Goal: Information Seeking & Learning: Learn about a topic

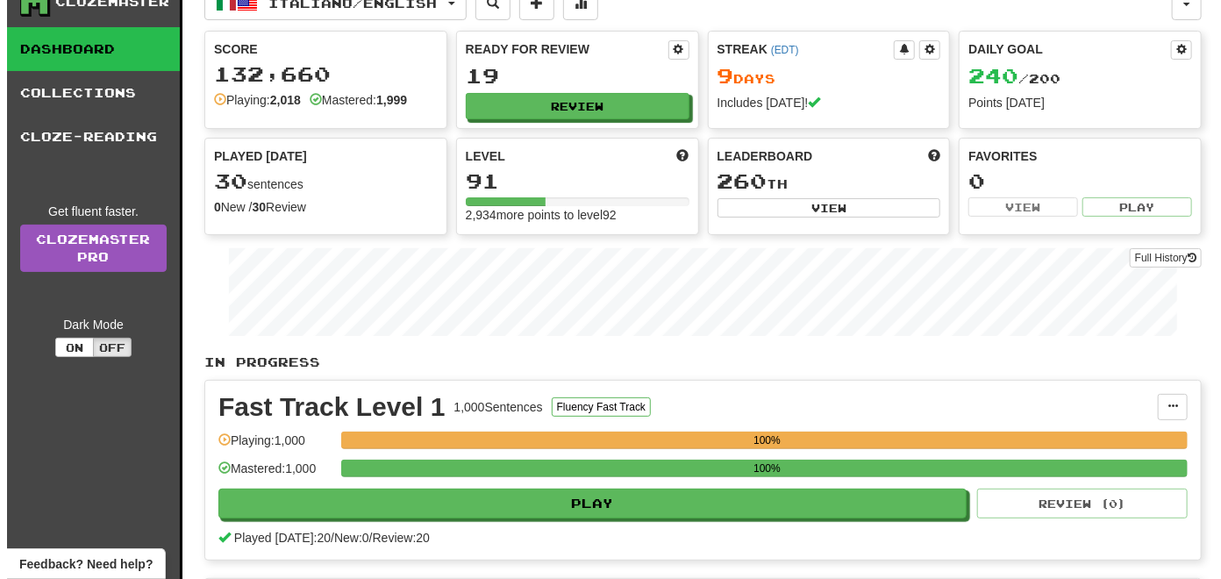
scroll to position [175, 0]
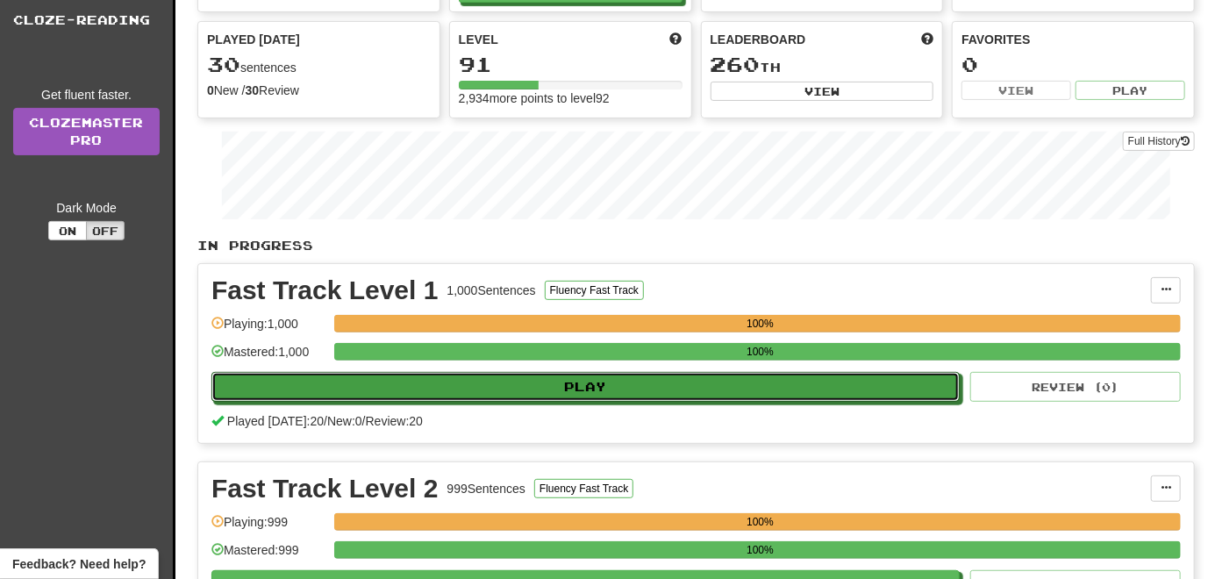
click at [408, 385] on button "Play" at bounding box center [585, 387] width 748 height 30
select select "**"
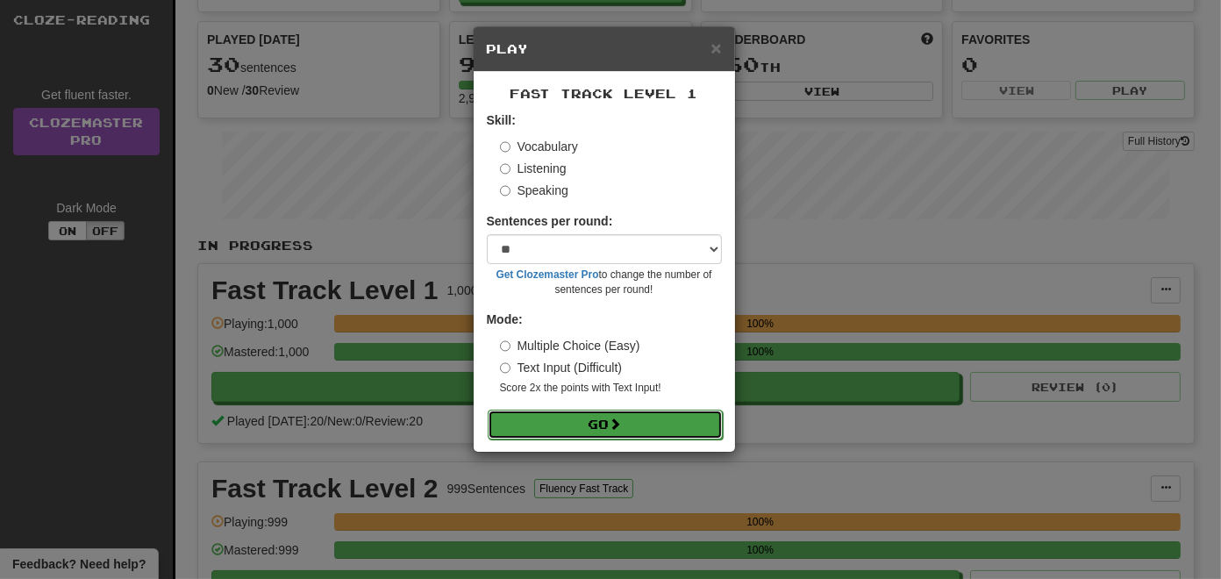
click at [584, 425] on button "Go" at bounding box center [605, 425] width 235 height 30
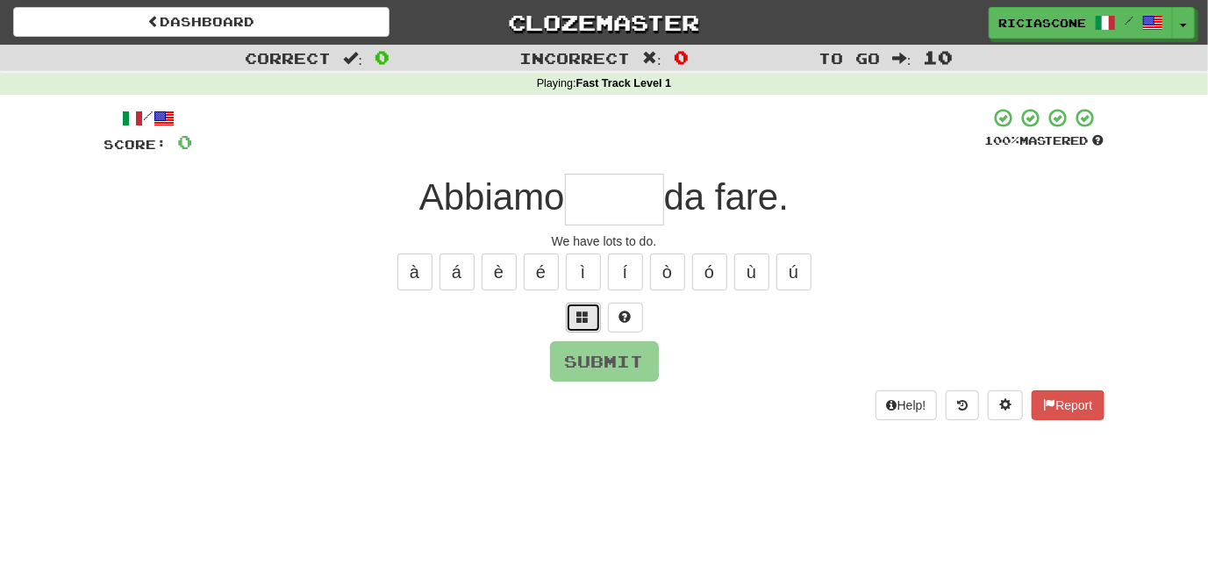
click at [588, 322] on span at bounding box center [583, 316] width 12 height 12
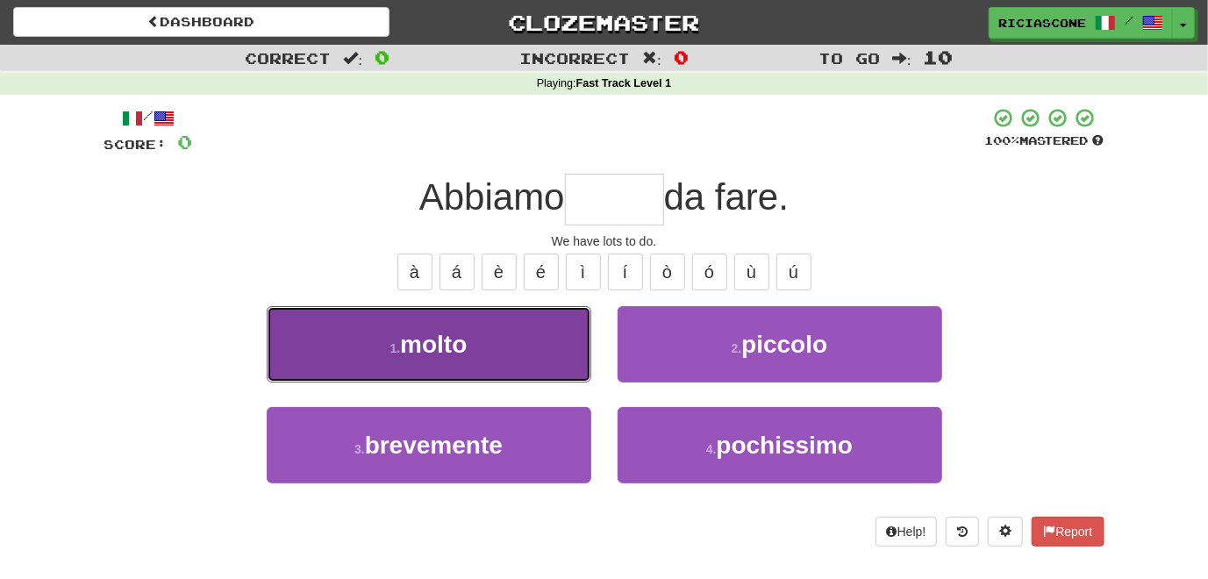
click at [551, 357] on button "1 . molto" at bounding box center [429, 344] width 324 height 76
type input "*****"
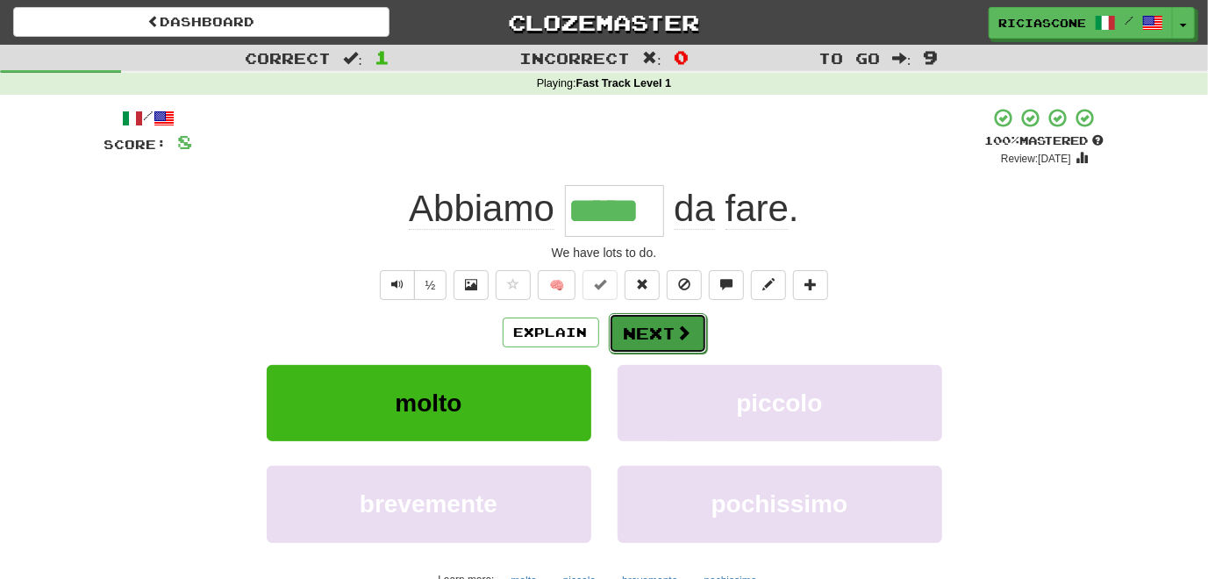
click at [640, 338] on button "Next" at bounding box center [658, 333] width 98 height 40
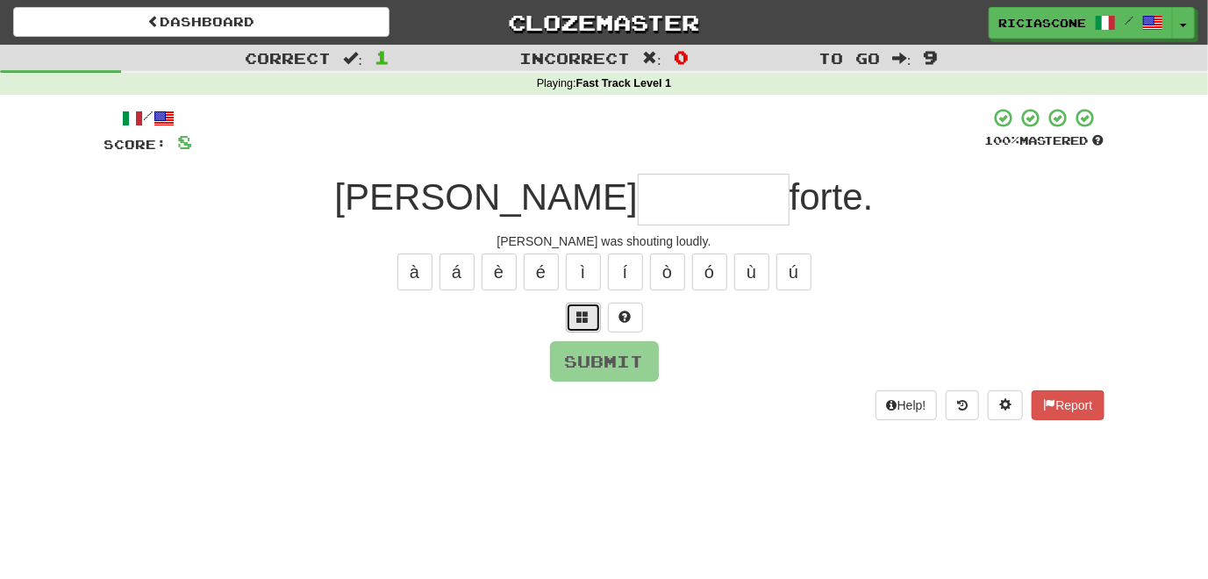
click at [584, 324] on button at bounding box center [583, 318] width 35 height 30
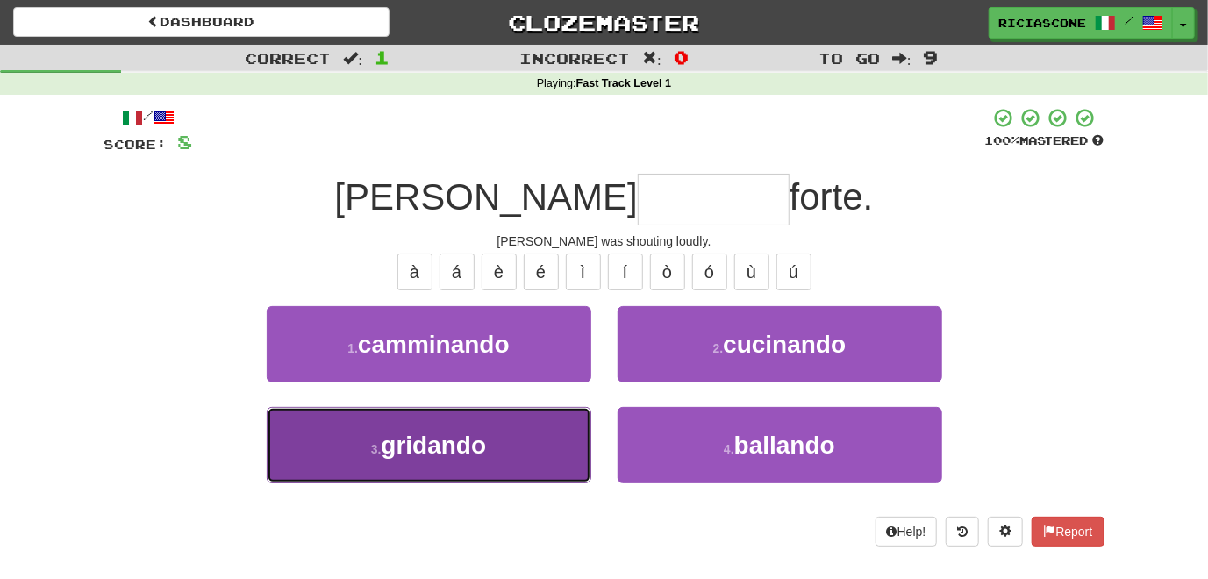
click at [534, 421] on button "3 . gridando" at bounding box center [429, 445] width 324 height 76
type input "********"
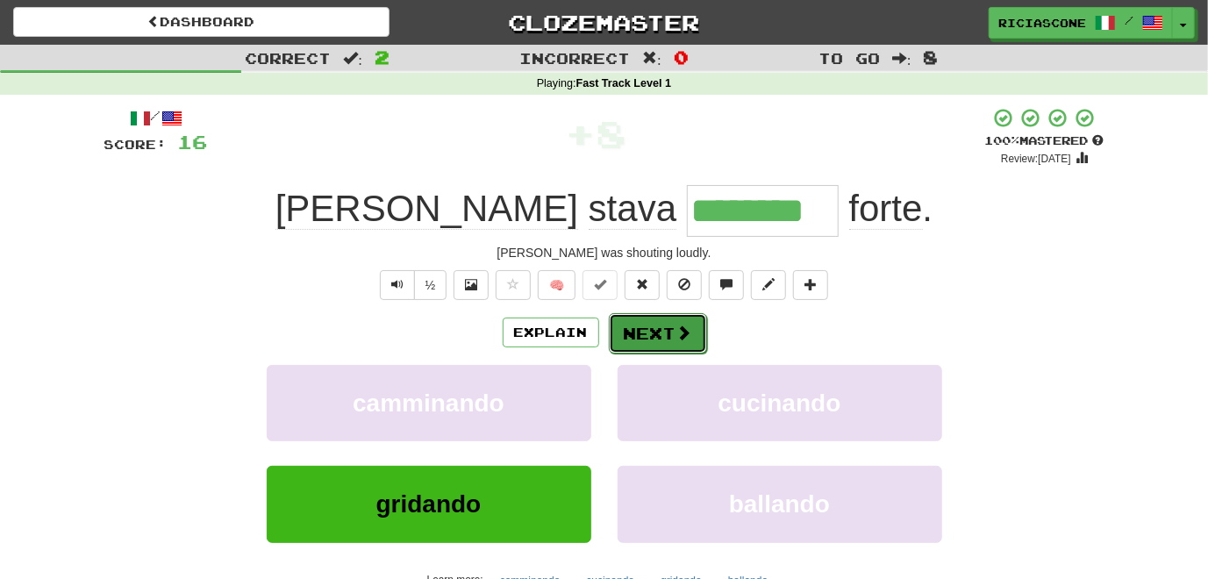
click at [653, 338] on button "Next" at bounding box center [658, 333] width 98 height 40
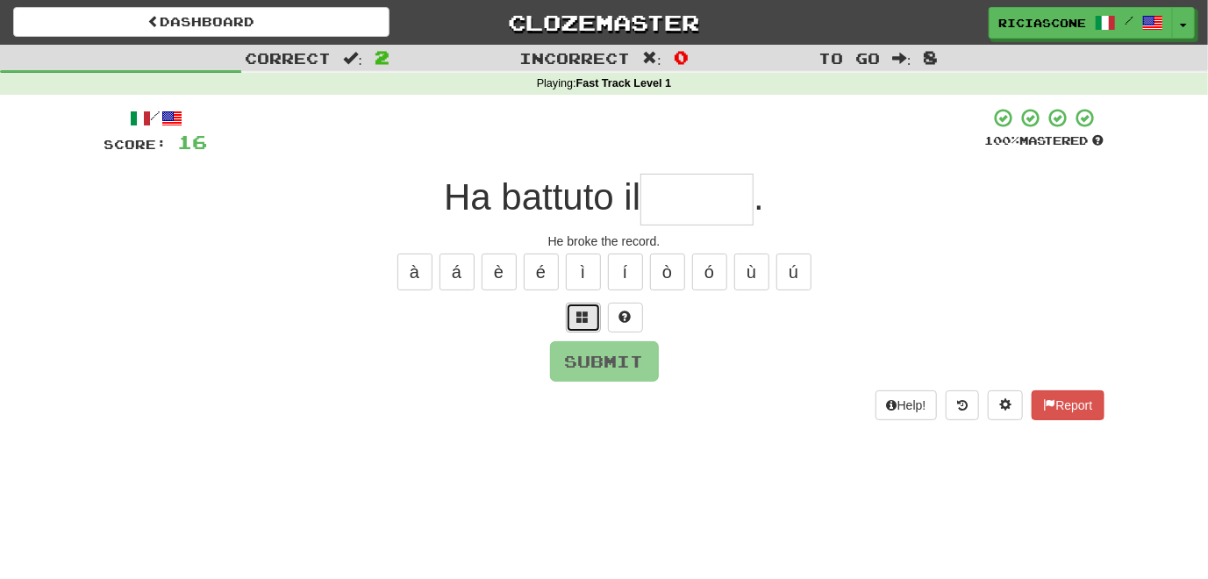
click at [581, 319] on span at bounding box center [583, 316] width 12 height 12
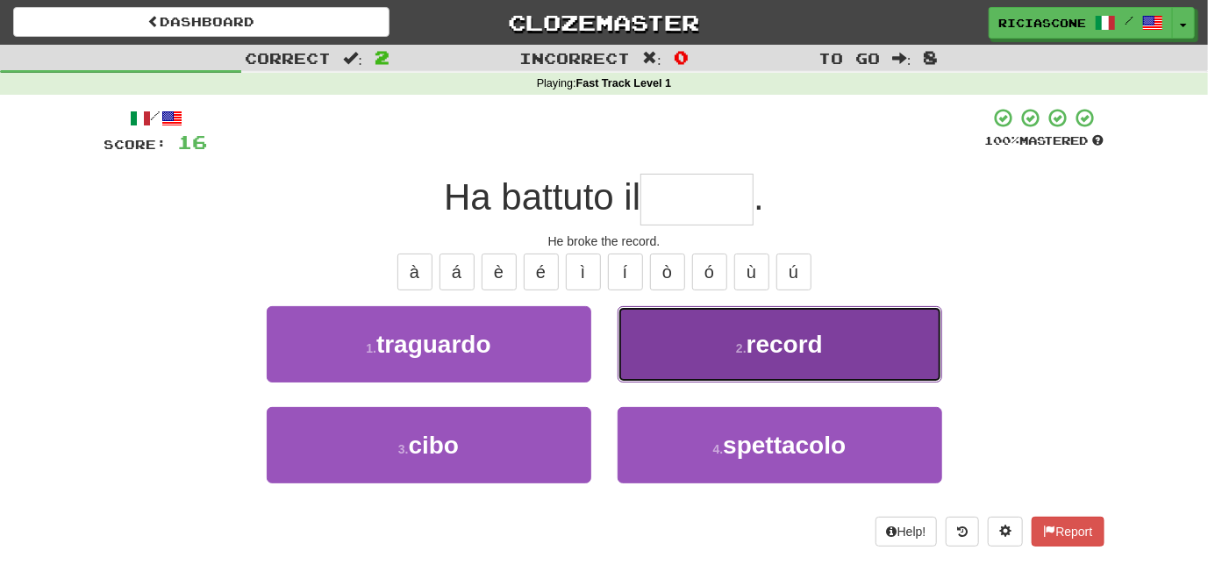
click at [631, 330] on button "2 . record" at bounding box center [779, 344] width 324 height 76
type input "******"
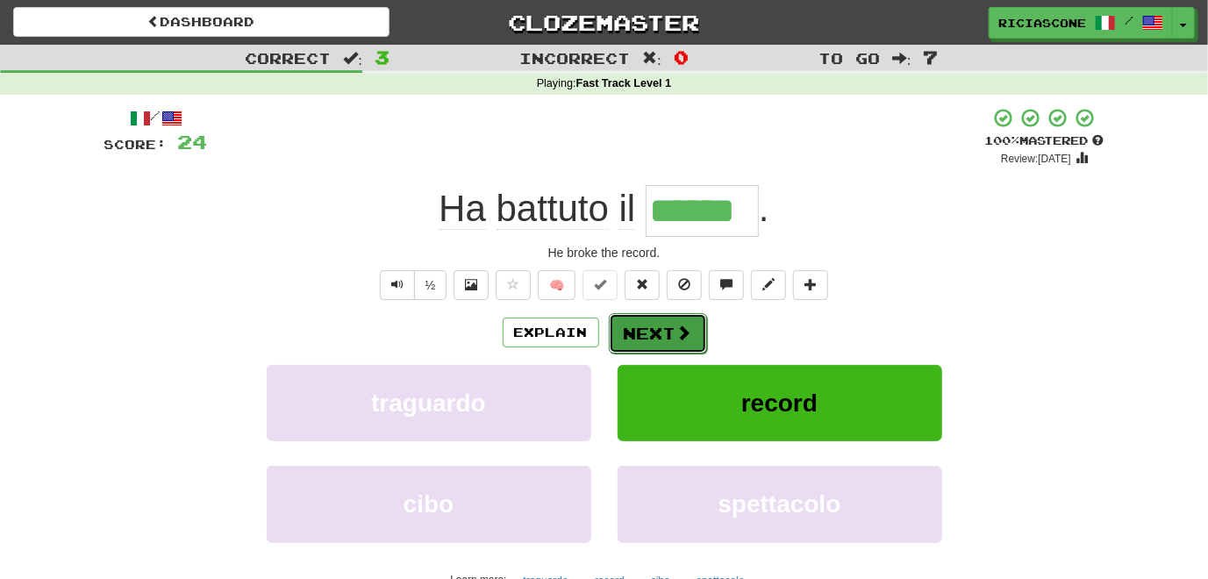
click at [646, 340] on button "Next" at bounding box center [658, 333] width 98 height 40
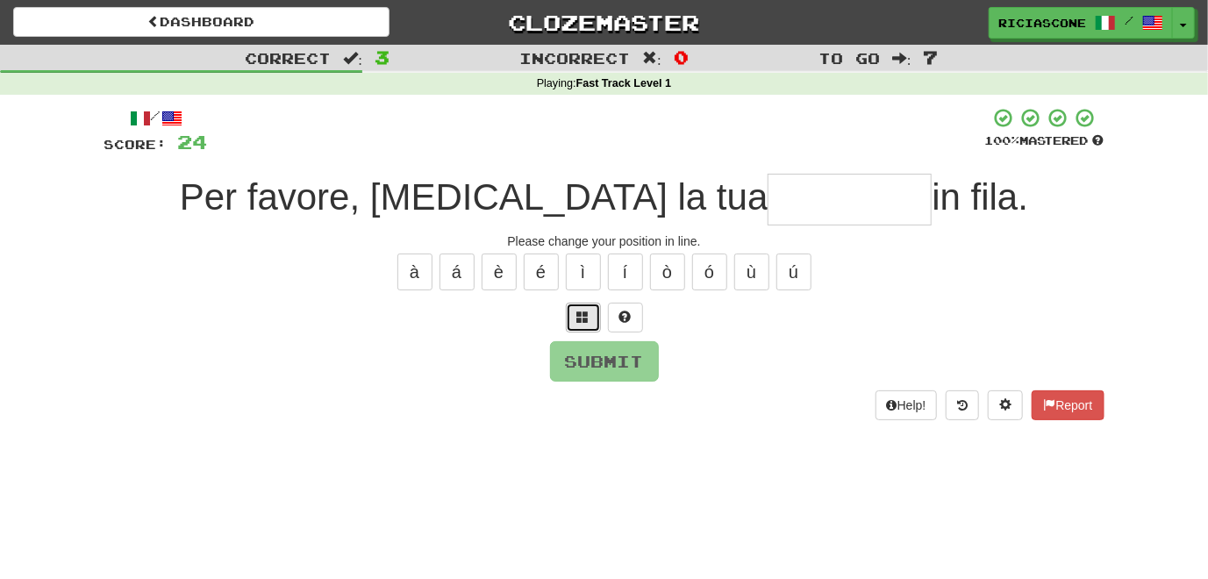
click at [581, 319] on span at bounding box center [583, 316] width 12 height 12
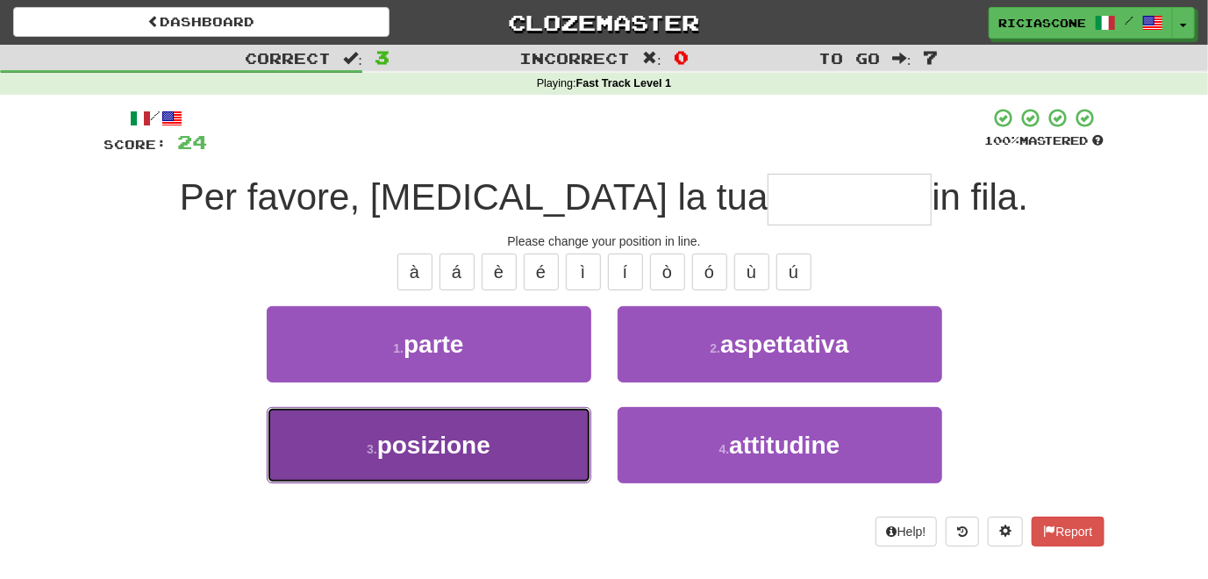
click at [545, 448] on button "3 . posizione" at bounding box center [429, 445] width 324 height 76
type input "*********"
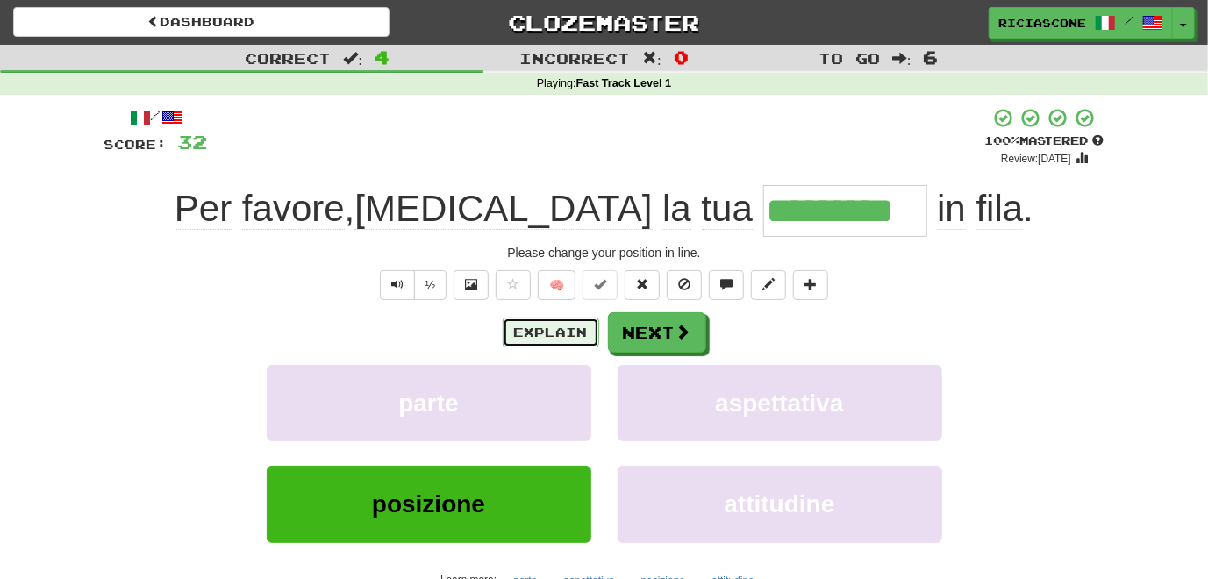
click at [542, 336] on button "Explain" at bounding box center [550, 332] width 96 height 30
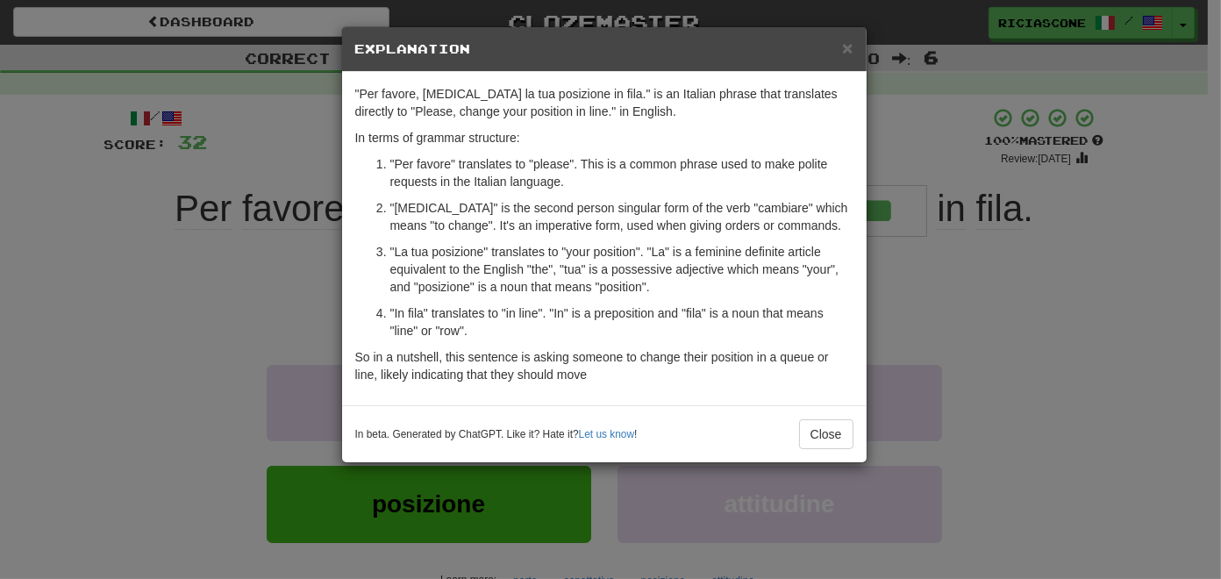
click at [161, 373] on div "× Explanation "Per favore, cambia la tua posizione in fila." is an Italian phra…" at bounding box center [610, 289] width 1221 height 579
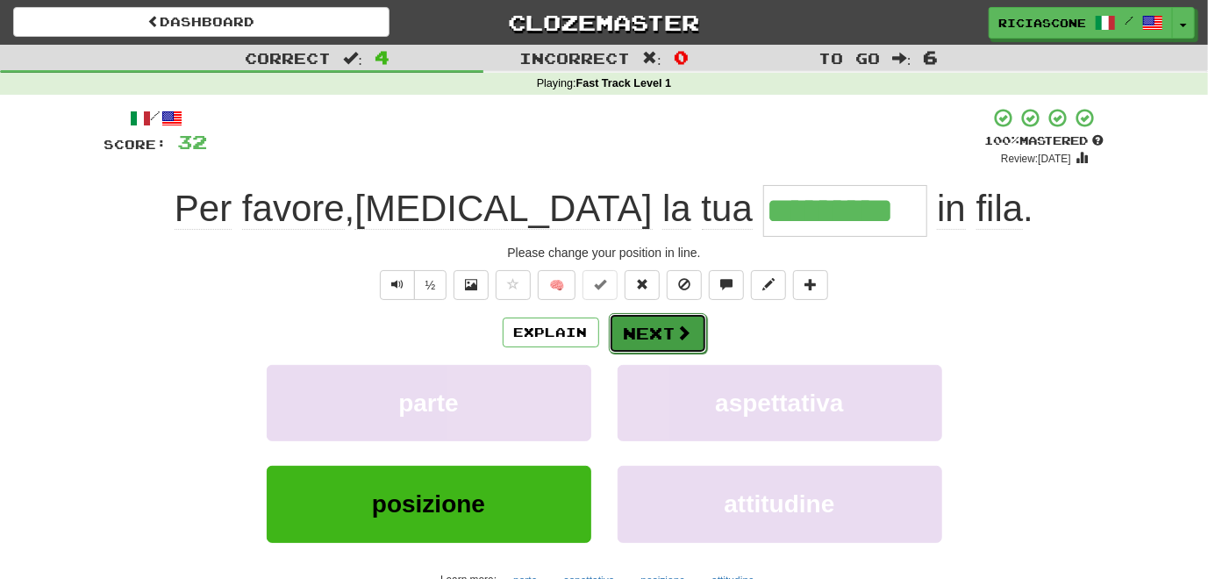
click at [645, 338] on button "Next" at bounding box center [658, 333] width 98 height 40
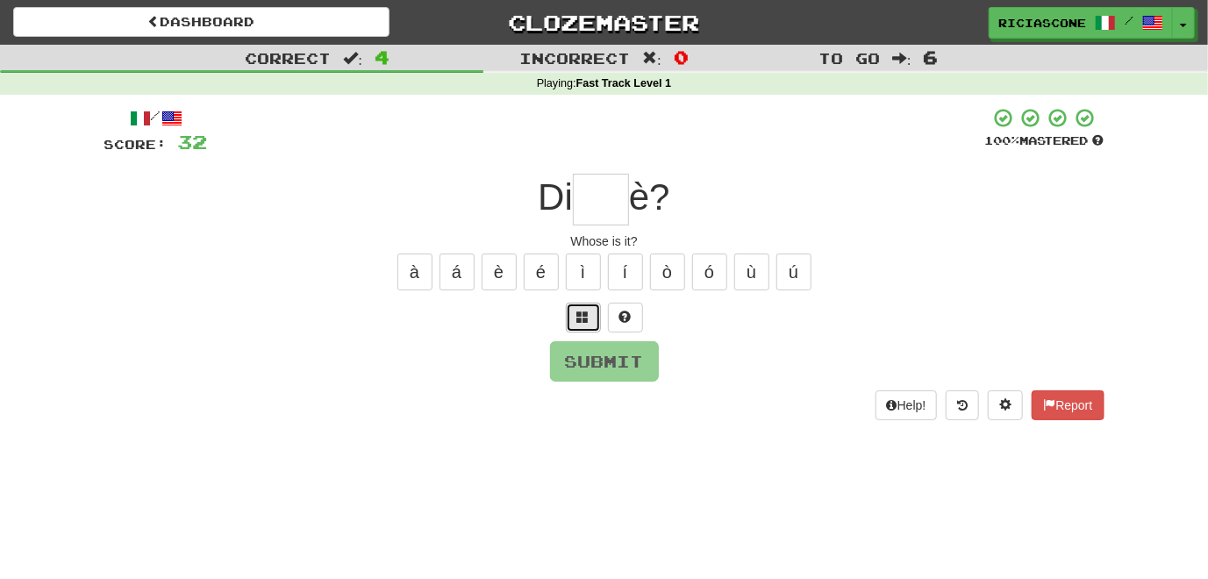
click at [579, 320] on span at bounding box center [583, 316] width 12 height 12
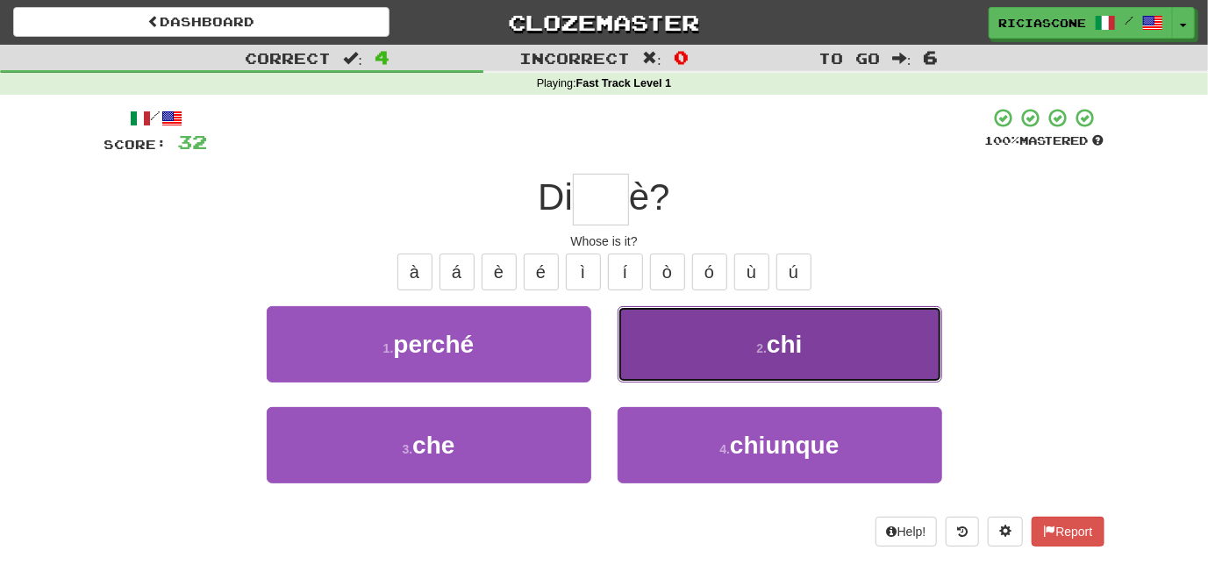
click at [701, 373] on button "2 . chi" at bounding box center [779, 344] width 324 height 76
type input "***"
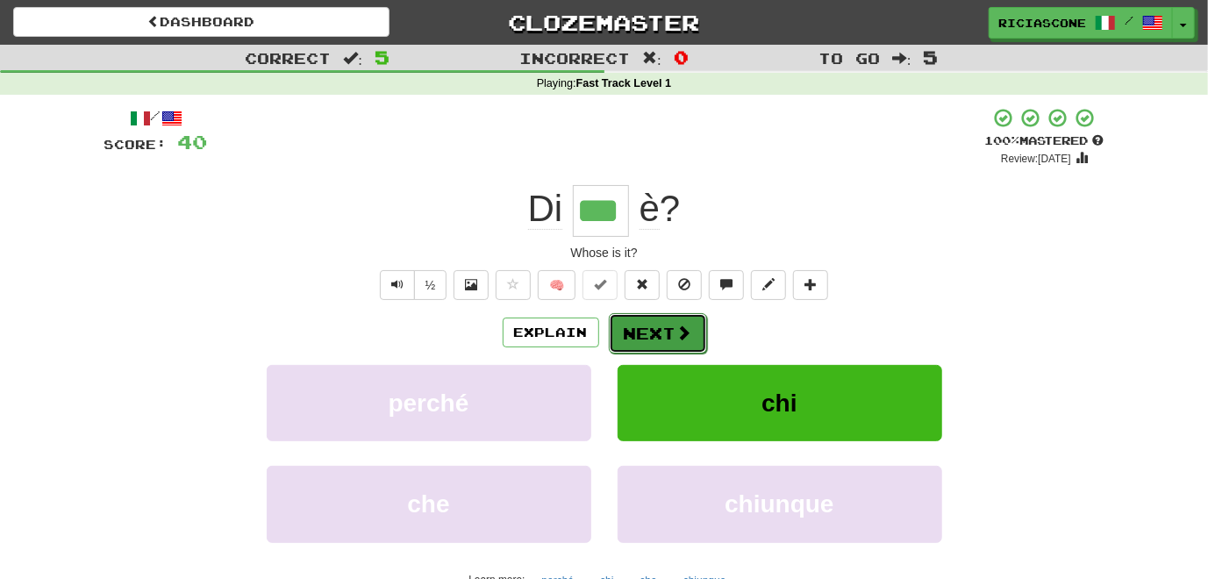
click at [635, 338] on button "Next" at bounding box center [658, 333] width 98 height 40
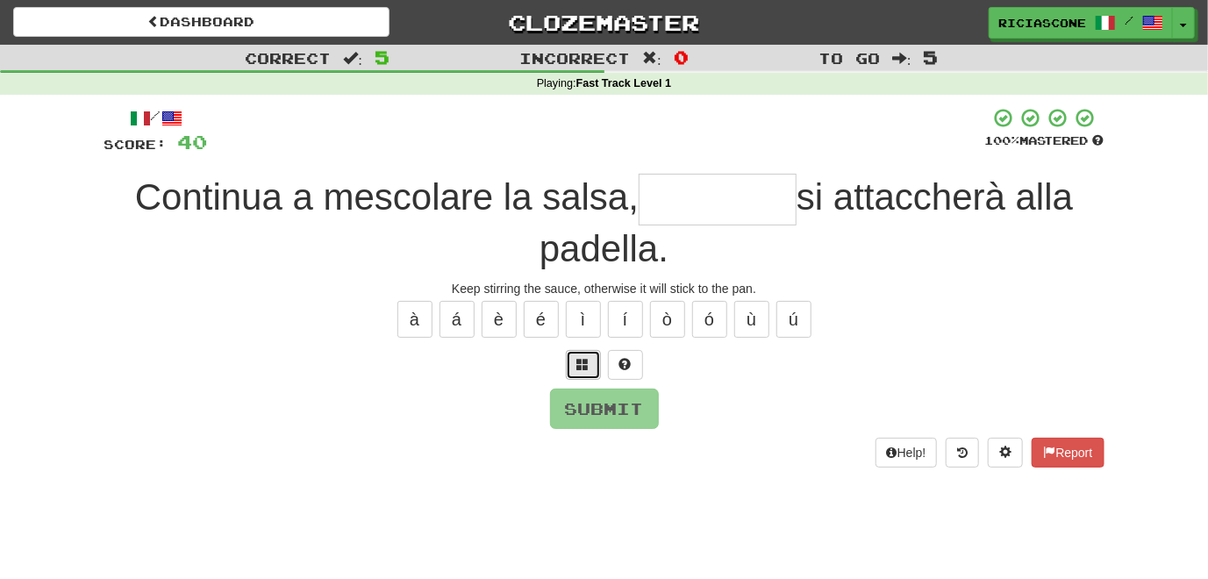
click at [579, 367] on span at bounding box center [583, 364] width 12 height 12
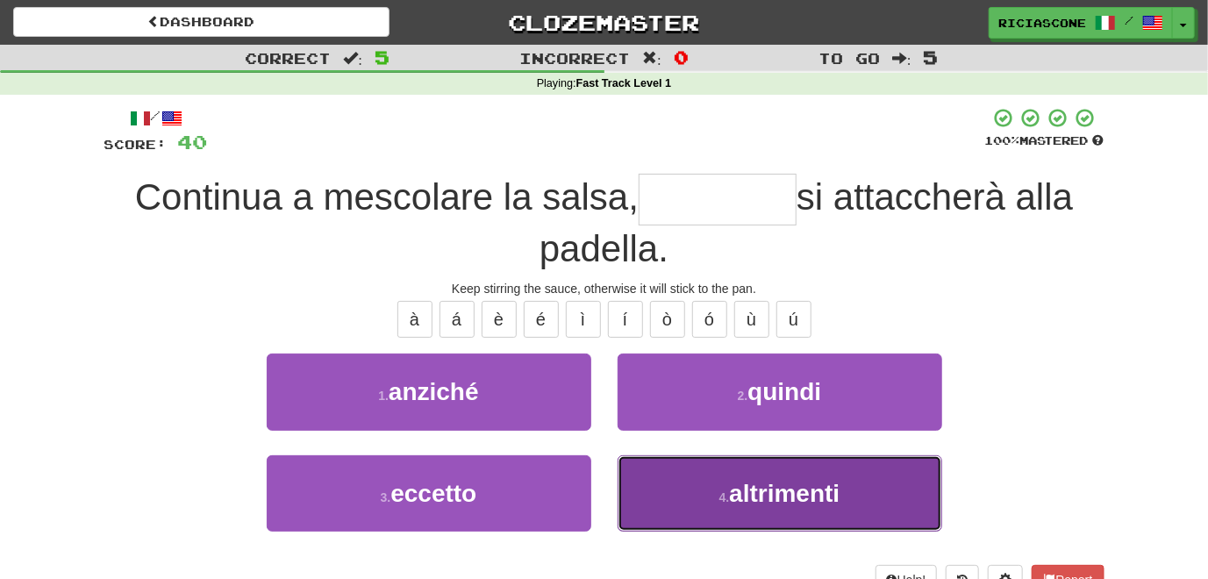
click at [651, 502] on button "4 . altrimenti" at bounding box center [779, 493] width 324 height 76
type input "**********"
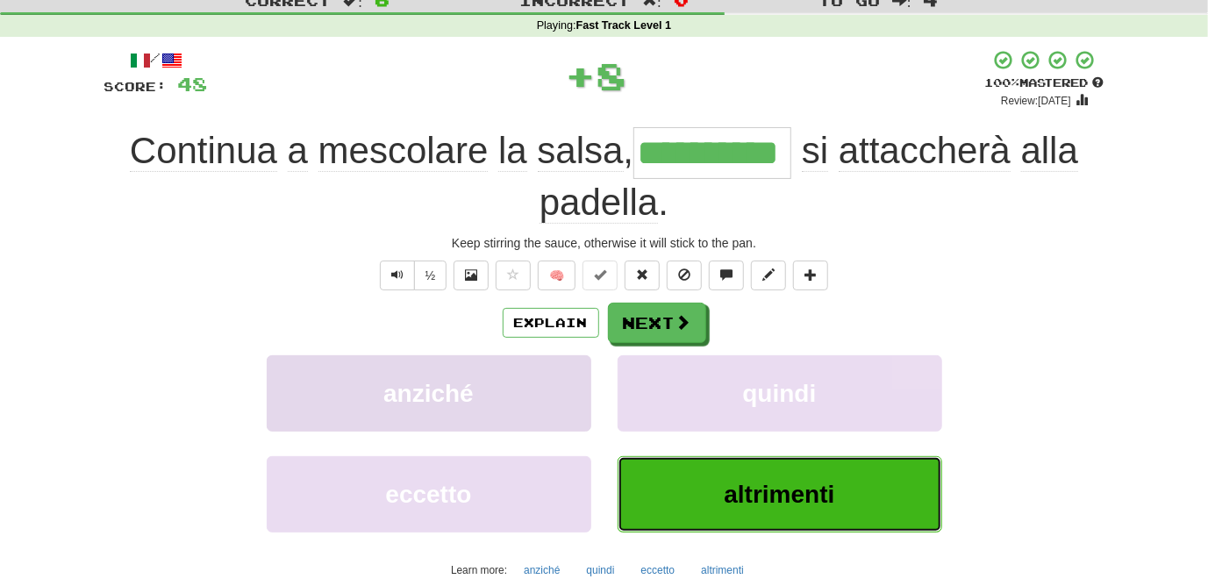
scroll to position [88, 0]
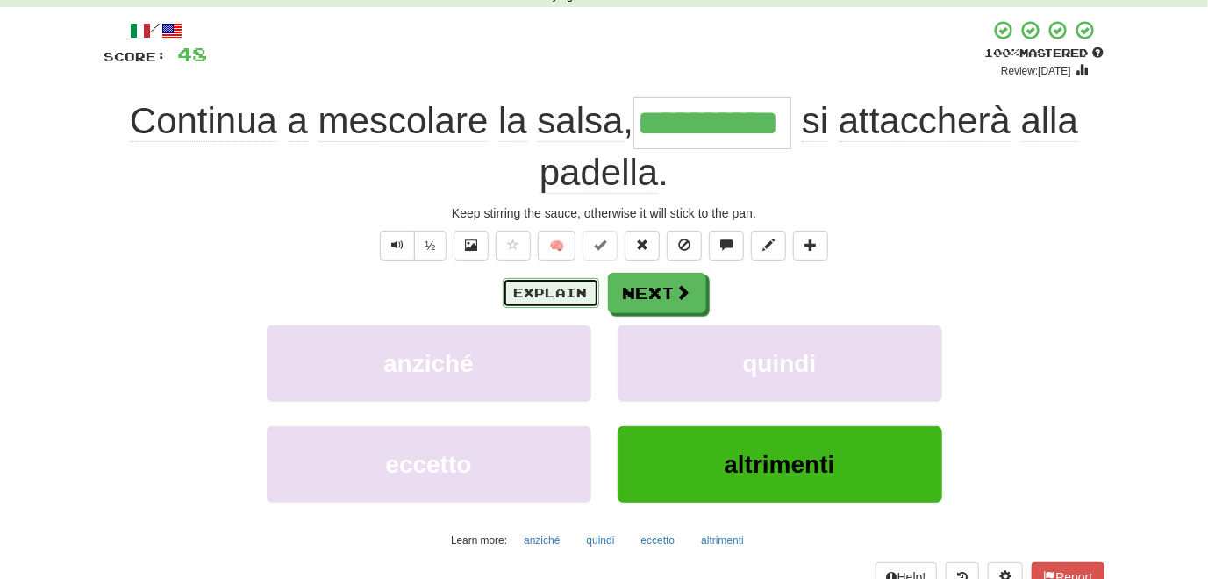
click at [530, 293] on button "Explain" at bounding box center [550, 293] width 96 height 30
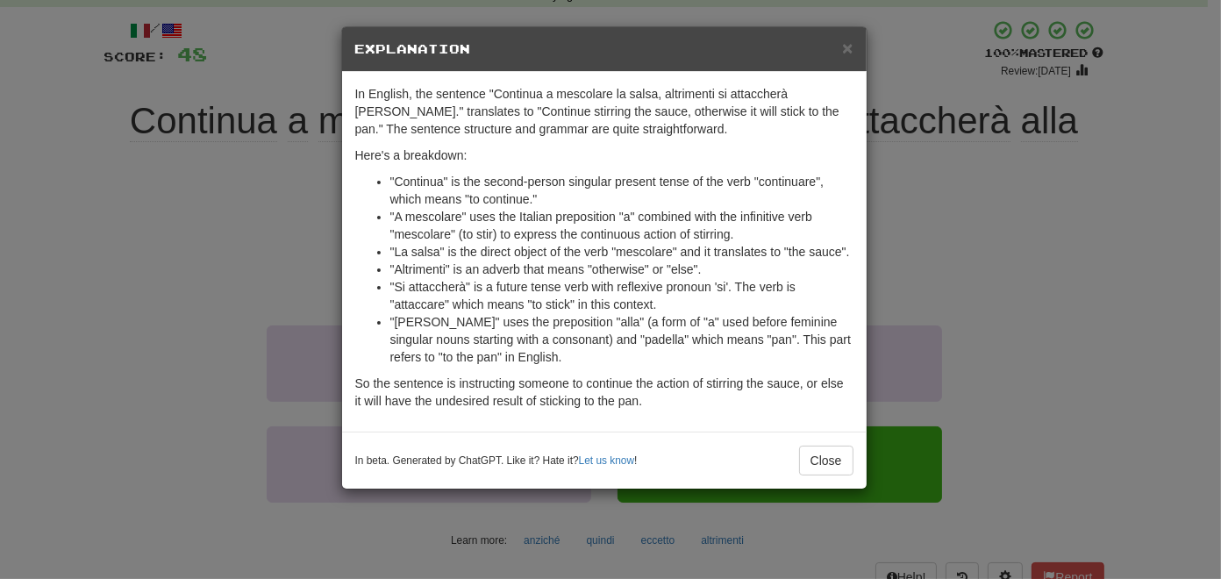
click at [128, 320] on div "× Explanation In English, the sentence "Continua a mescolare la salsa, altrimen…" at bounding box center [610, 289] width 1221 height 579
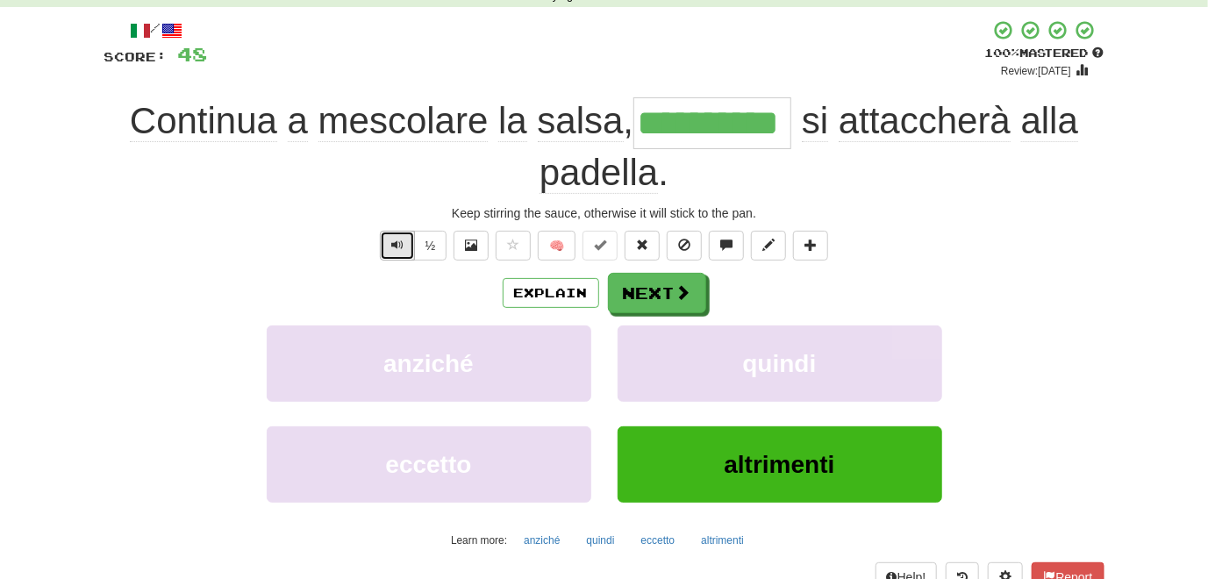
click at [391, 244] on span "Text-to-speech controls" at bounding box center [397, 245] width 12 height 12
click at [641, 297] on button "Next" at bounding box center [658, 294] width 98 height 40
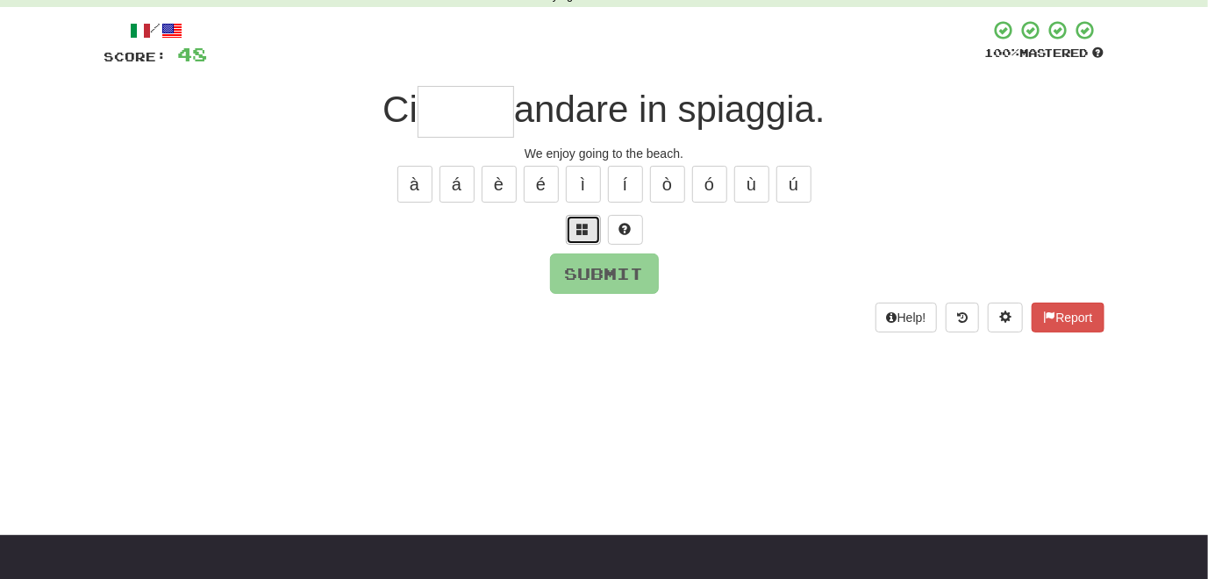
click at [582, 232] on span at bounding box center [583, 229] width 12 height 12
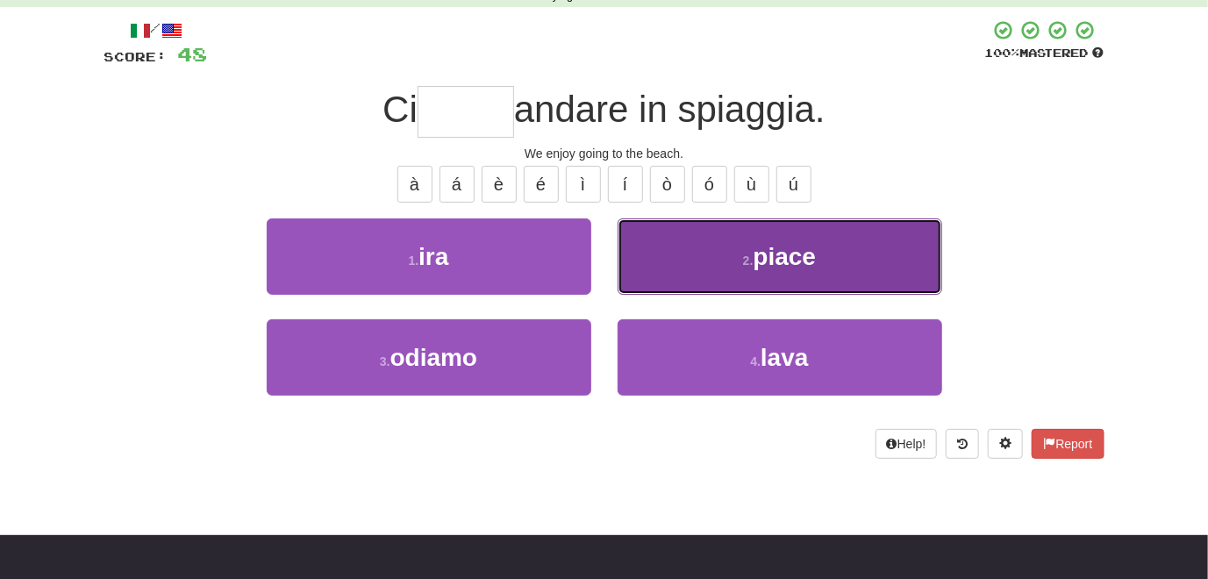
click at [656, 274] on button "2 . piace" at bounding box center [779, 256] width 324 height 76
type input "*****"
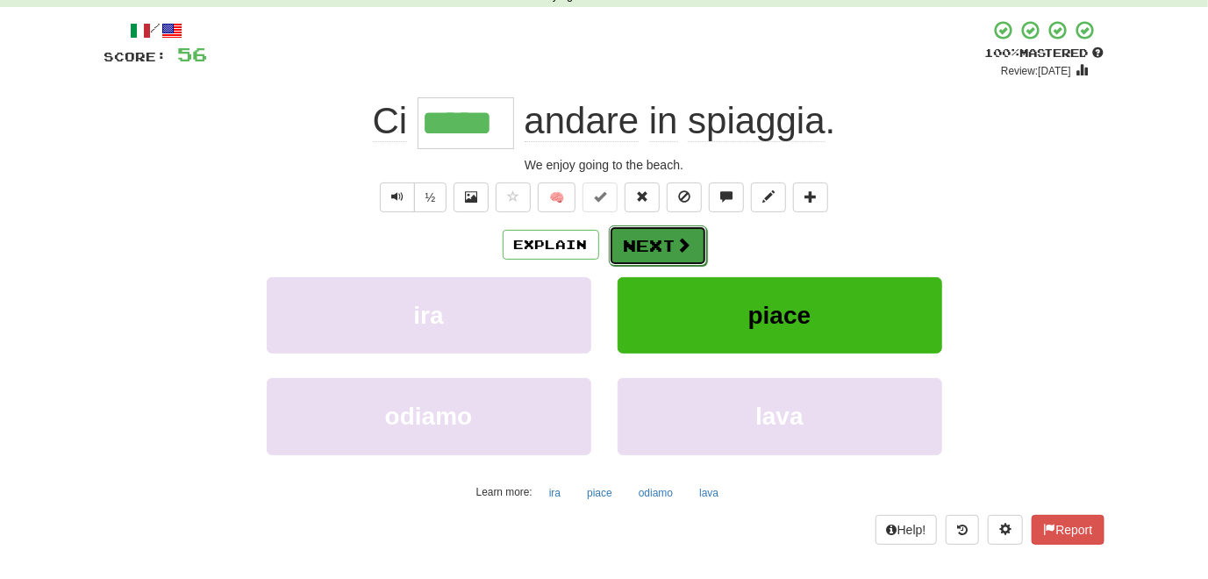
click at [642, 248] on button "Next" at bounding box center [658, 245] width 98 height 40
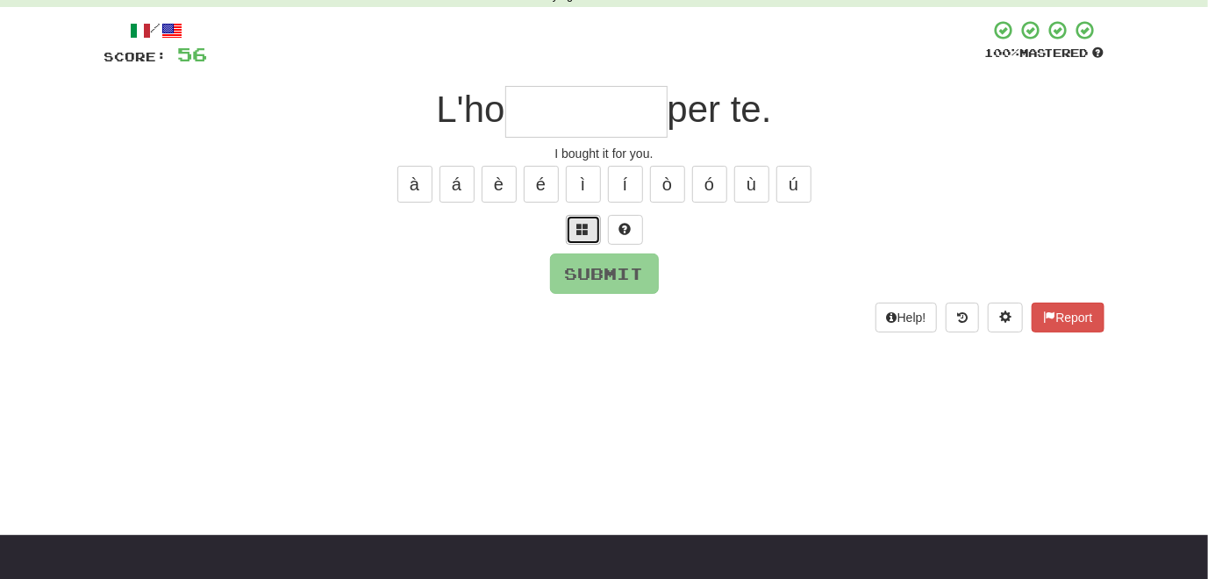
click at [581, 232] on span at bounding box center [583, 229] width 12 height 12
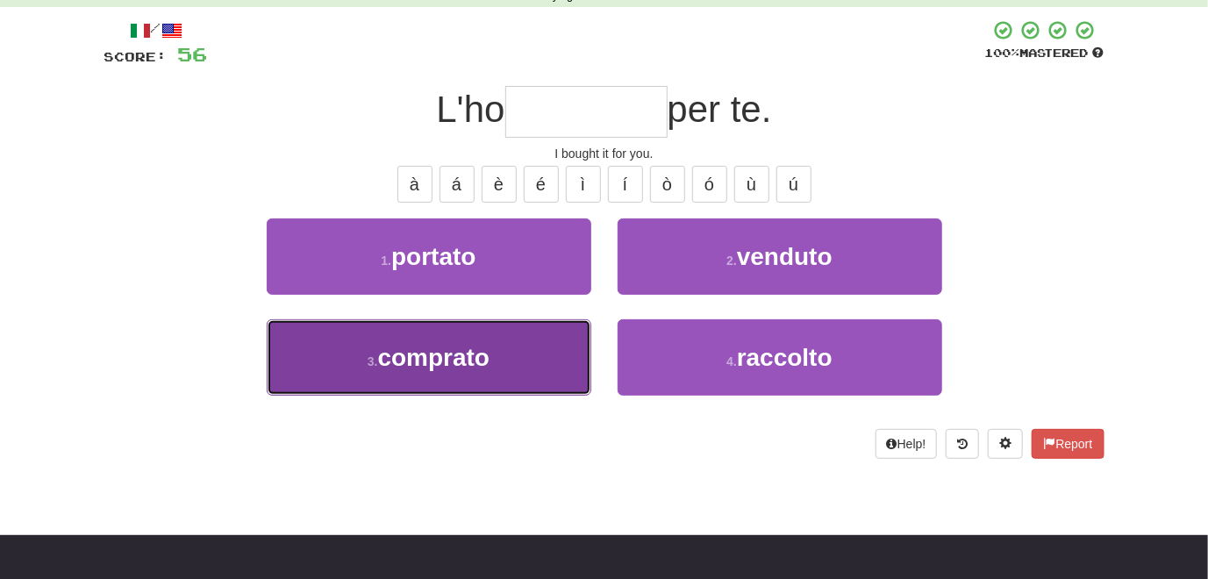
click at [534, 343] on button "3 . comprato" at bounding box center [429, 357] width 324 height 76
type input "********"
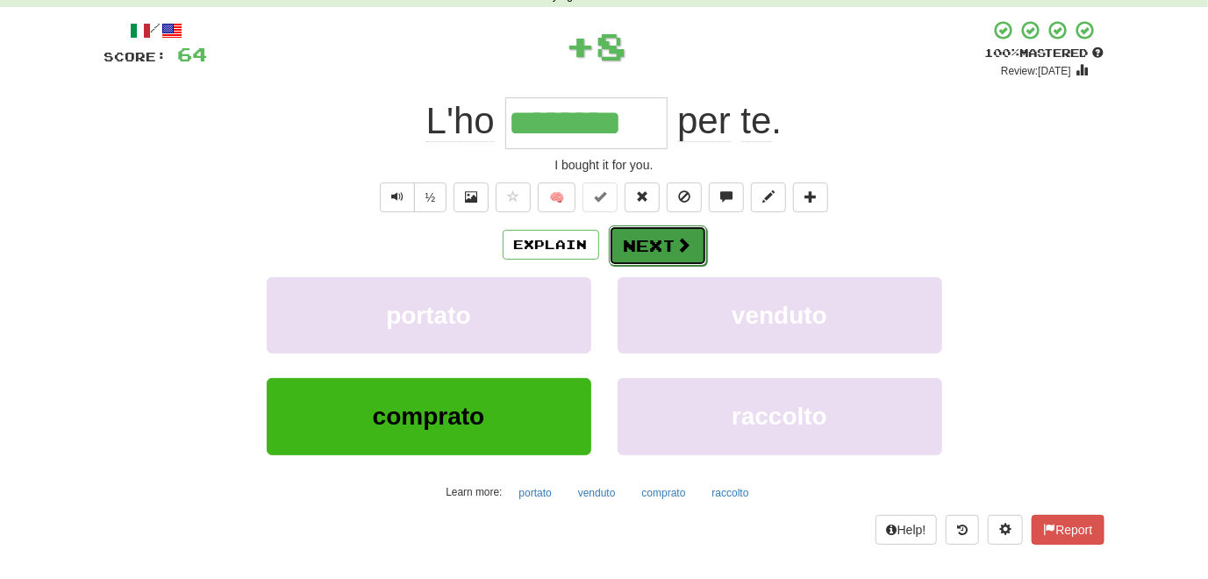
click at [651, 249] on button "Next" at bounding box center [658, 245] width 98 height 40
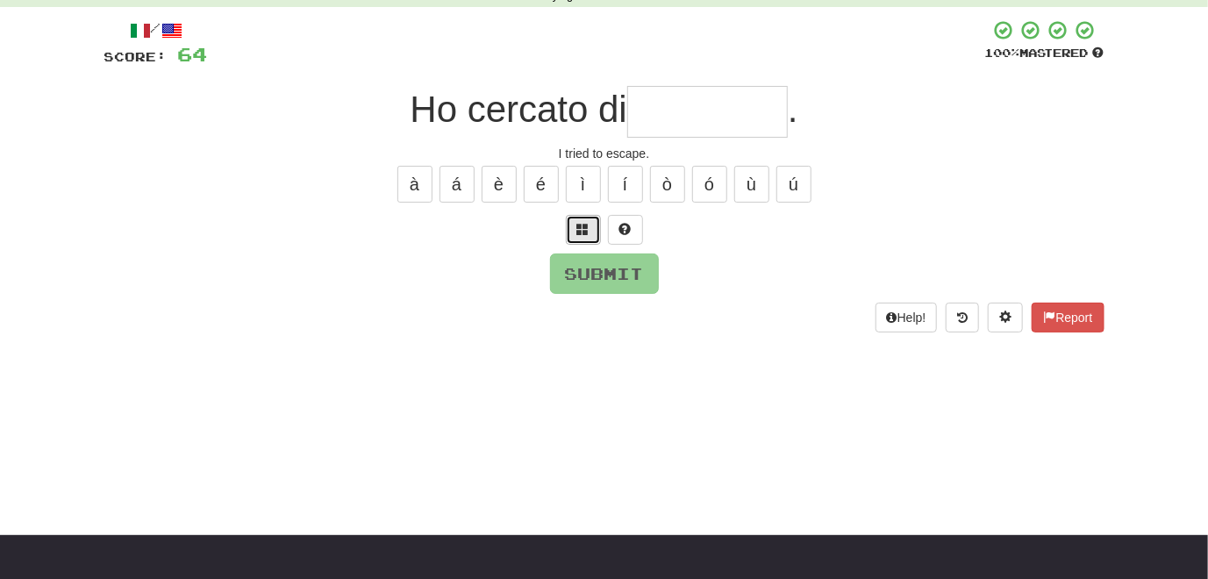
click at [575, 235] on button at bounding box center [583, 230] width 35 height 30
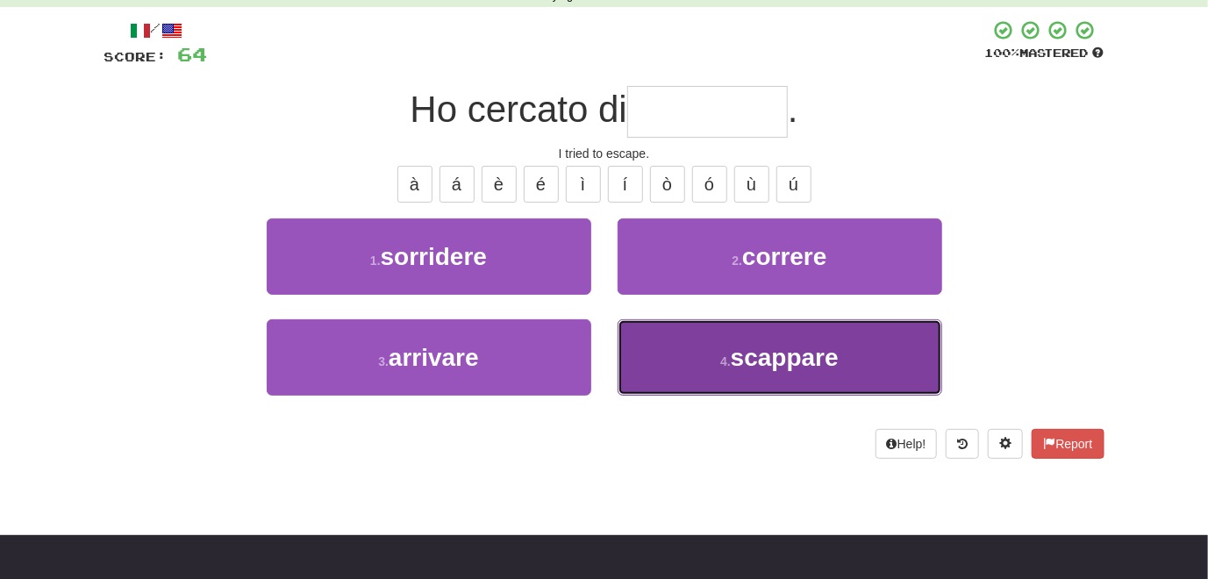
click at [633, 361] on button "4 . scappare" at bounding box center [779, 357] width 324 height 76
type input "********"
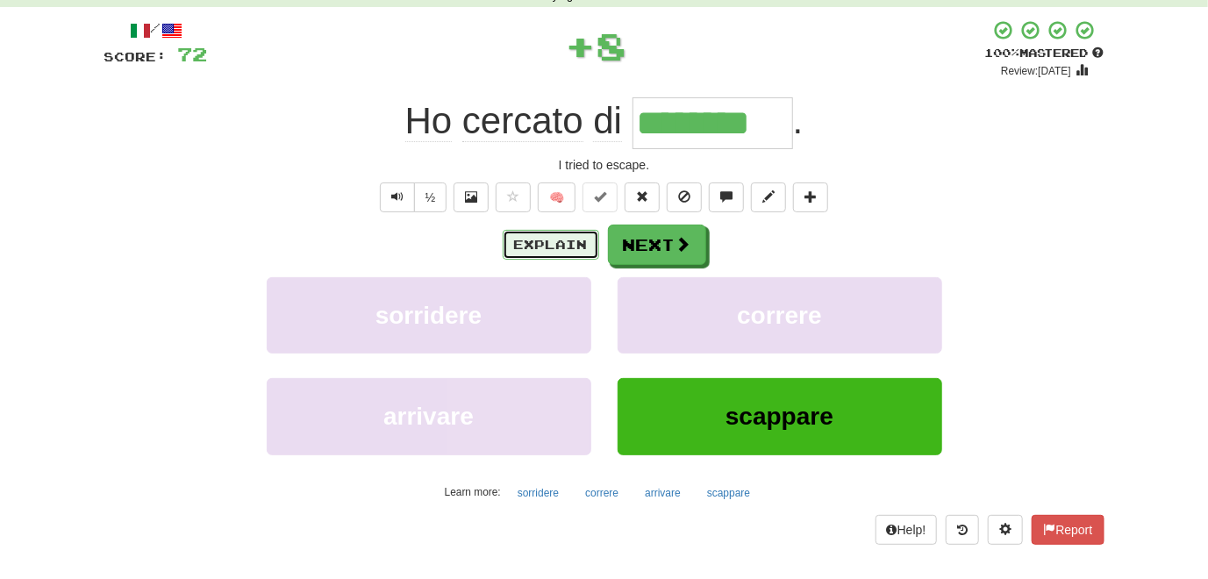
click at [538, 240] on button "Explain" at bounding box center [550, 245] width 96 height 30
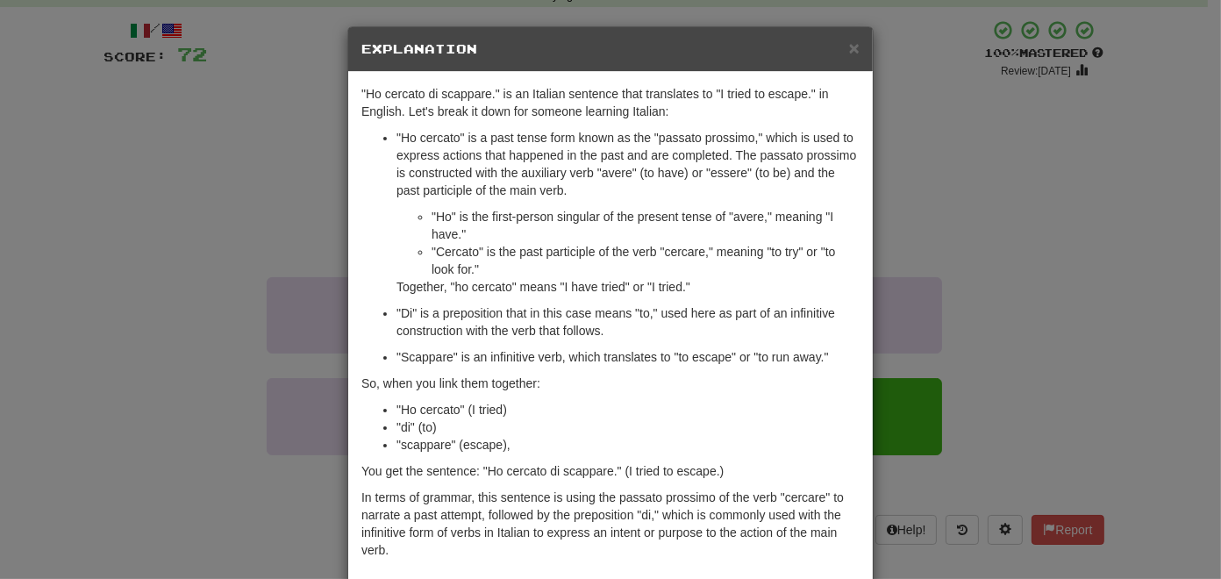
click at [160, 375] on div "× Explanation "Ho cercato di scappare." is an Italian sentence that translates …" at bounding box center [610, 289] width 1221 height 579
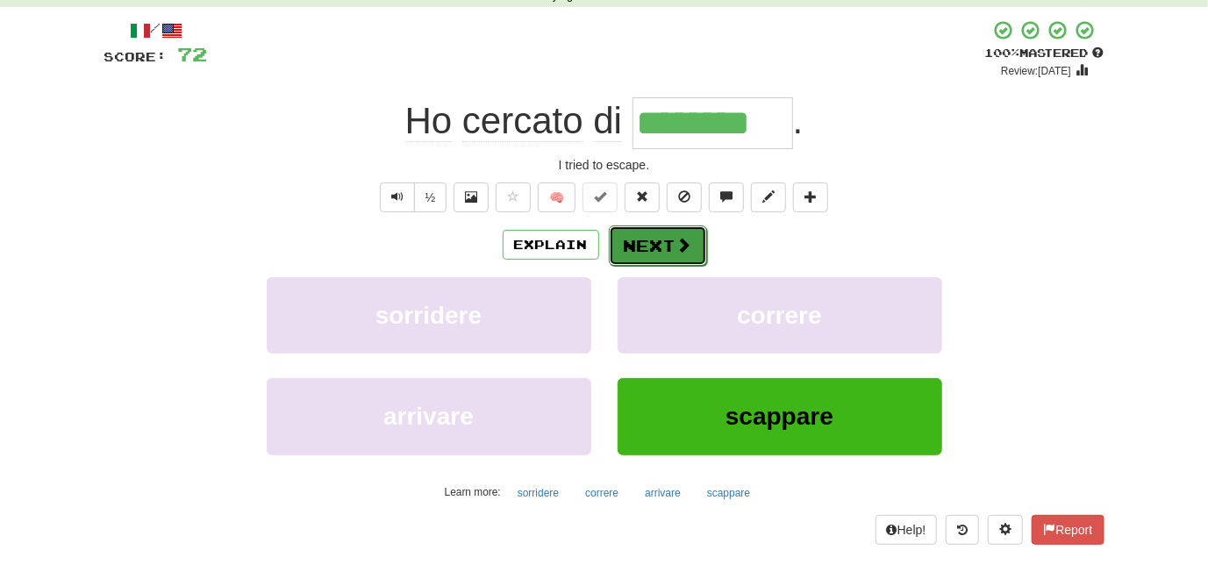
click at [637, 247] on button "Next" at bounding box center [658, 245] width 98 height 40
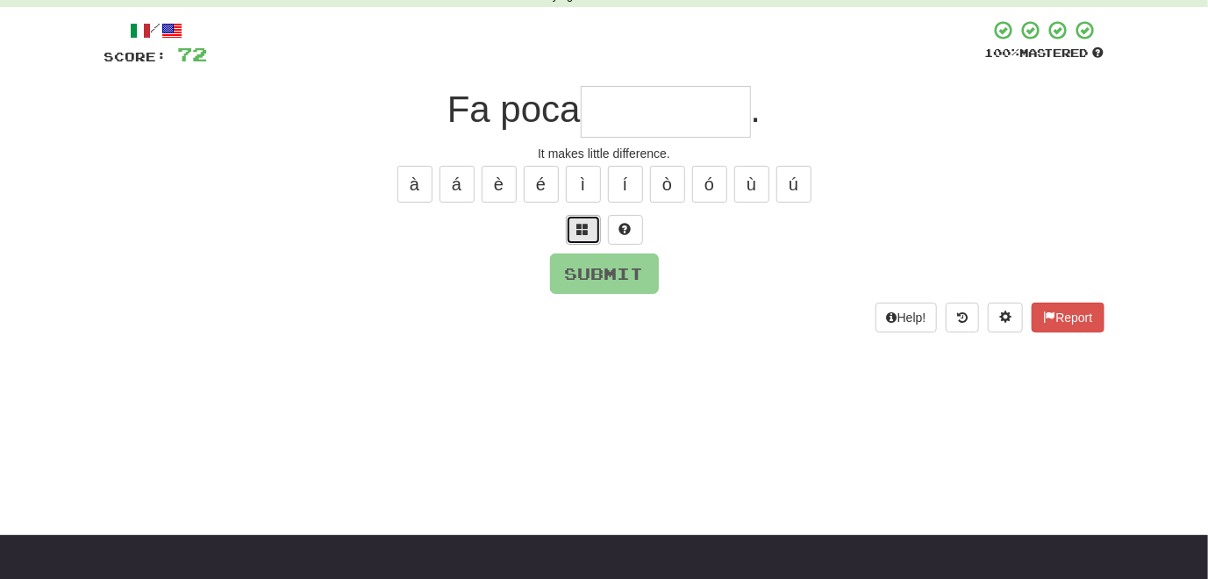
click at [584, 230] on span at bounding box center [583, 229] width 12 height 12
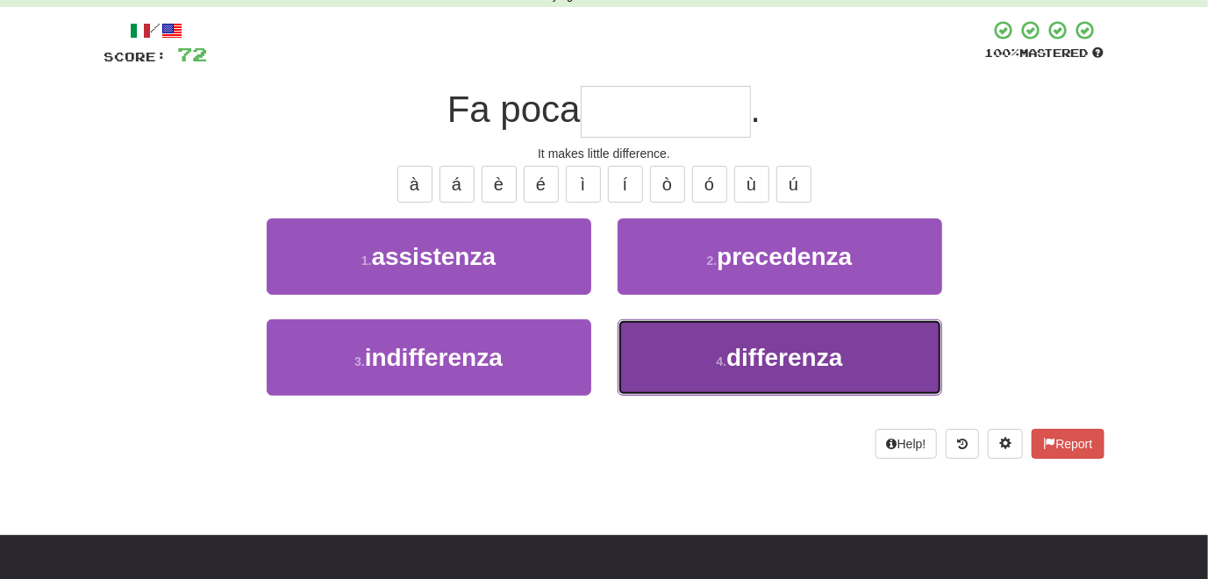
click at [657, 323] on button "4 . differenza" at bounding box center [779, 357] width 324 height 76
type input "**********"
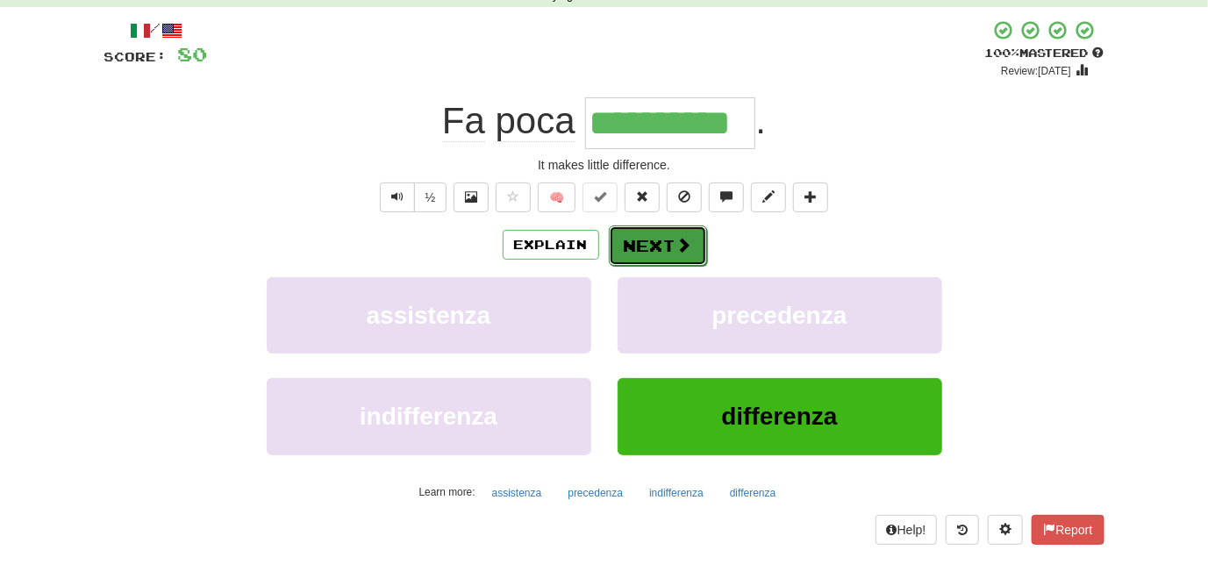
click at [636, 250] on button "Next" at bounding box center [658, 245] width 98 height 40
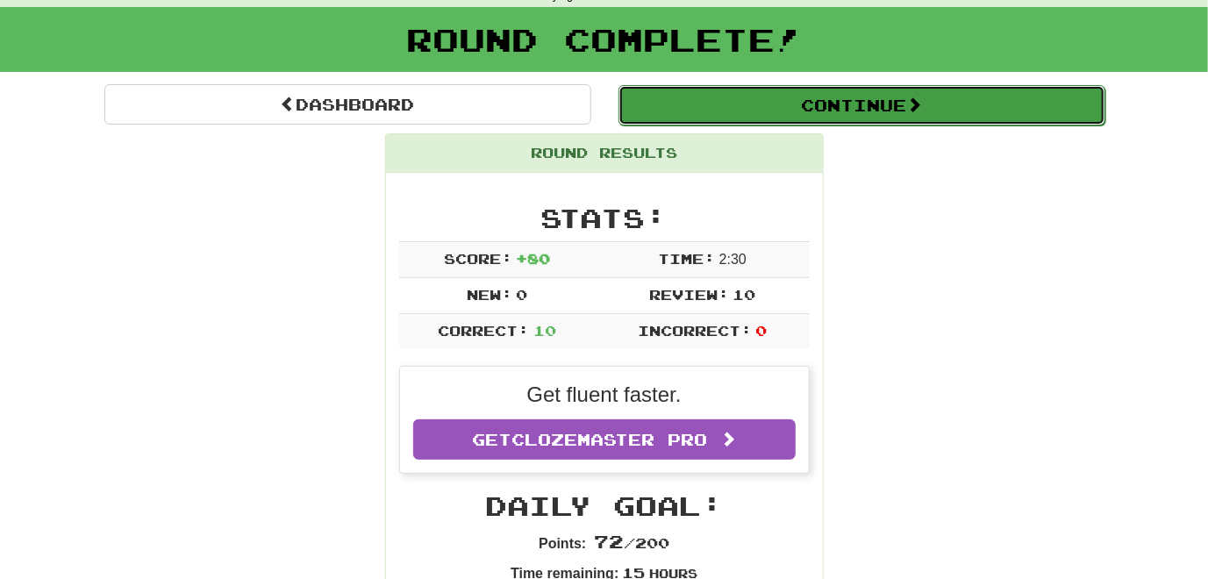
click at [661, 116] on button "Continue" at bounding box center [861, 105] width 487 height 40
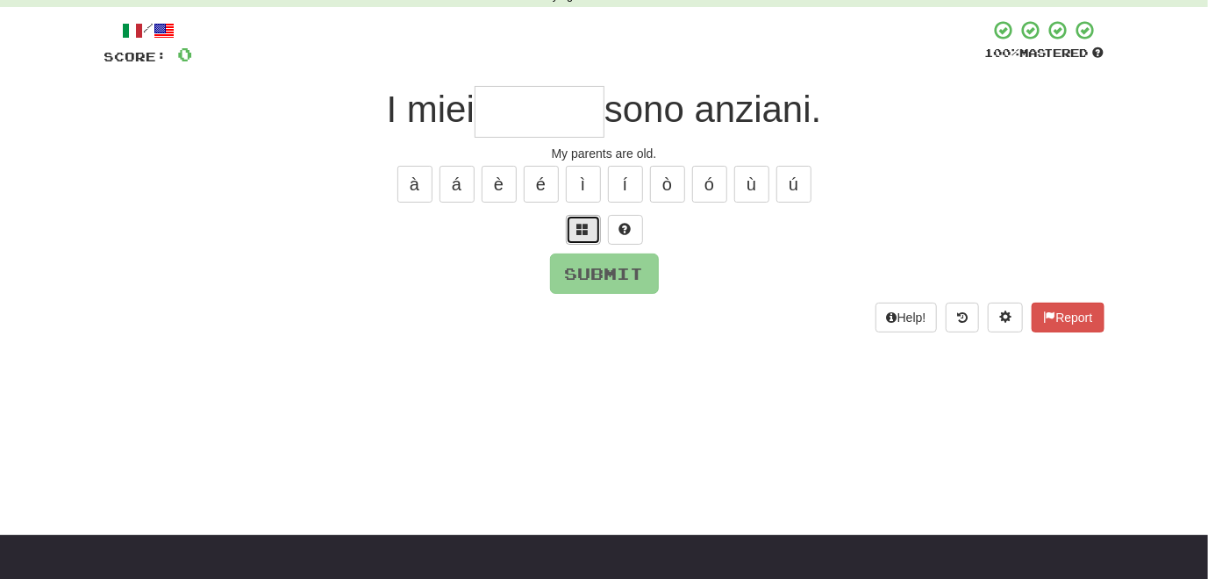
click at [585, 231] on span at bounding box center [583, 229] width 12 height 12
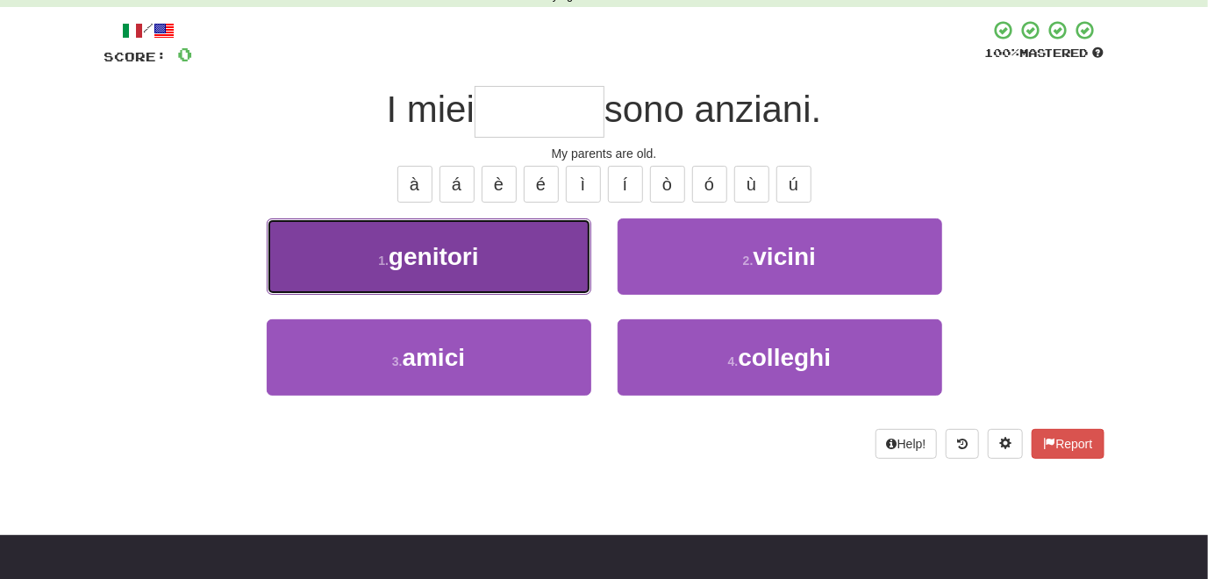
click at [531, 270] on button "1 . genitori" at bounding box center [429, 256] width 324 height 76
type input "********"
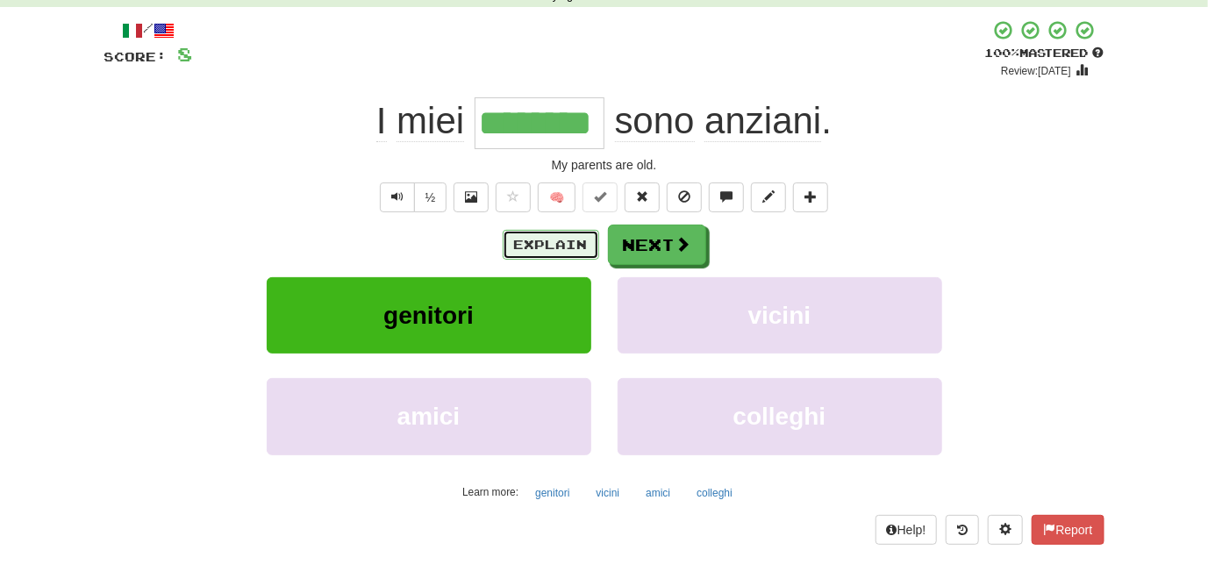
click at [550, 253] on button "Explain" at bounding box center [550, 245] width 96 height 30
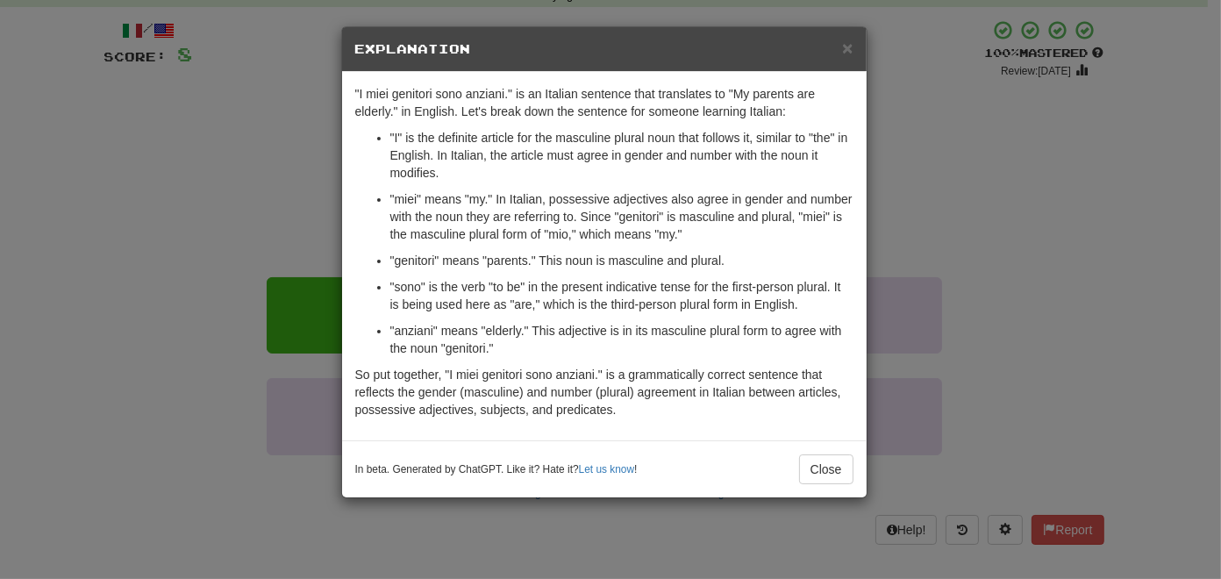
click at [201, 342] on div "× Explanation "I miei genitori sono anziani." is an Italian sentence that trans…" at bounding box center [610, 289] width 1221 height 579
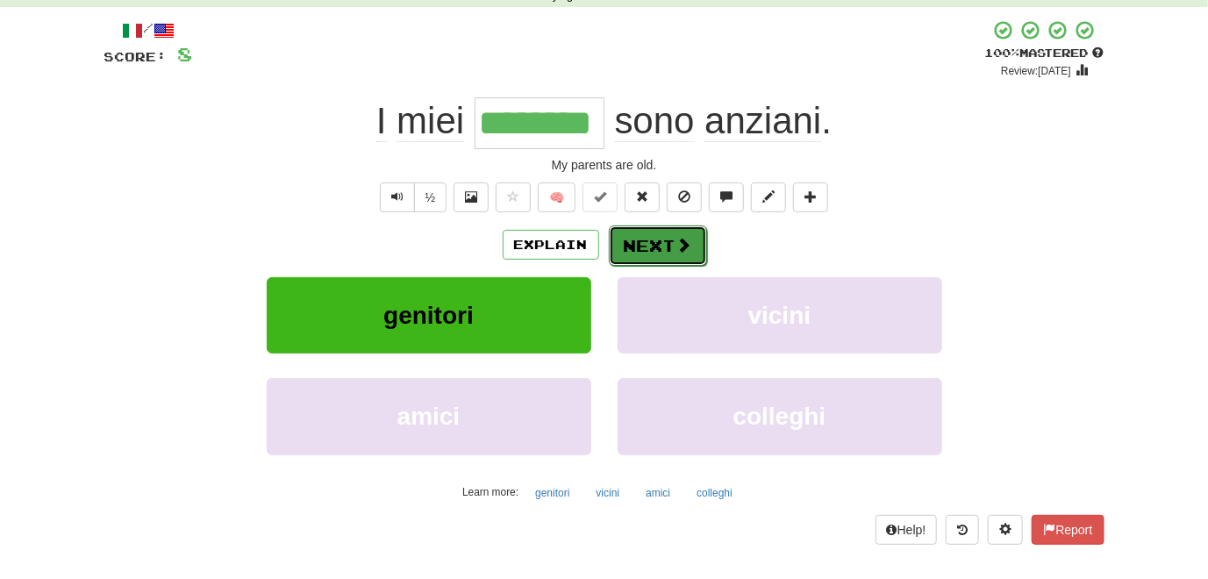
click at [644, 249] on button "Next" at bounding box center [658, 245] width 98 height 40
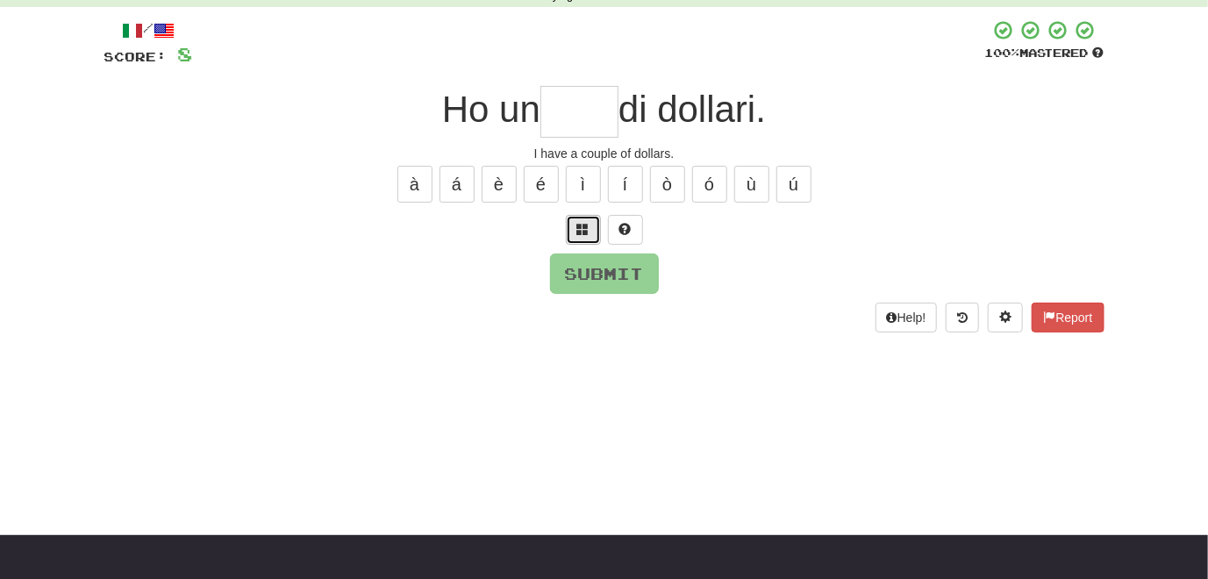
click at [583, 232] on span at bounding box center [583, 229] width 12 height 12
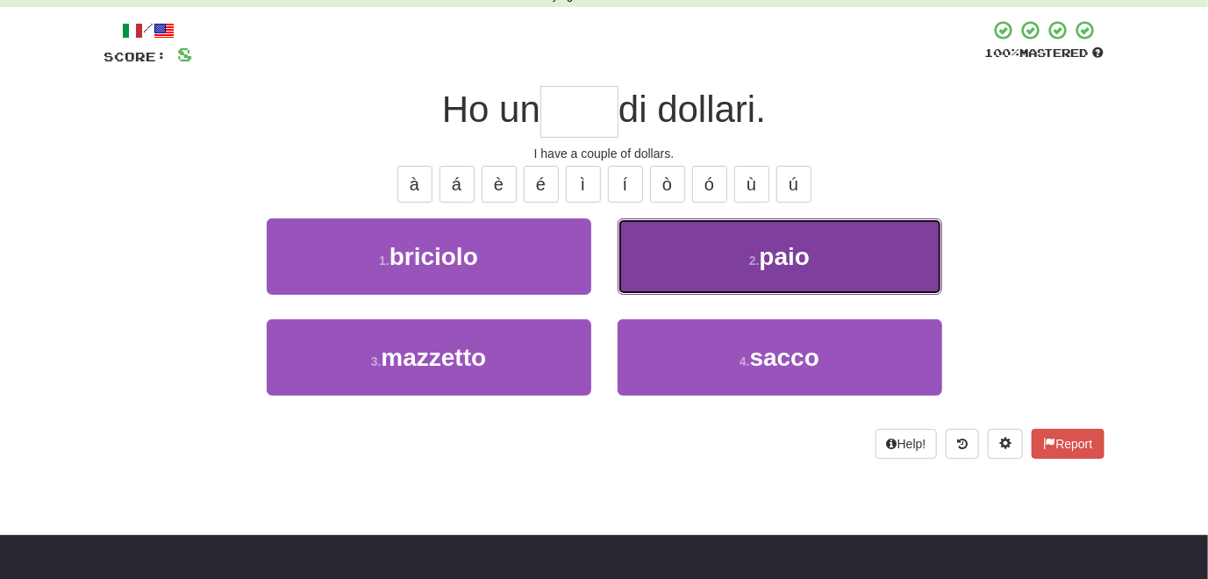
click at [678, 260] on button "2 . paio" at bounding box center [779, 256] width 324 height 76
type input "****"
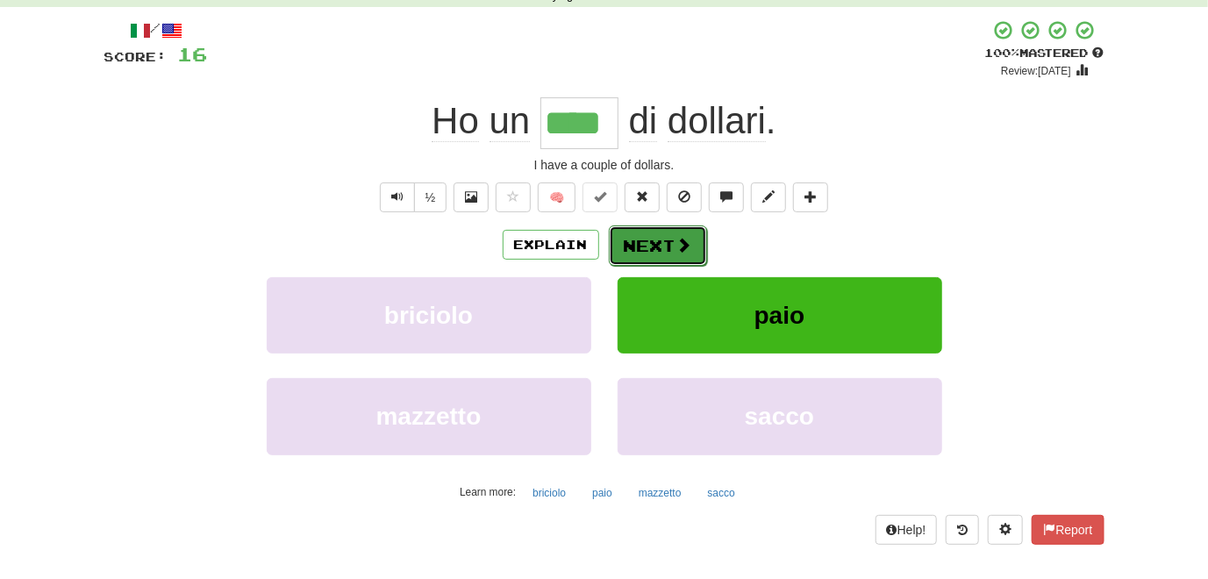
click at [669, 252] on button "Next" at bounding box center [658, 245] width 98 height 40
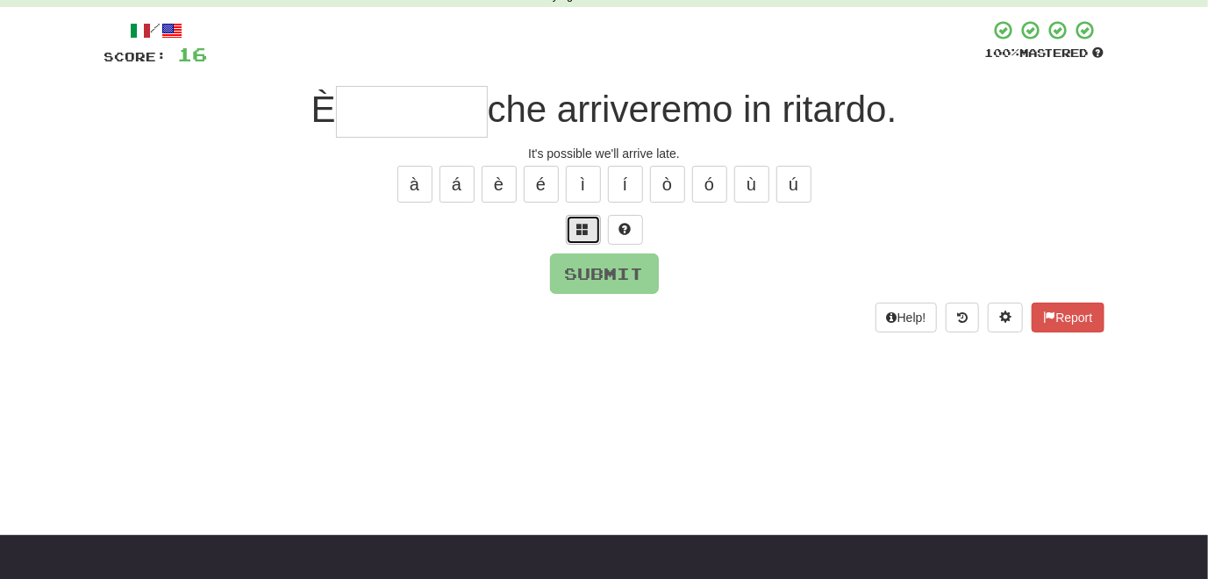
click at [585, 224] on span at bounding box center [583, 229] width 12 height 12
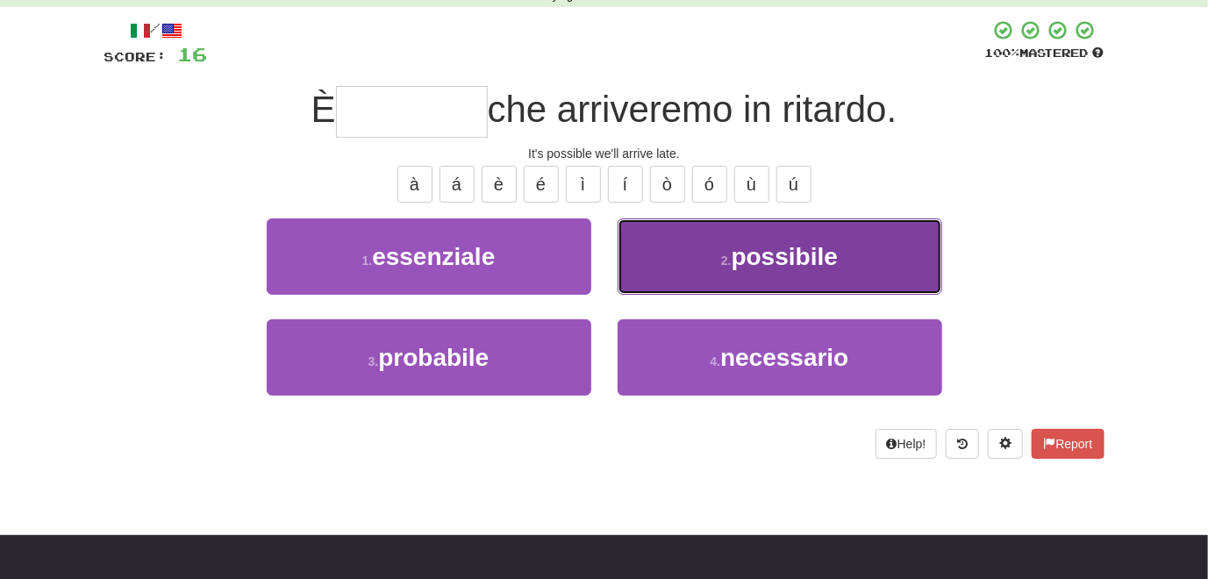
click at [656, 241] on button "2 . possibile" at bounding box center [779, 256] width 324 height 76
type input "*********"
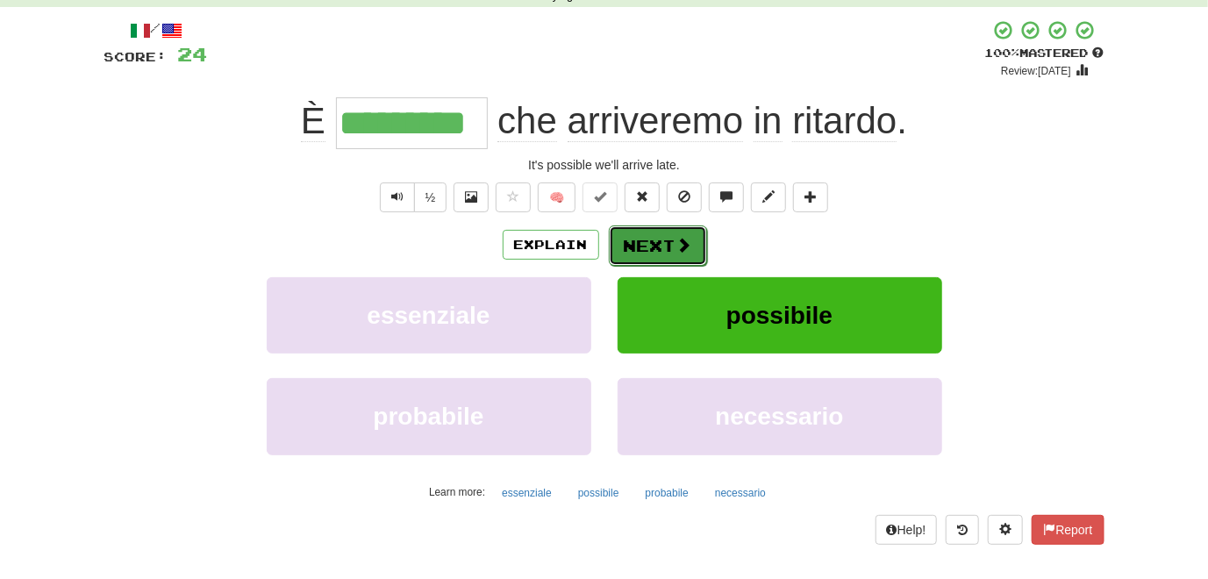
click at [642, 253] on button "Next" at bounding box center [658, 245] width 98 height 40
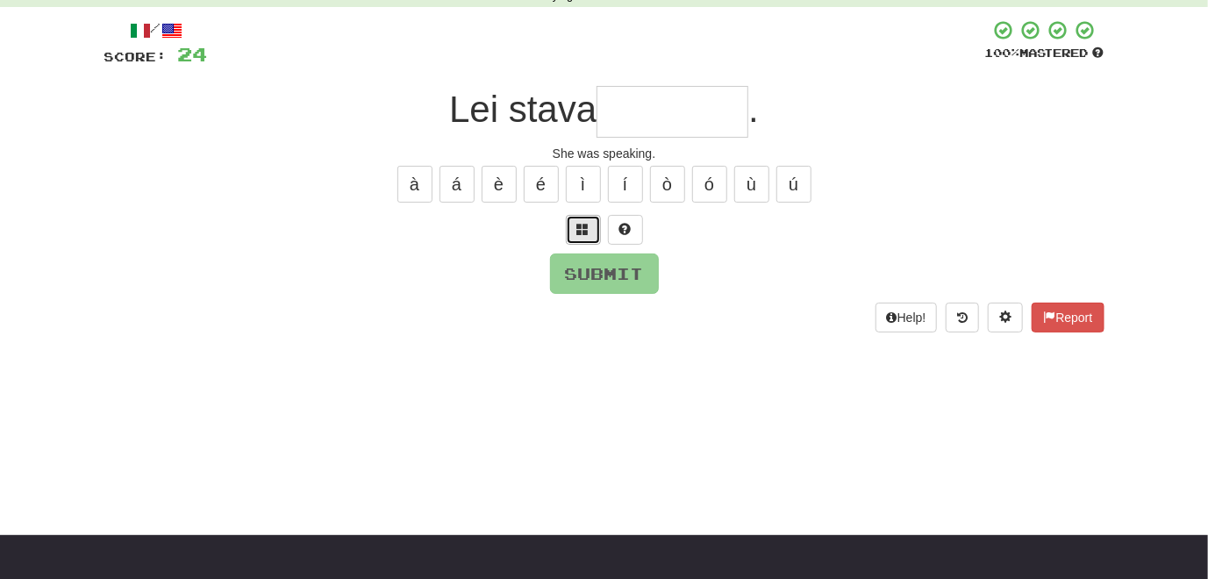
click at [579, 235] on button at bounding box center [583, 230] width 35 height 30
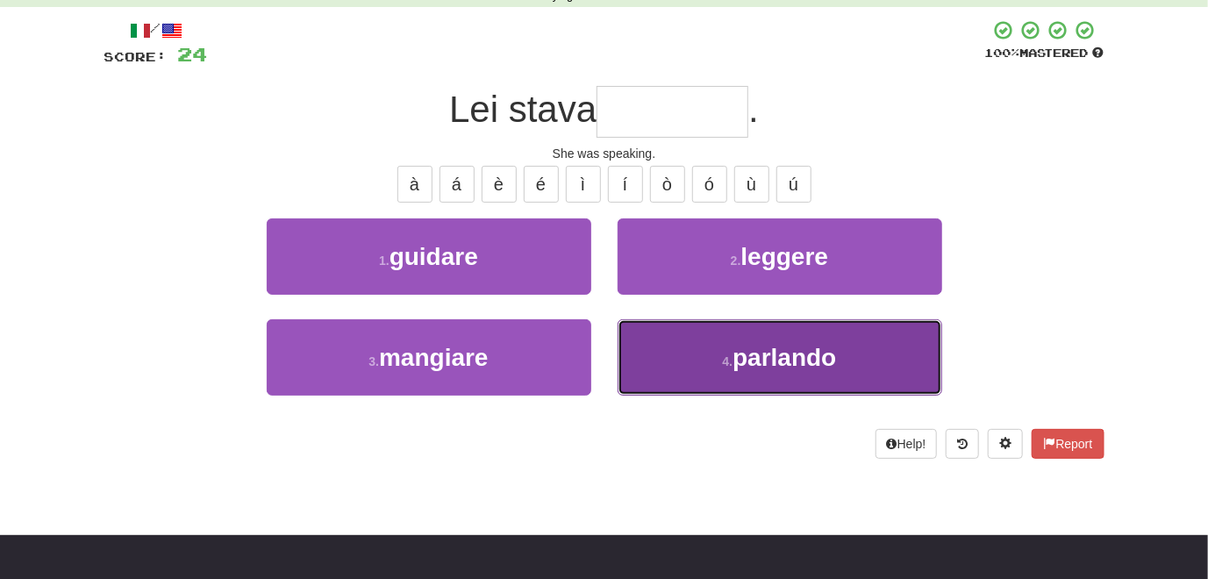
click at [642, 364] on button "4 . parlando" at bounding box center [779, 357] width 324 height 76
type input "********"
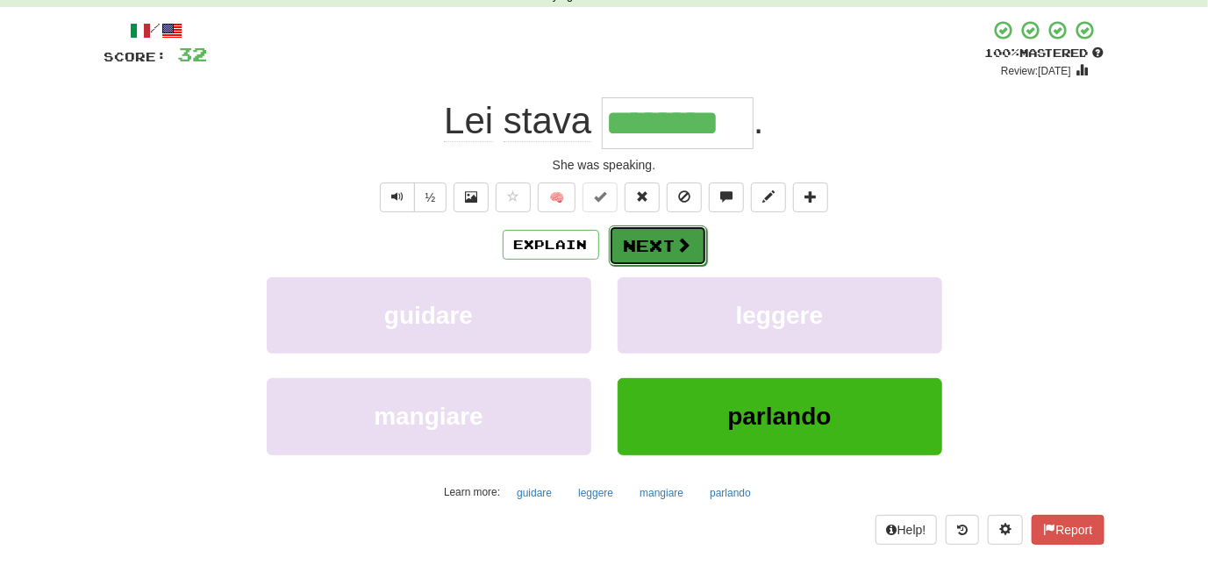
click at [648, 246] on button "Next" at bounding box center [658, 245] width 98 height 40
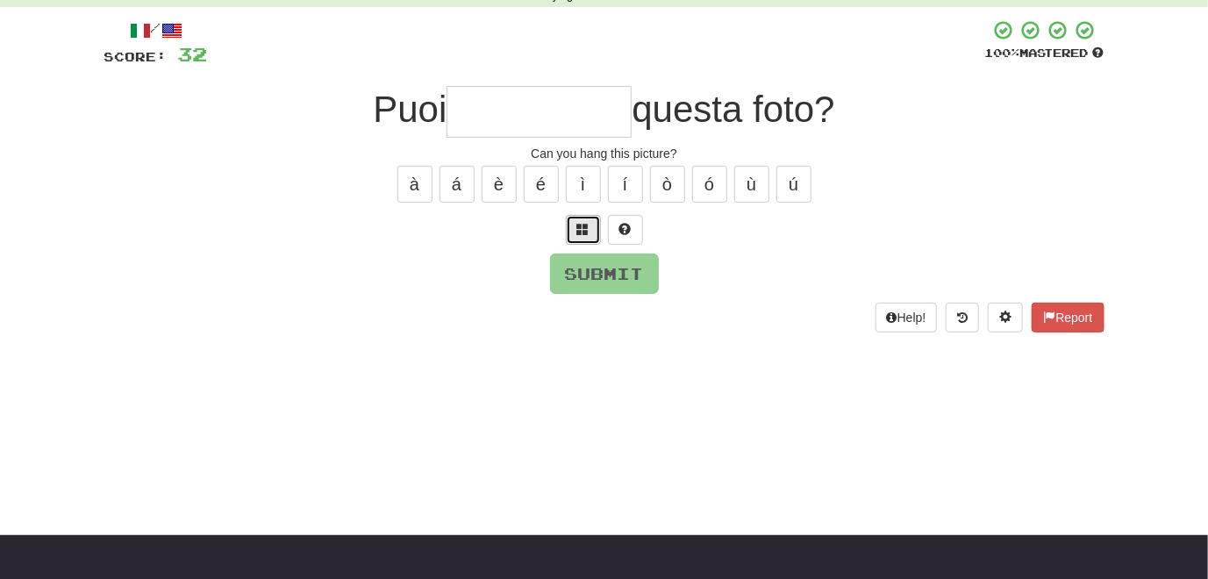
click at [584, 234] on span at bounding box center [583, 229] width 12 height 12
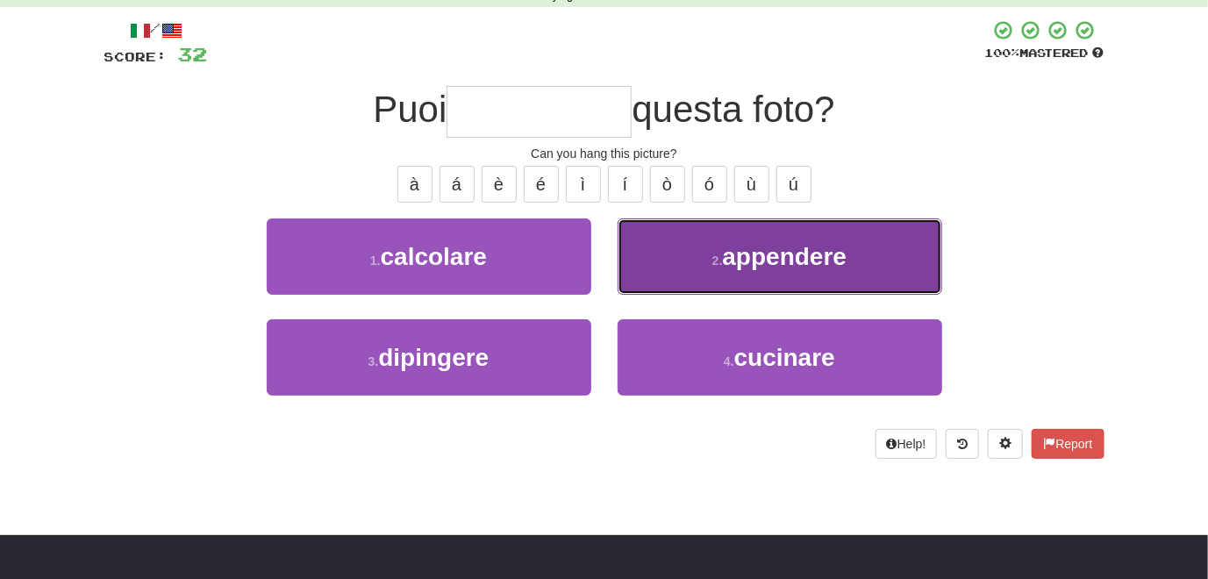
click at [690, 279] on button "2 . appendere" at bounding box center [779, 256] width 324 height 76
type input "*********"
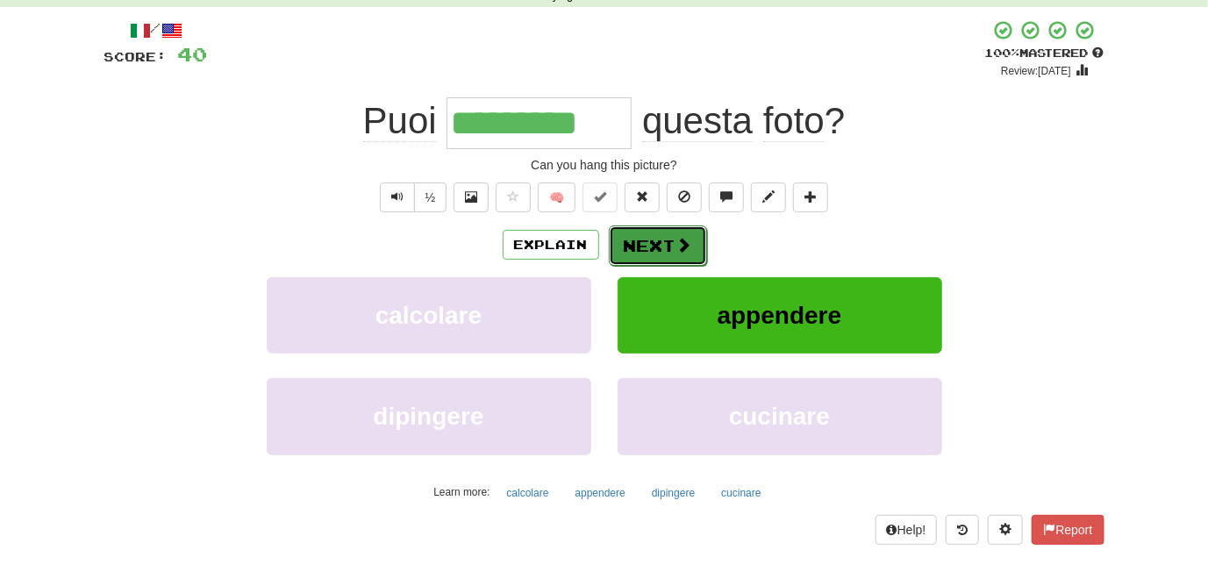
click at [650, 255] on button "Next" at bounding box center [658, 245] width 98 height 40
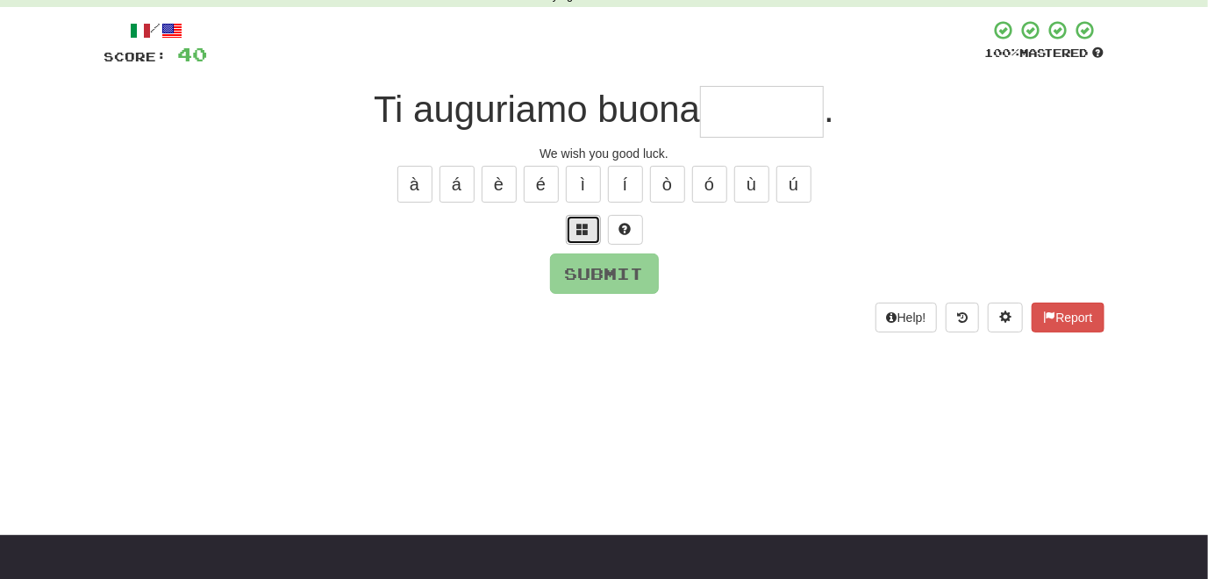
click at [588, 236] on button at bounding box center [583, 230] width 35 height 30
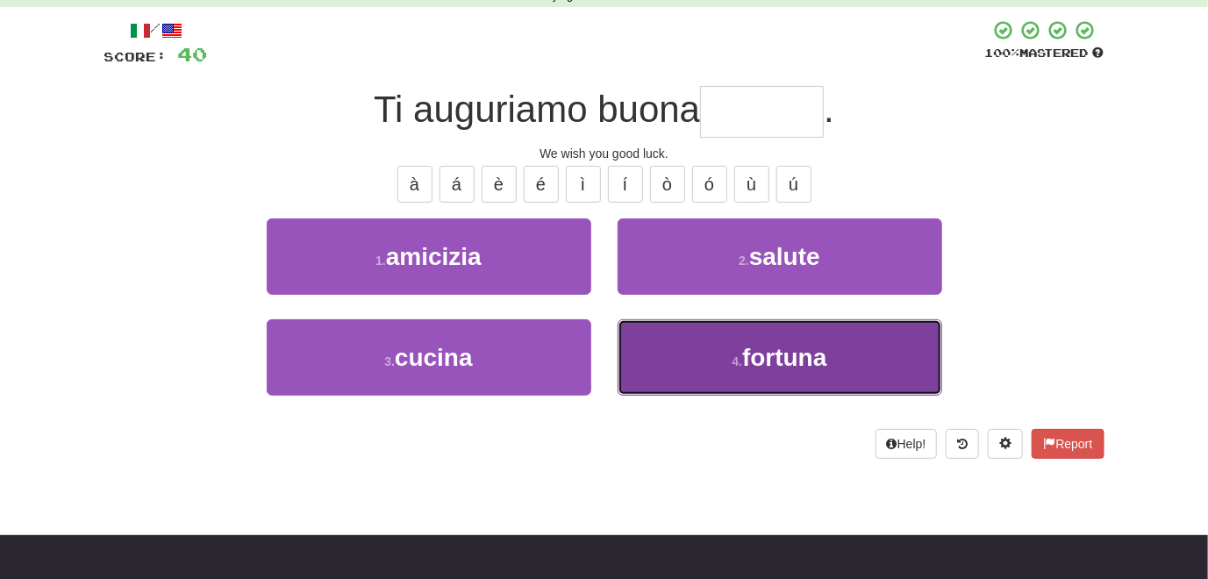
click at [693, 344] on button "4 . fortuna" at bounding box center [779, 357] width 324 height 76
type input "*******"
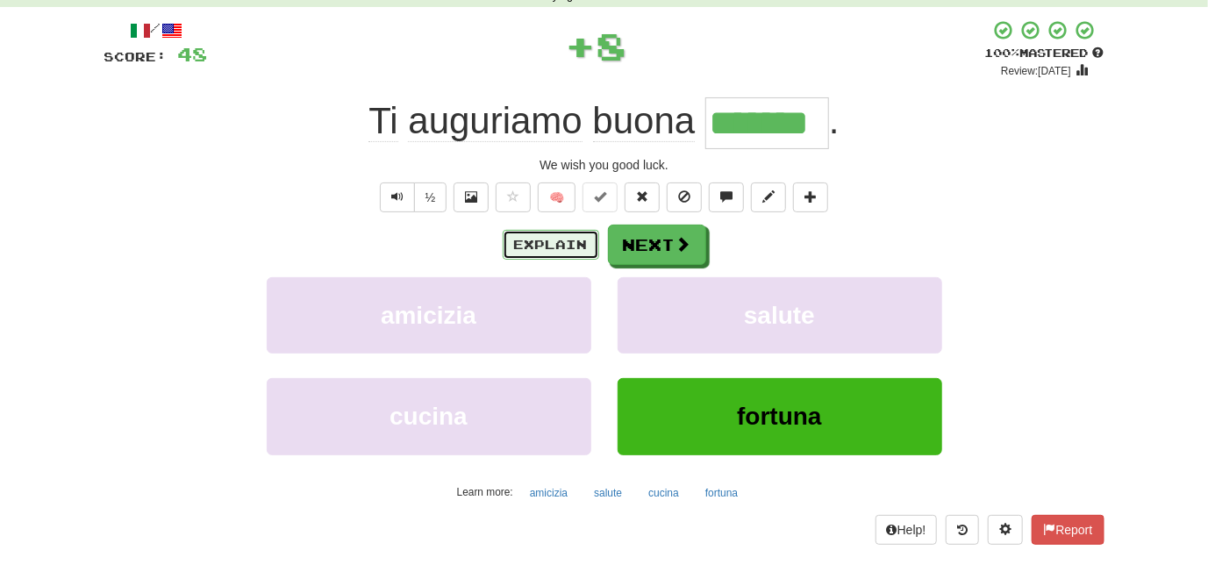
click at [556, 248] on button "Explain" at bounding box center [550, 245] width 96 height 30
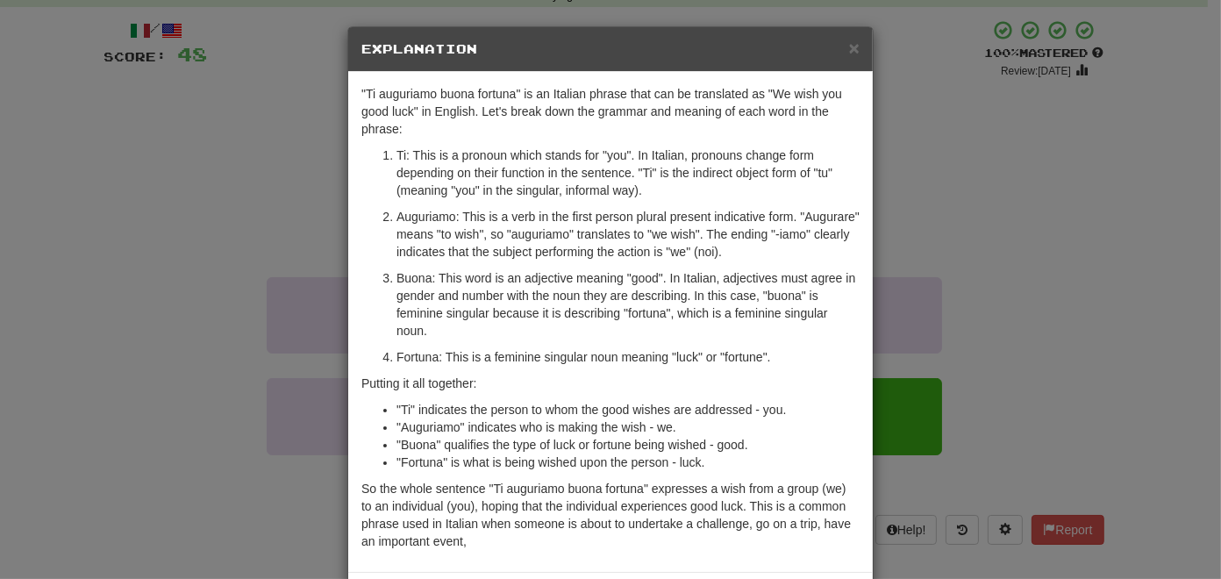
click at [179, 290] on div "× Explanation "Ti auguriamo buona fortuna" is an Italian phrase that can be tra…" at bounding box center [610, 289] width 1221 height 579
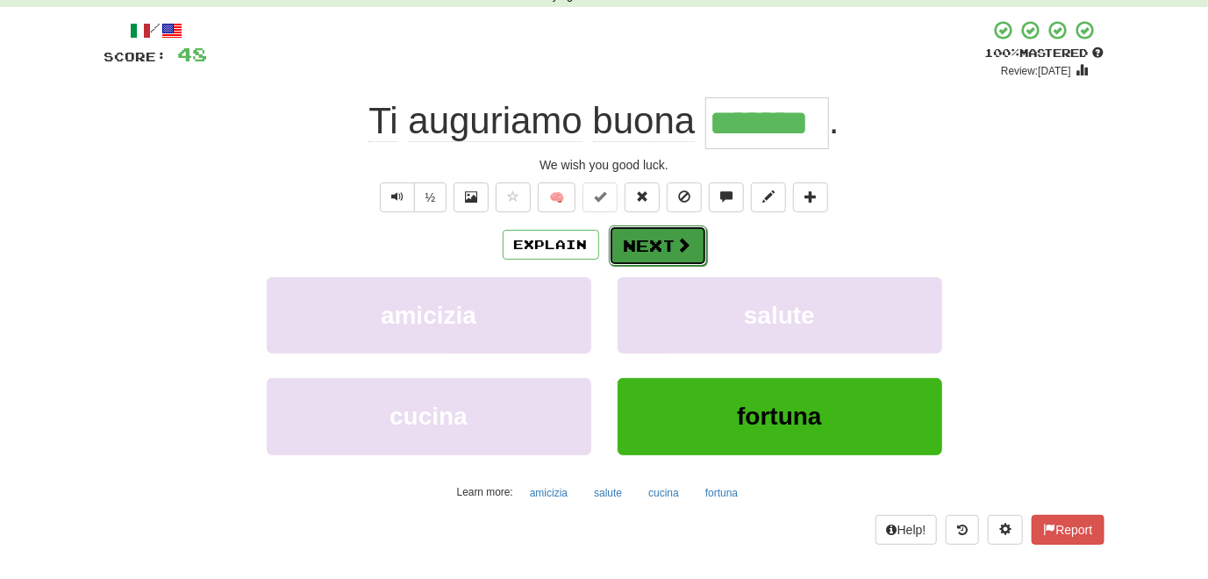
click at [631, 249] on button "Next" at bounding box center [658, 245] width 98 height 40
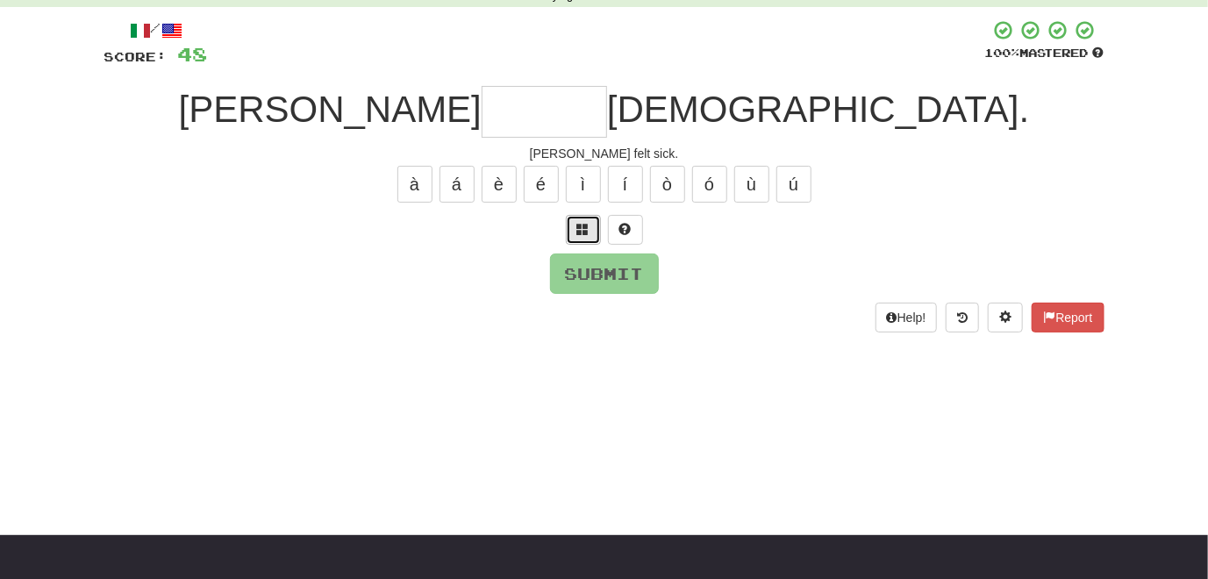
click at [584, 234] on span at bounding box center [583, 229] width 12 height 12
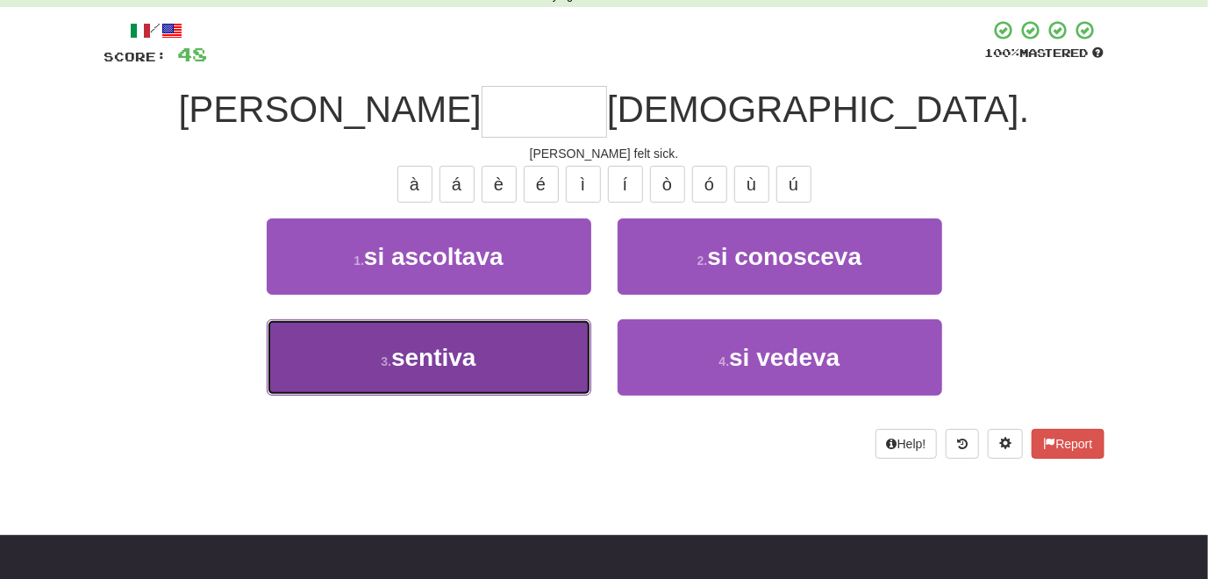
click at [524, 375] on button "3 . sentiva" at bounding box center [429, 357] width 324 height 76
type input "*******"
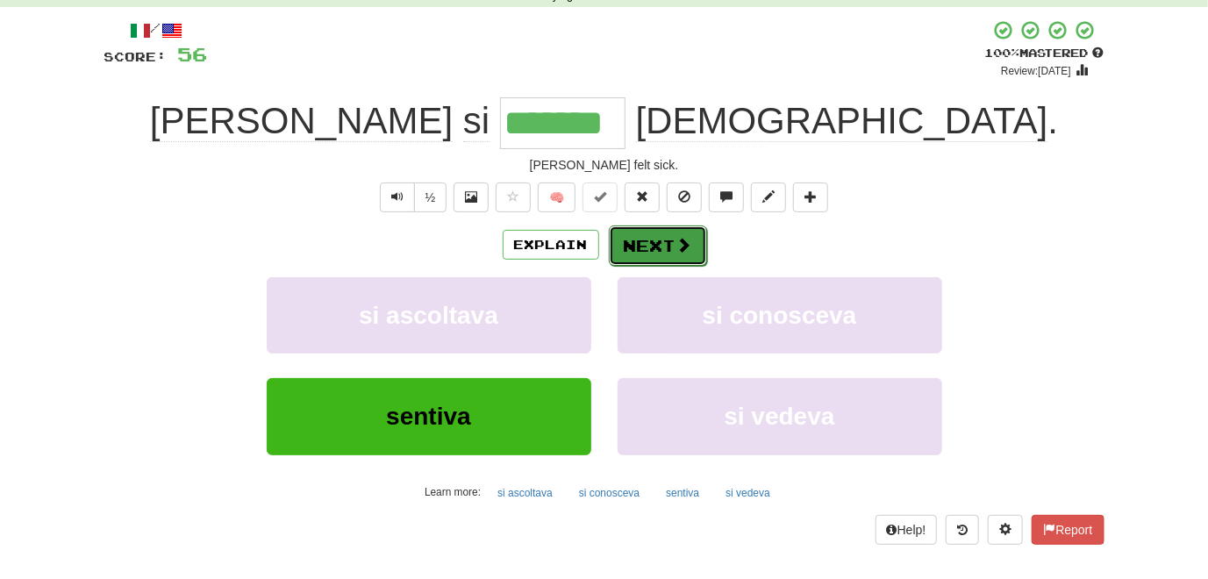
click at [647, 250] on button "Next" at bounding box center [658, 245] width 98 height 40
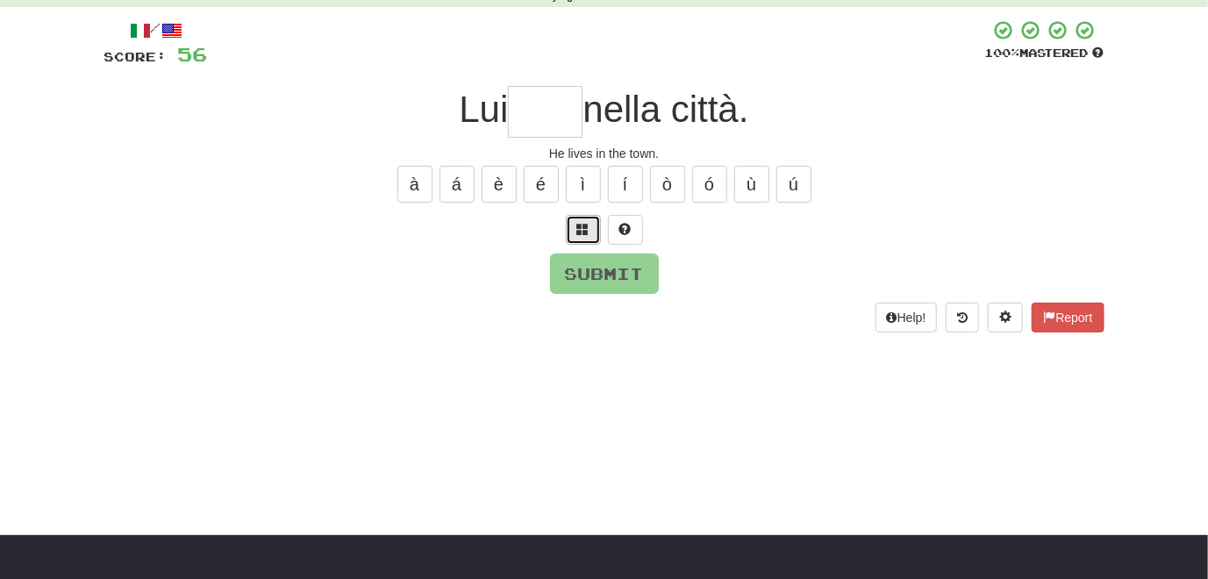
click at [585, 232] on span at bounding box center [583, 229] width 12 height 12
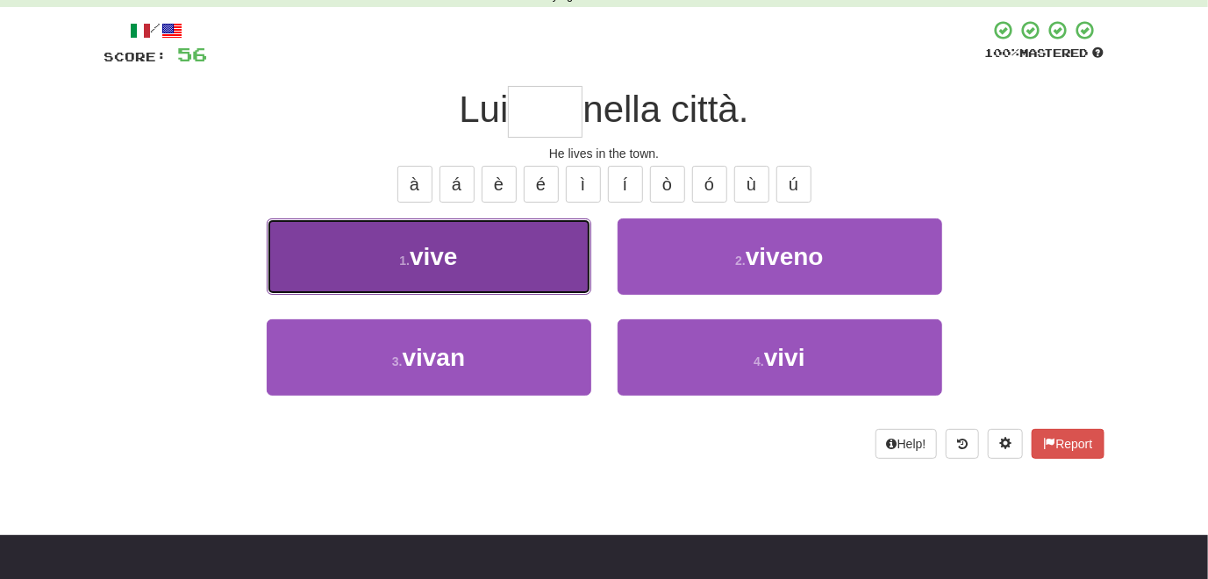
click at [526, 274] on button "1 . vive" at bounding box center [429, 256] width 324 height 76
type input "****"
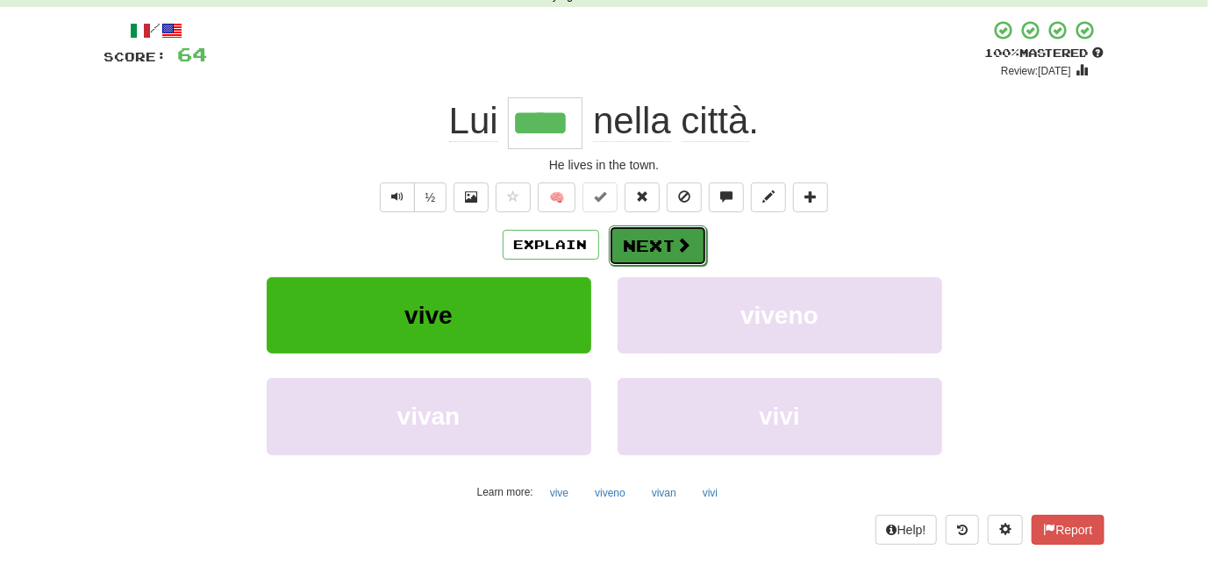
click at [639, 249] on button "Next" at bounding box center [658, 245] width 98 height 40
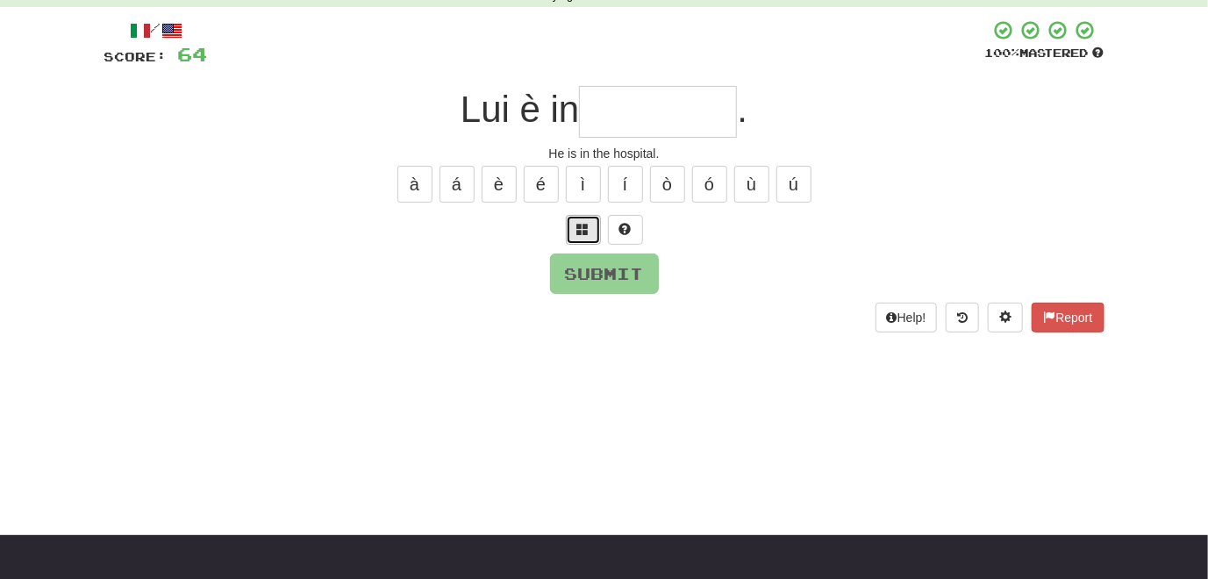
click at [584, 240] on button at bounding box center [583, 230] width 35 height 30
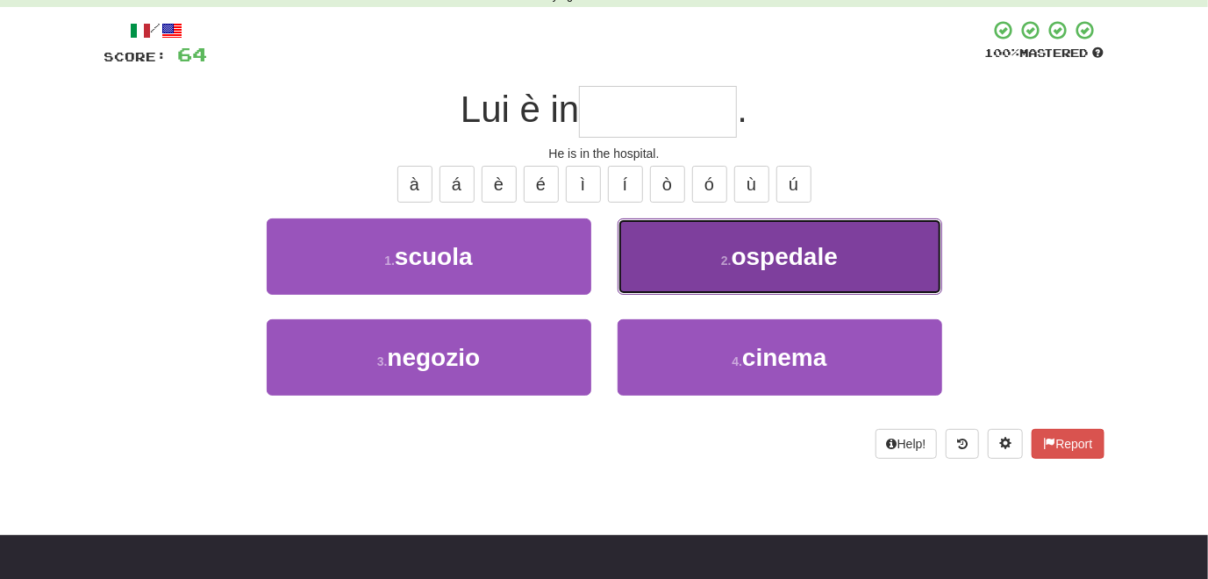
click at [666, 262] on button "2 . ospedale" at bounding box center [779, 256] width 324 height 76
type input "********"
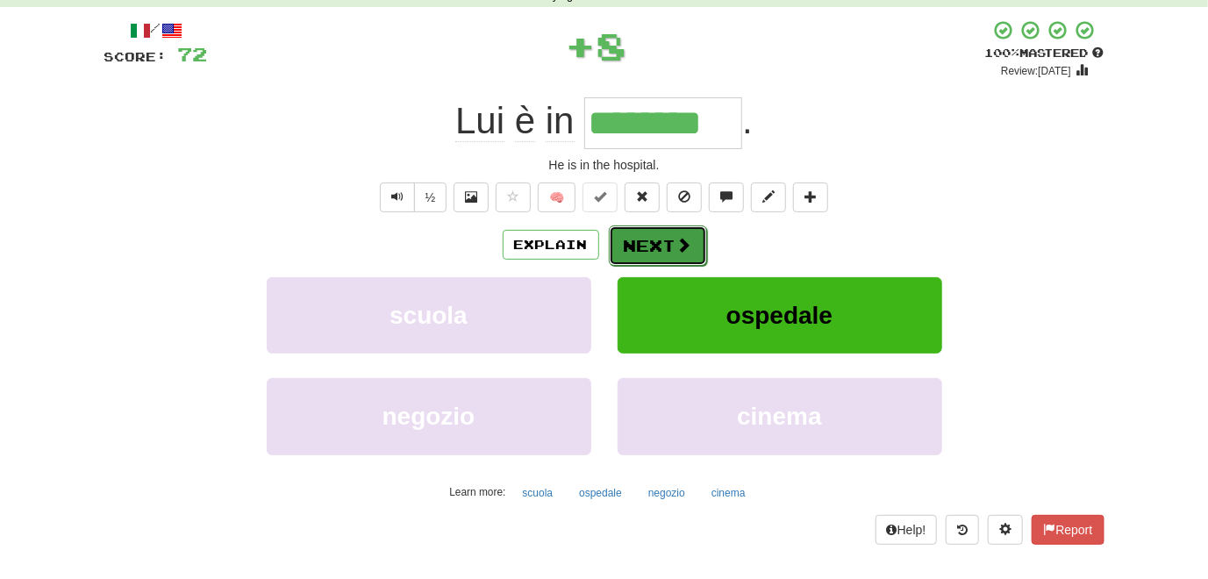
click at [648, 243] on button "Next" at bounding box center [658, 245] width 98 height 40
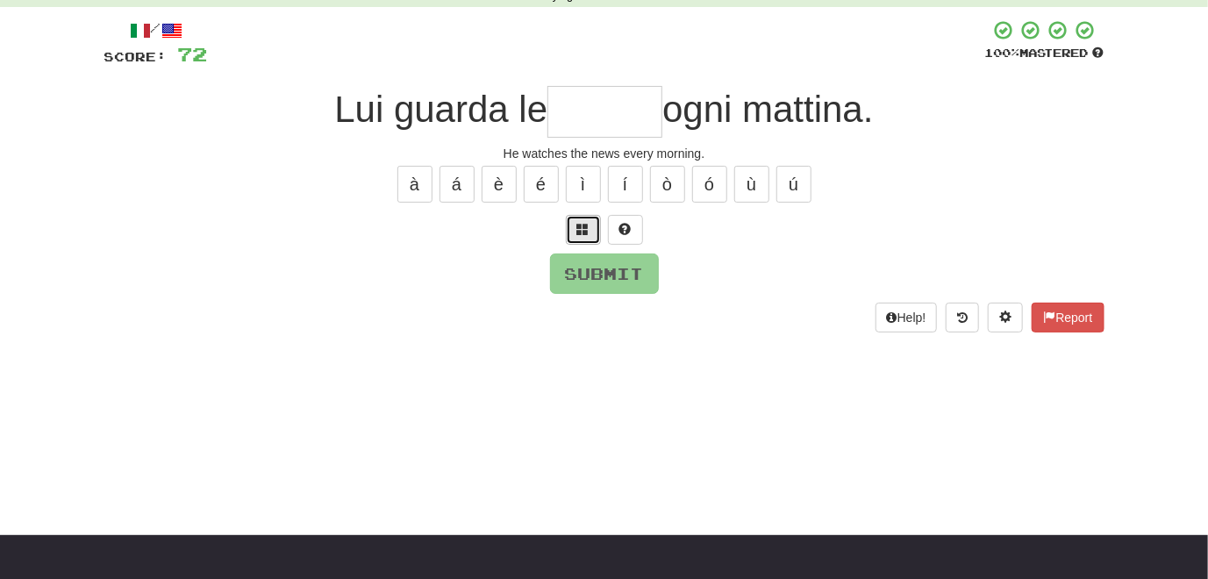
click at [580, 232] on span at bounding box center [583, 229] width 12 height 12
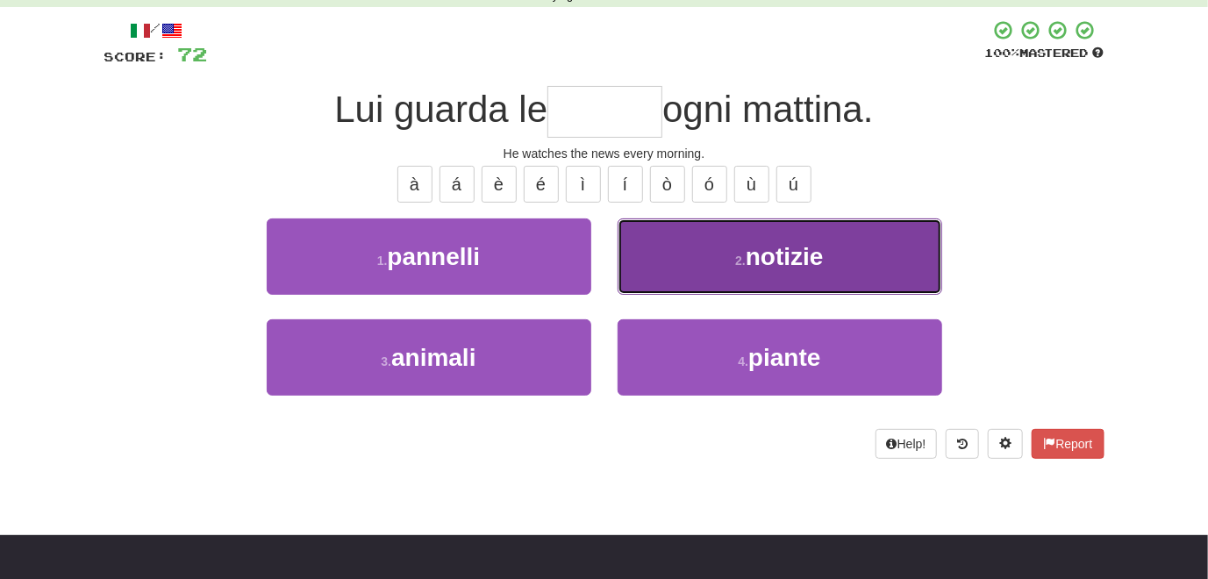
click at [626, 253] on button "2 . notizie" at bounding box center [779, 256] width 324 height 76
type input "*******"
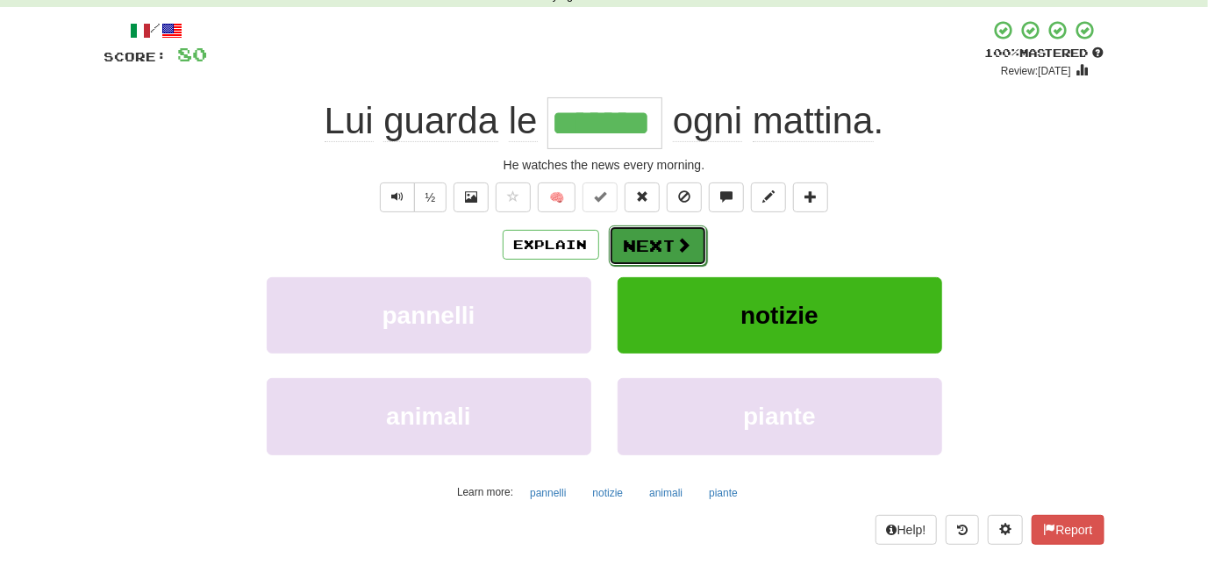
click at [640, 254] on button "Next" at bounding box center [658, 245] width 98 height 40
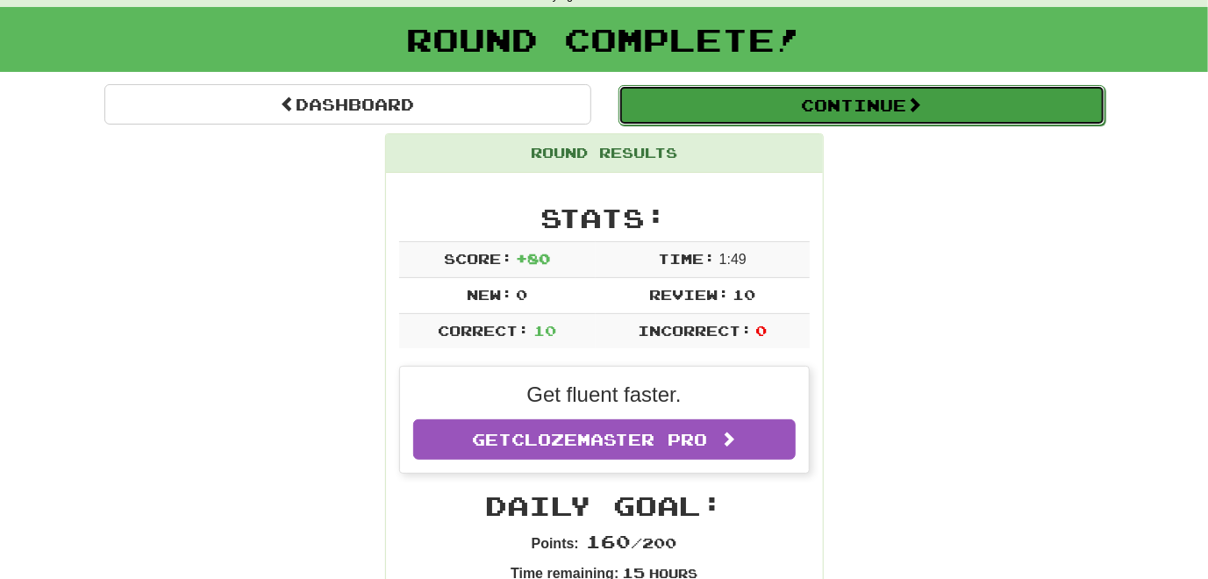
click at [707, 99] on button "Continue" at bounding box center [861, 105] width 487 height 40
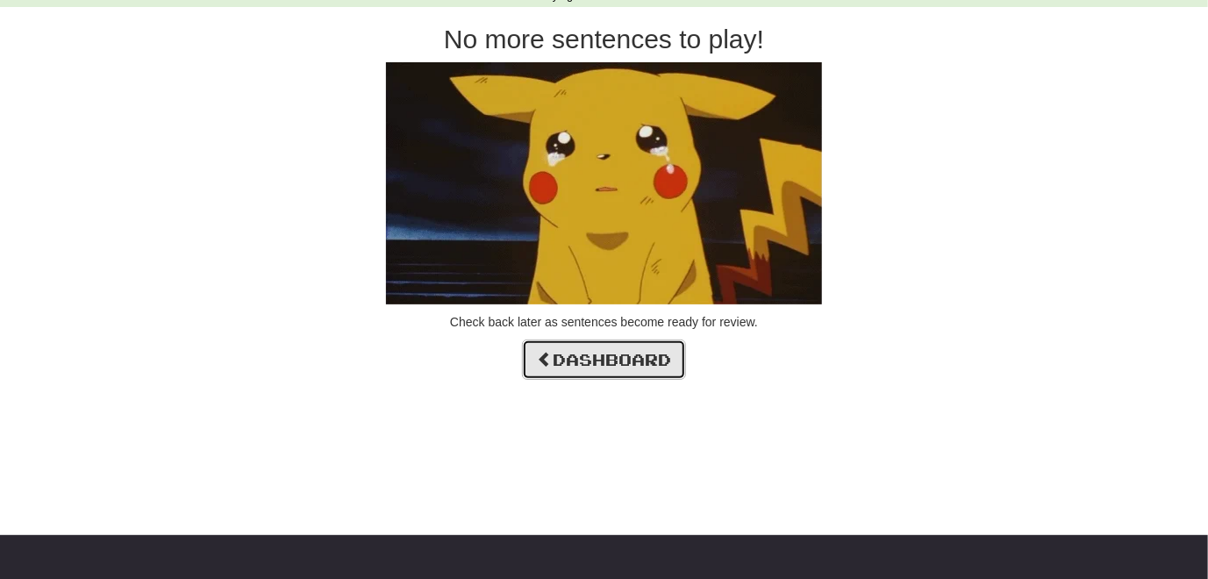
click at [609, 347] on link "Dashboard" at bounding box center [604, 359] width 164 height 40
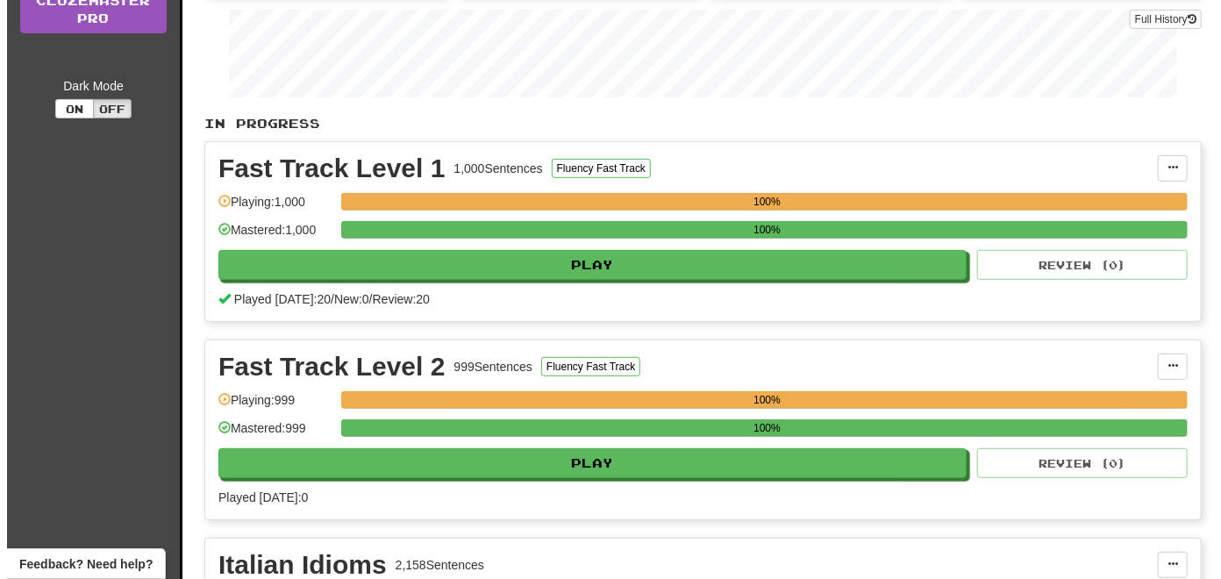
scroll to position [351, 0]
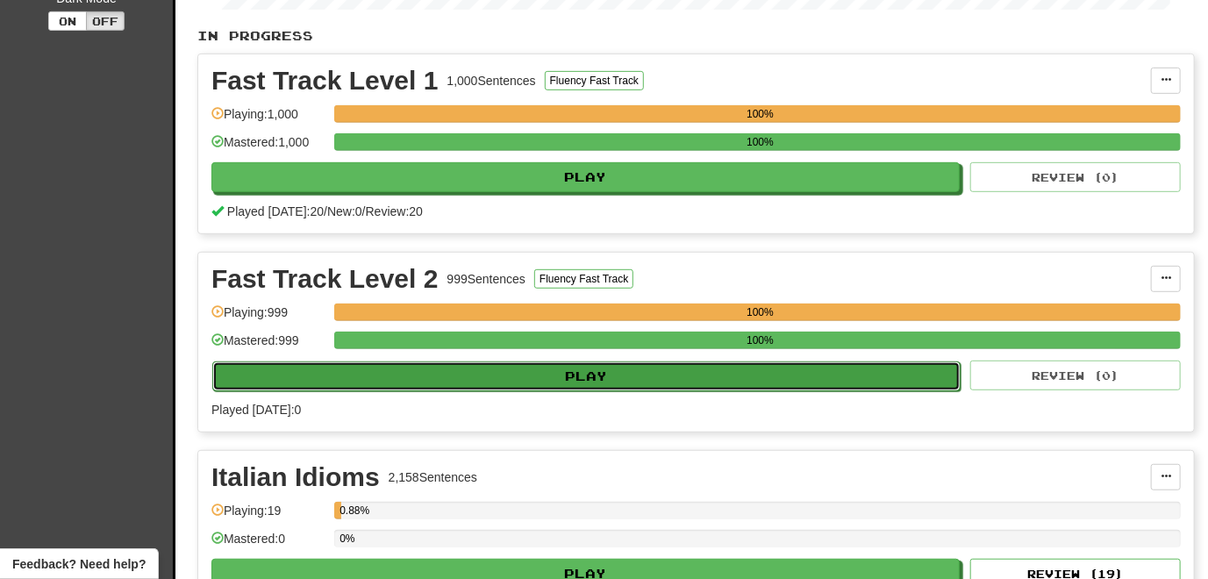
click at [580, 377] on button "Play" at bounding box center [586, 376] width 748 height 30
select select "**"
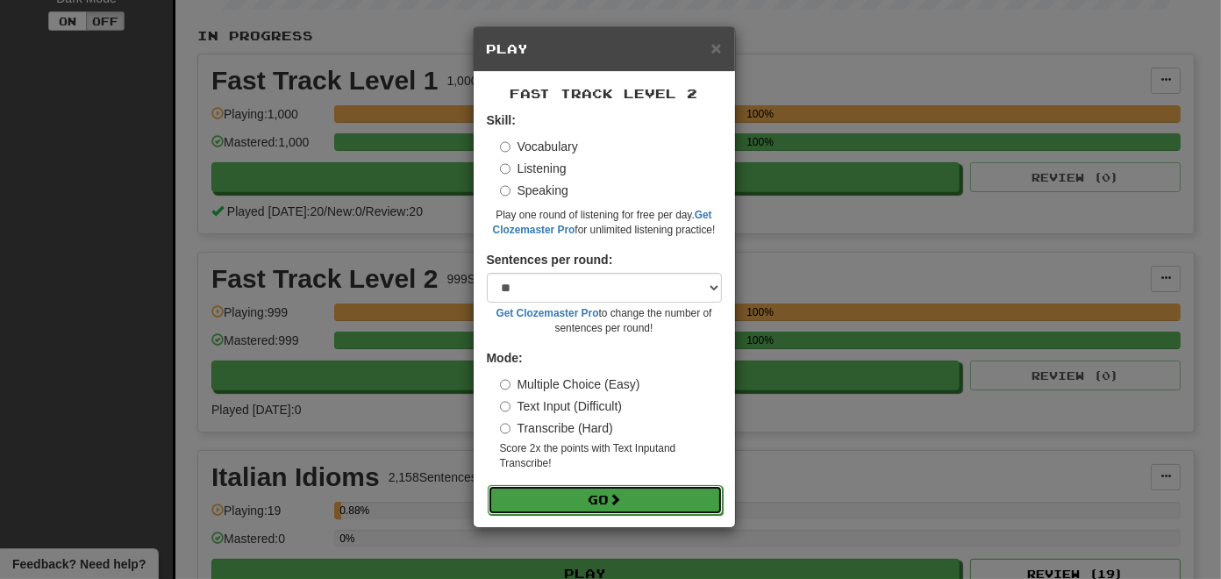
click at [559, 503] on button "Go" at bounding box center [605, 500] width 235 height 30
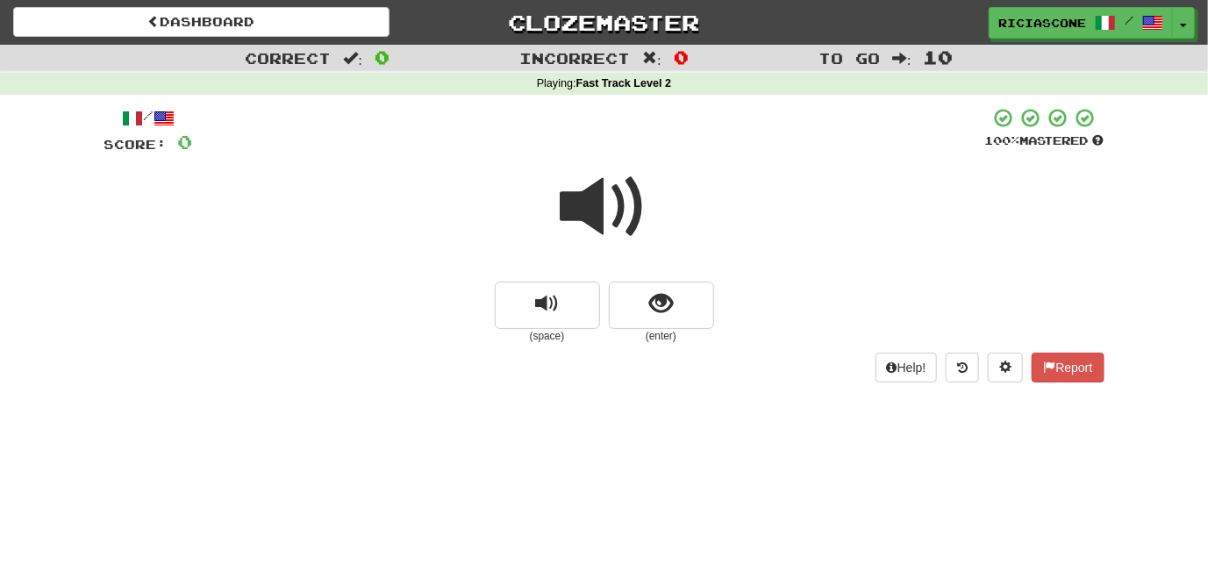
click at [590, 204] on span at bounding box center [604, 207] width 88 height 88
click at [591, 217] on span at bounding box center [604, 207] width 88 height 88
click at [652, 321] on button "show sentence" at bounding box center [661, 304] width 105 height 47
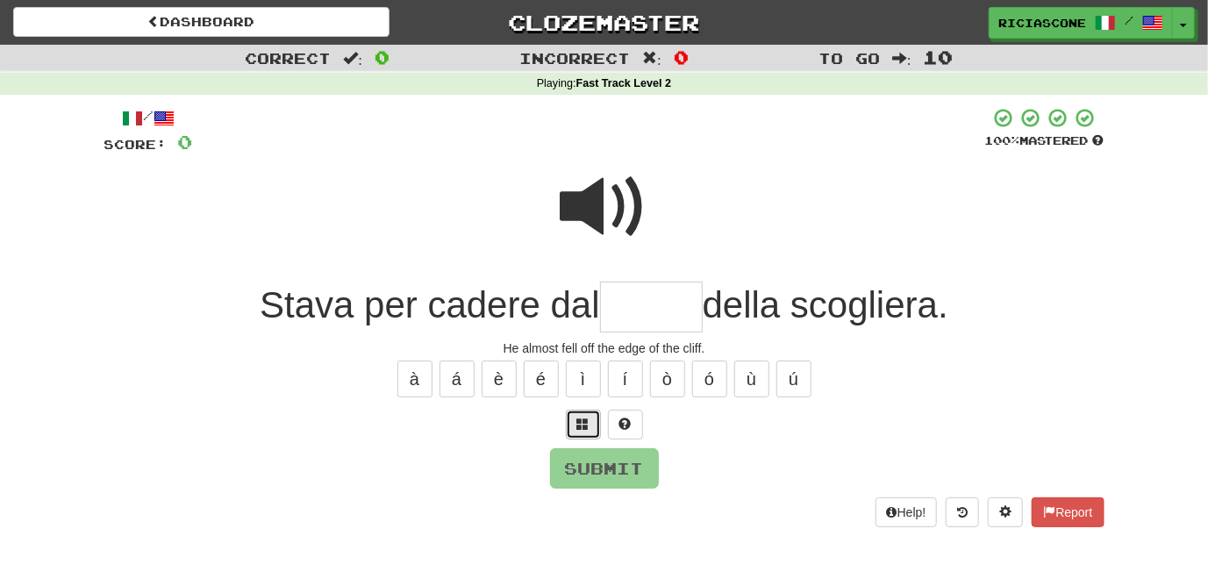
click at [577, 424] on span at bounding box center [583, 423] width 12 height 12
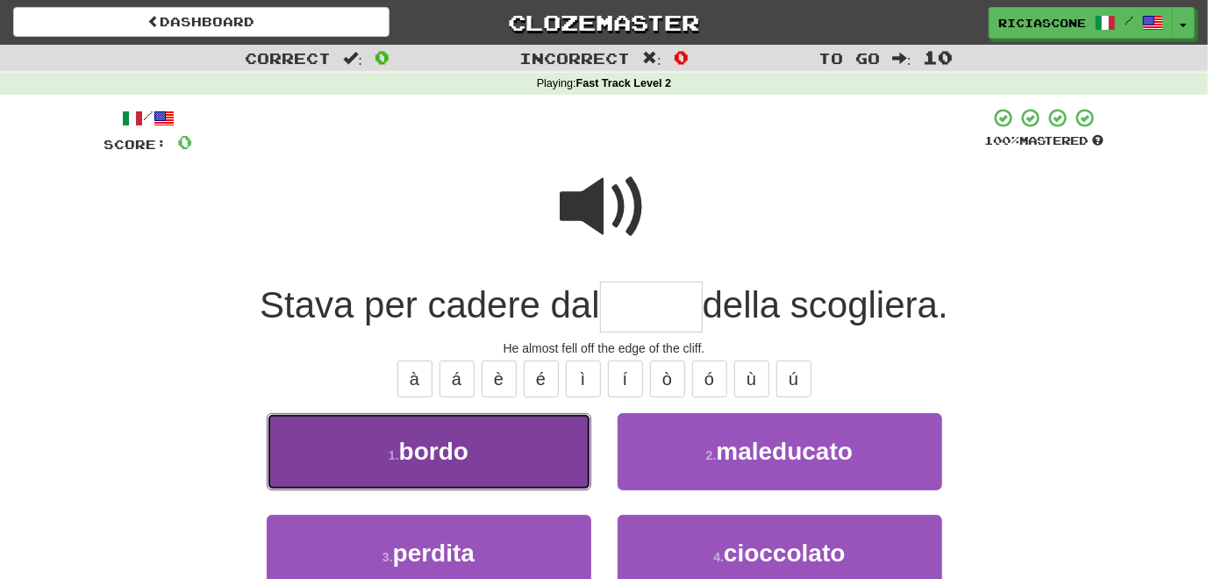
click at [496, 481] on button "1 . bordo" at bounding box center [429, 451] width 324 height 76
type input "*****"
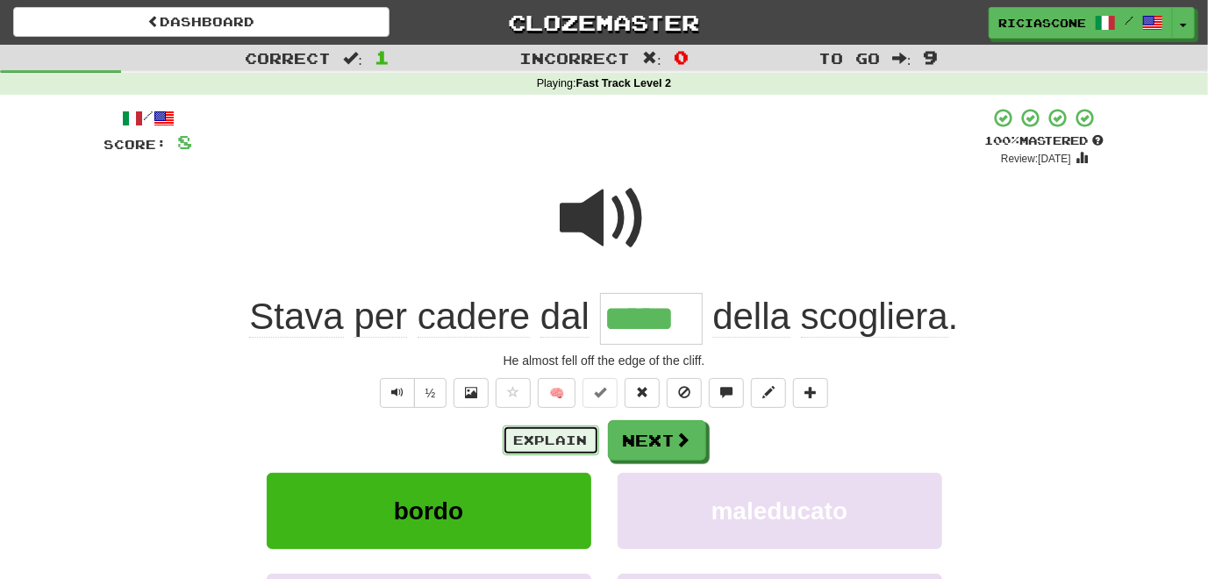
click at [530, 438] on button "Explain" at bounding box center [550, 440] width 96 height 30
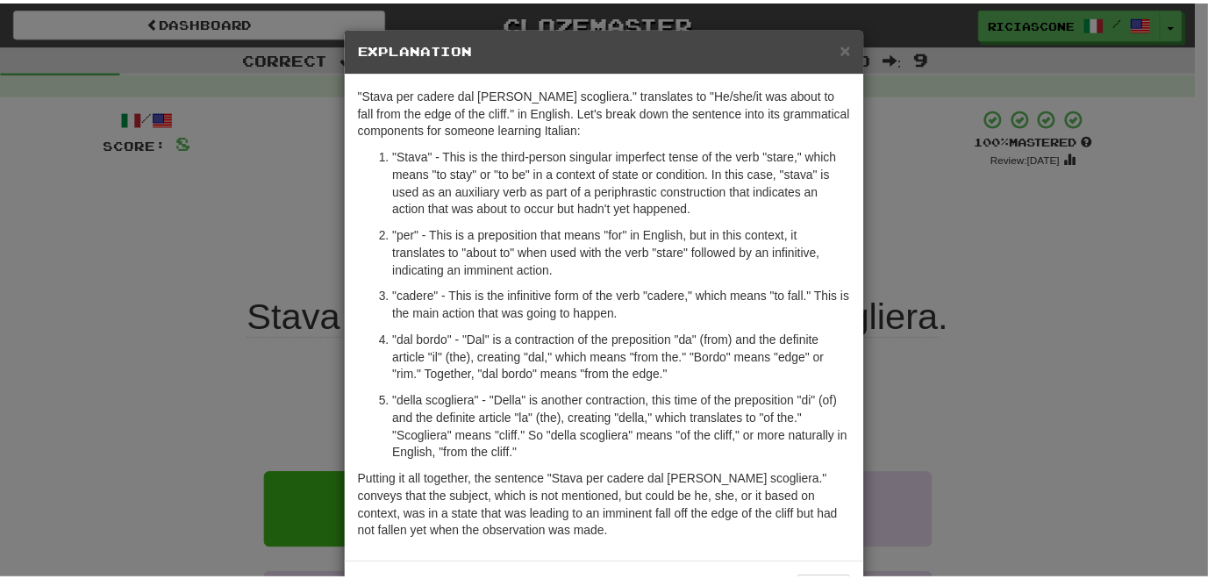
scroll to position [67, 0]
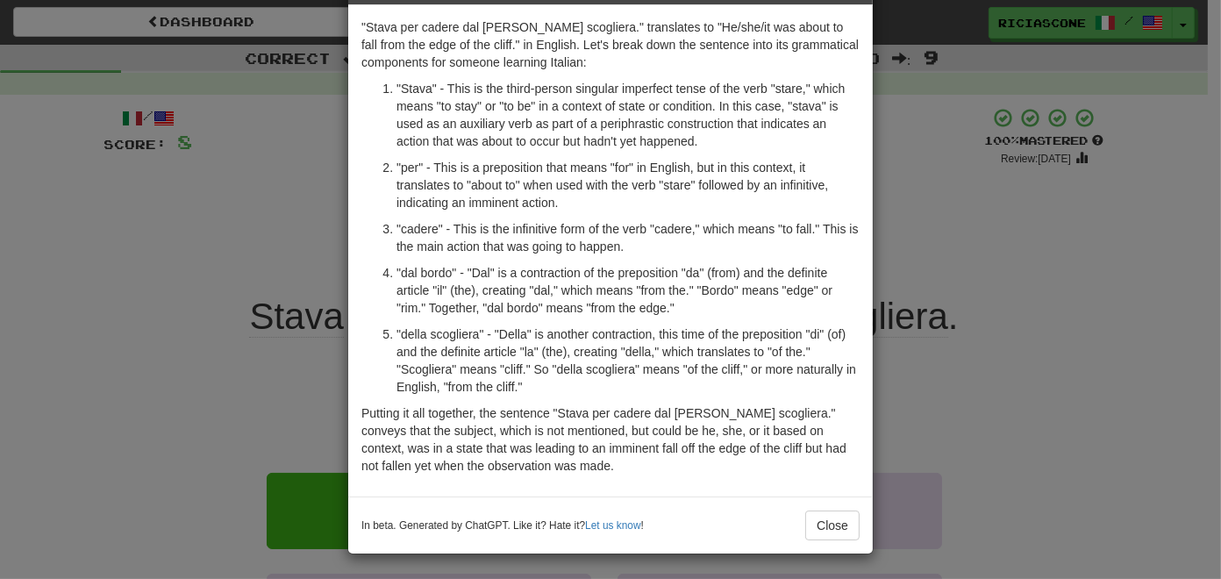
click at [139, 416] on div "× Explanation "Stava per cadere dal [PERSON_NAME] scogliera." translates to "He…" at bounding box center [610, 289] width 1221 height 579
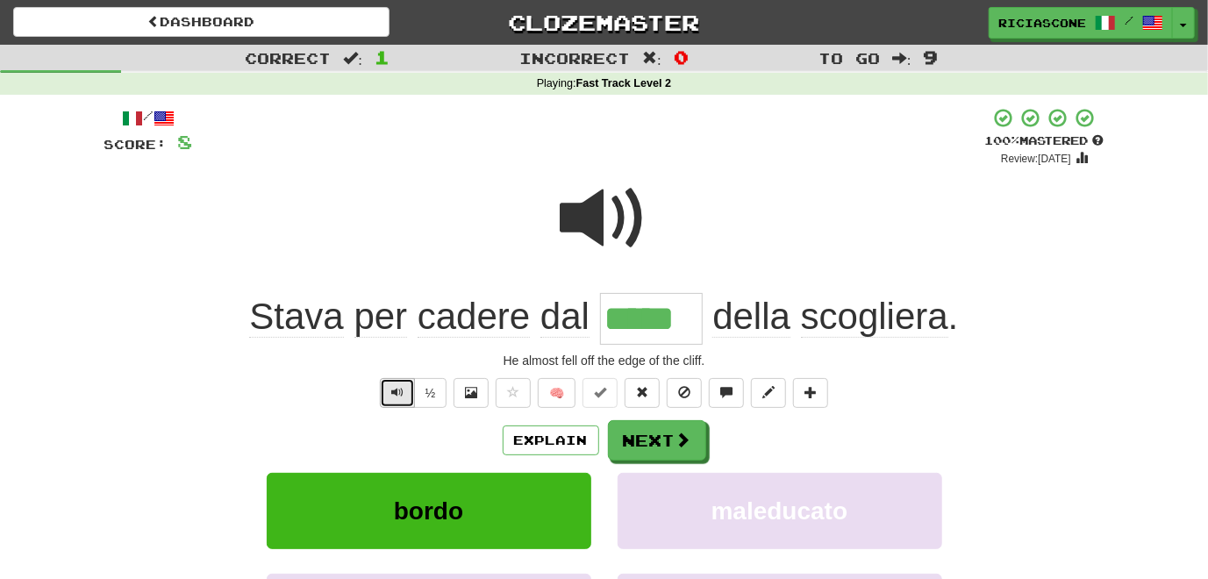
click at [385, 387] on button "Text-to-speech controls" at bounding box center [397, 393] width 35 height 30
click at [661, 444] on button "Next" at bounding box center [658, 441] width 98 height 40
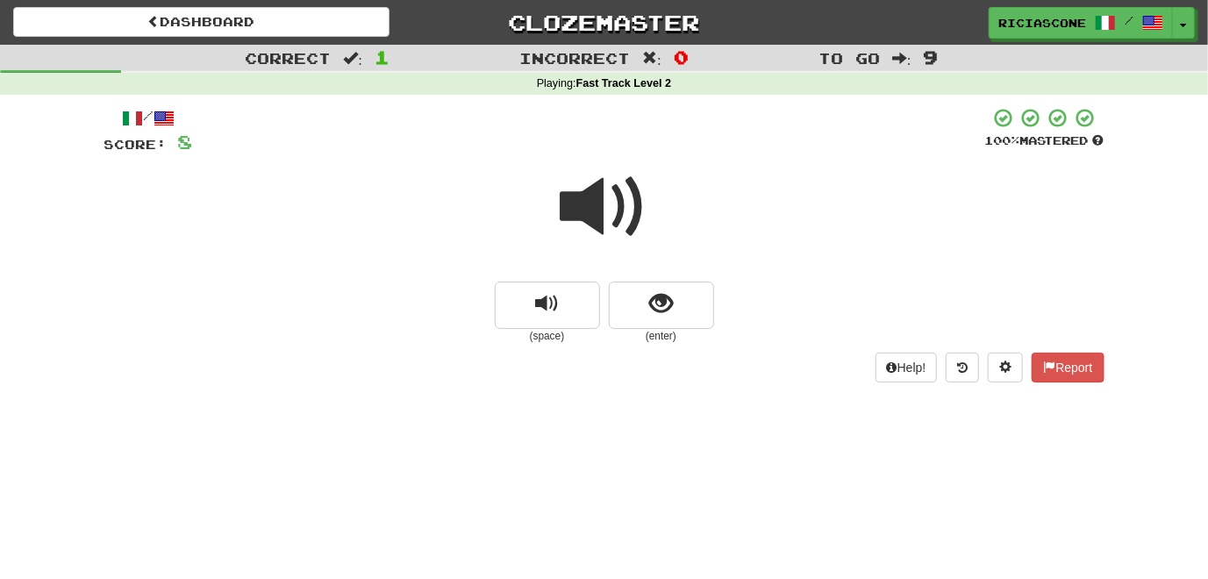
click at [600, 218] on span at bounding box center [604, 207] width 88 height 88
click at [589, 212] on span at bounding box center [604, 207] width 88 height 88
click at [590, 217] on span at bounding box center [604, 207] width 88 height 88
click at [645, 316] on button "show sentence" at bounding box center [661, 304] width 105 height 47
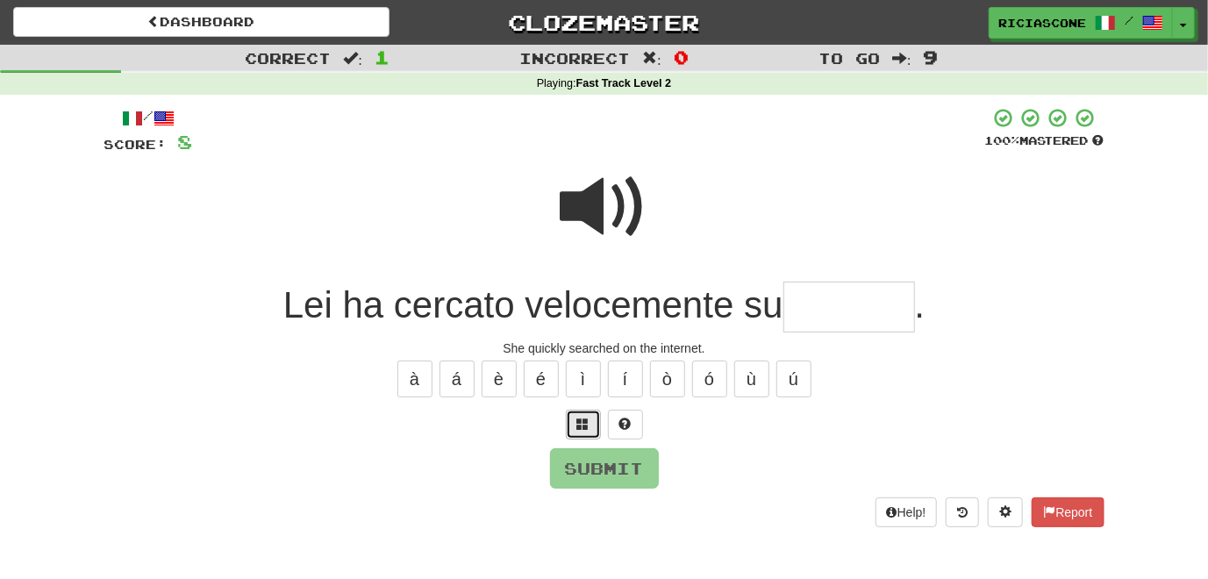
click at [570, 418] on button at bounding box center [583, 425] width 35 height 30
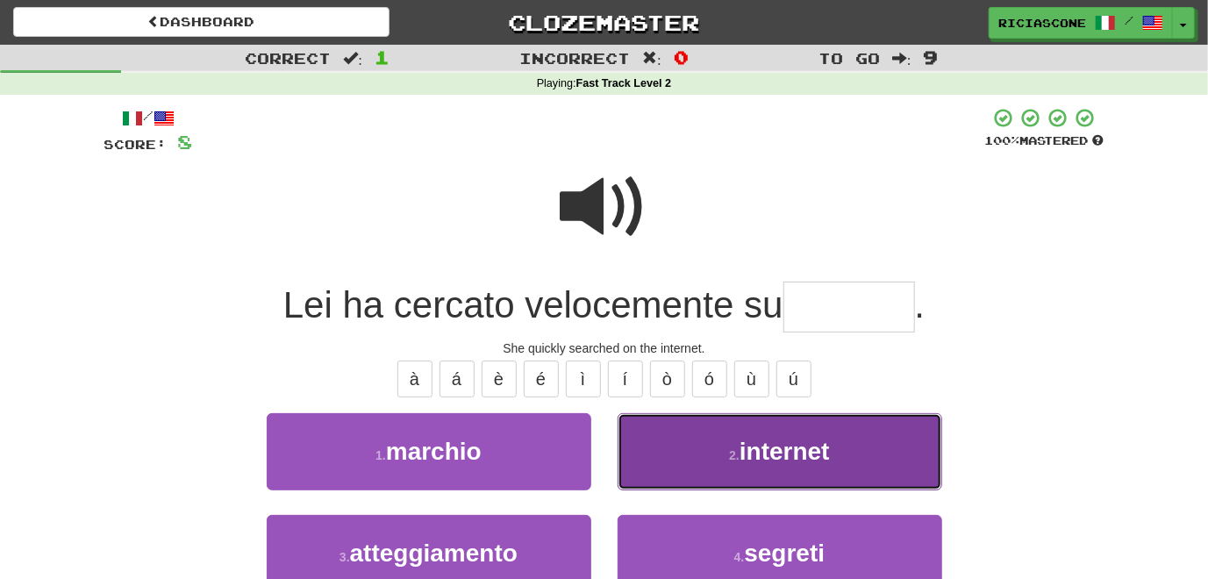
click at [634, 449] on button "2 . internet" at bounding box center [779, 451] width 324 height 76
type input "********"
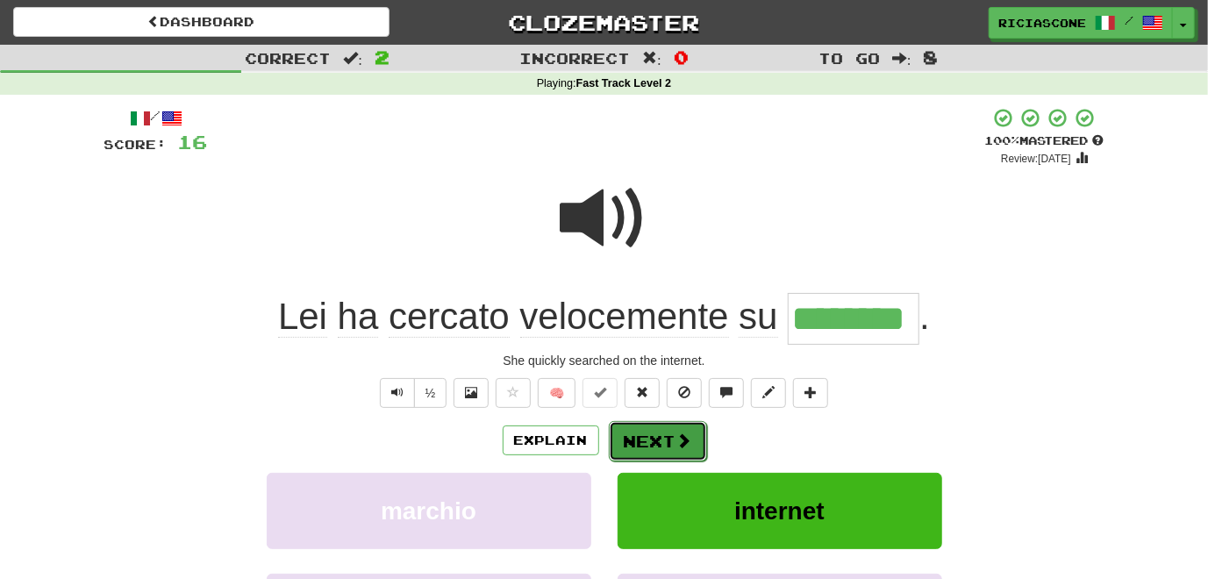
click at [630, 443] on button "Next" at bounding box center [658, 441] width 98 height 40
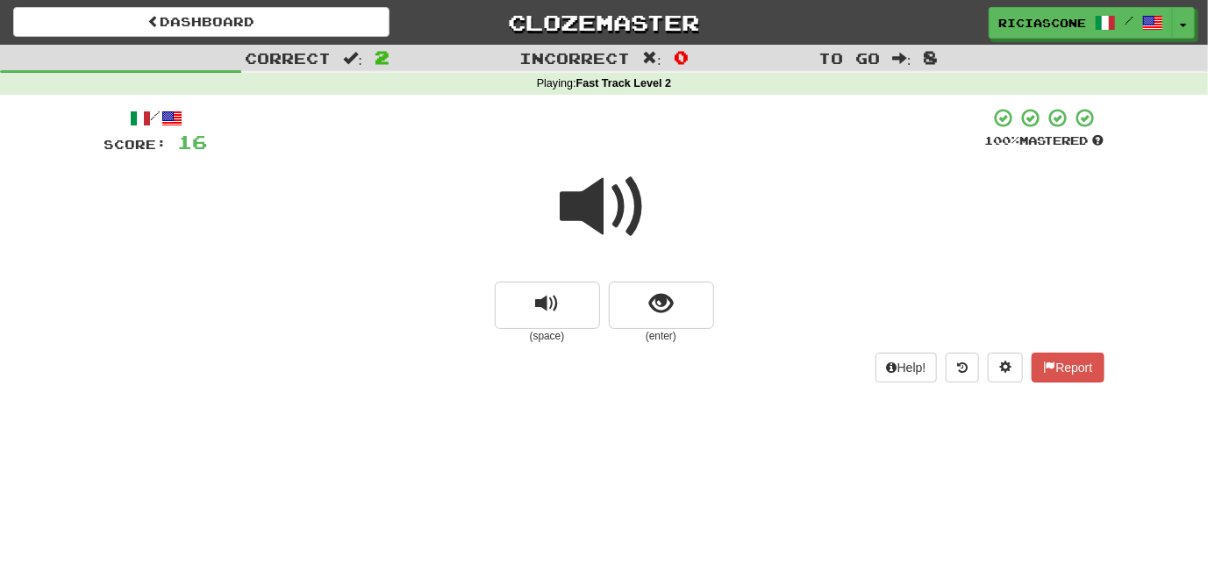
click at [579, 218] on span at bounding box center [604, 207] width 88 height 88
click at [635, 317] on button "show sentence" at bounding box center [661, 304] width 105 height 47
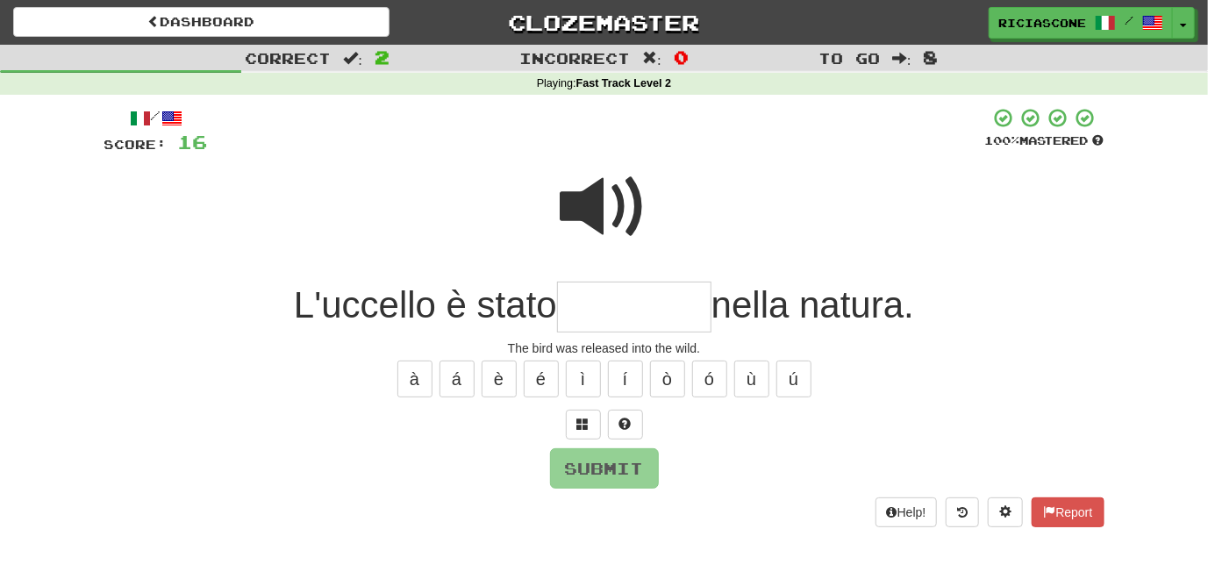
click at [590, 207] on span at bounding box center [604, 207] width 88 height 88
click at [581, 428] on span at bounding box center [583, 423] width 12 height 12
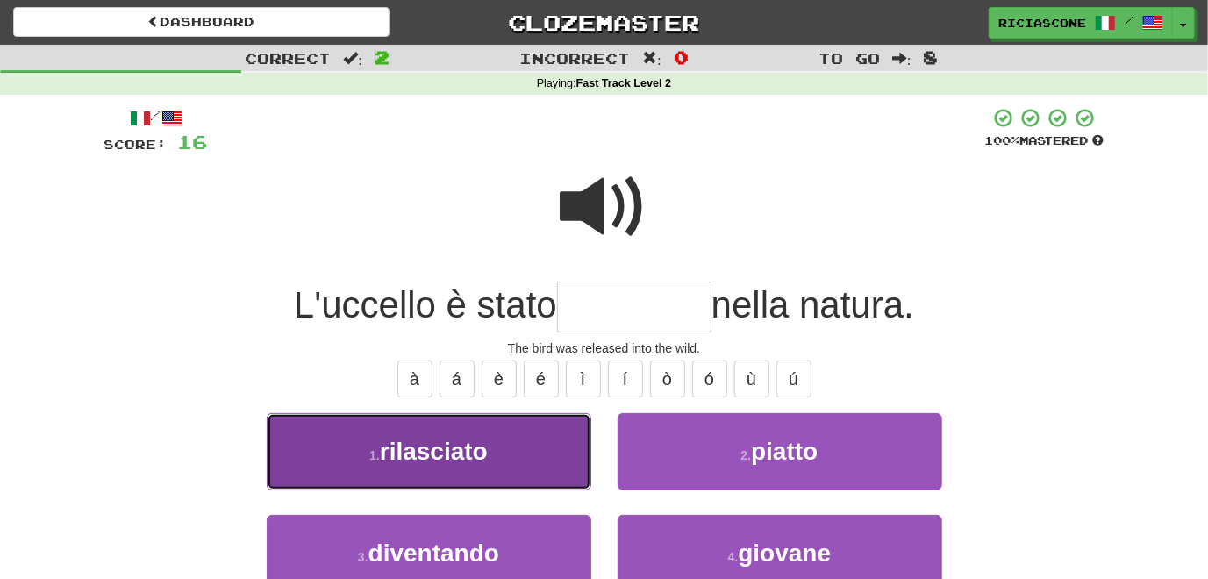
click at [485, 481] on button "1 . rilasciato" at bounding box center [429, 451] width 324 height 76
type input "**********"
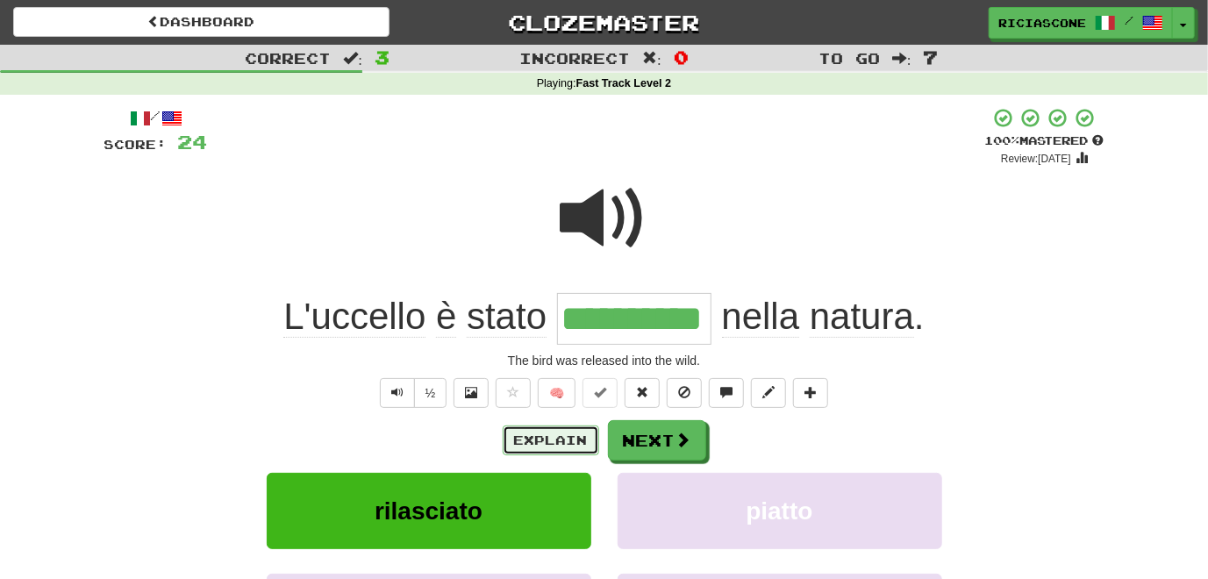
click at [534, 439] on button "Explain" at bounding box center [550, 440] width 96 height 30
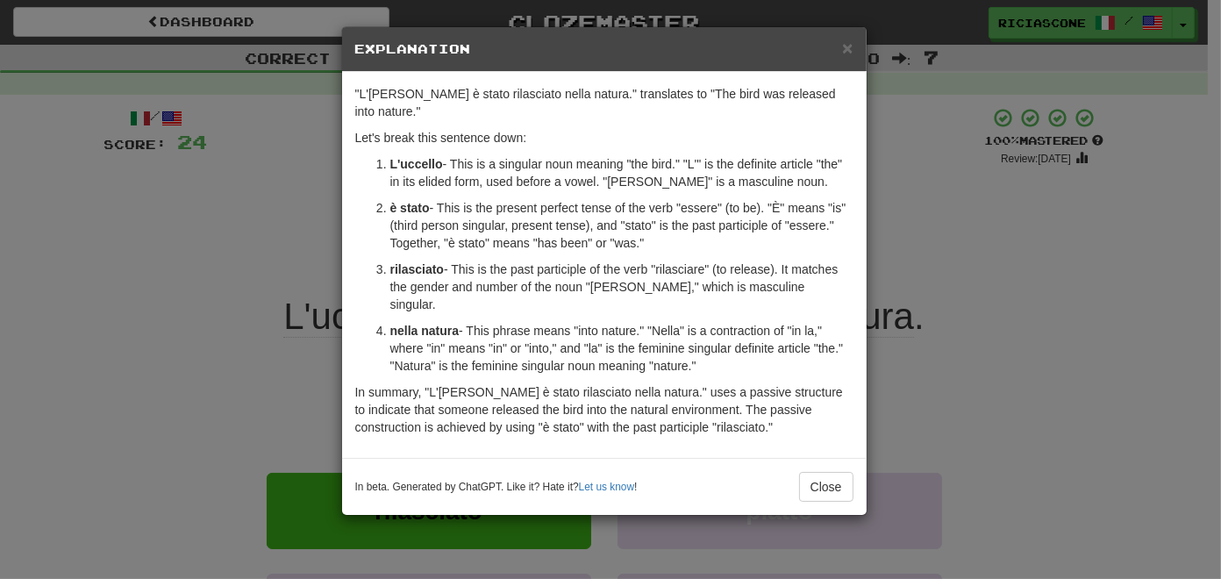
click at [146, 343] on div "× Explanation "L'[PERSON_NAME] è stato rilasciato nella natura." translates to …" at bounding box center [610, 289] width 1221 height 579
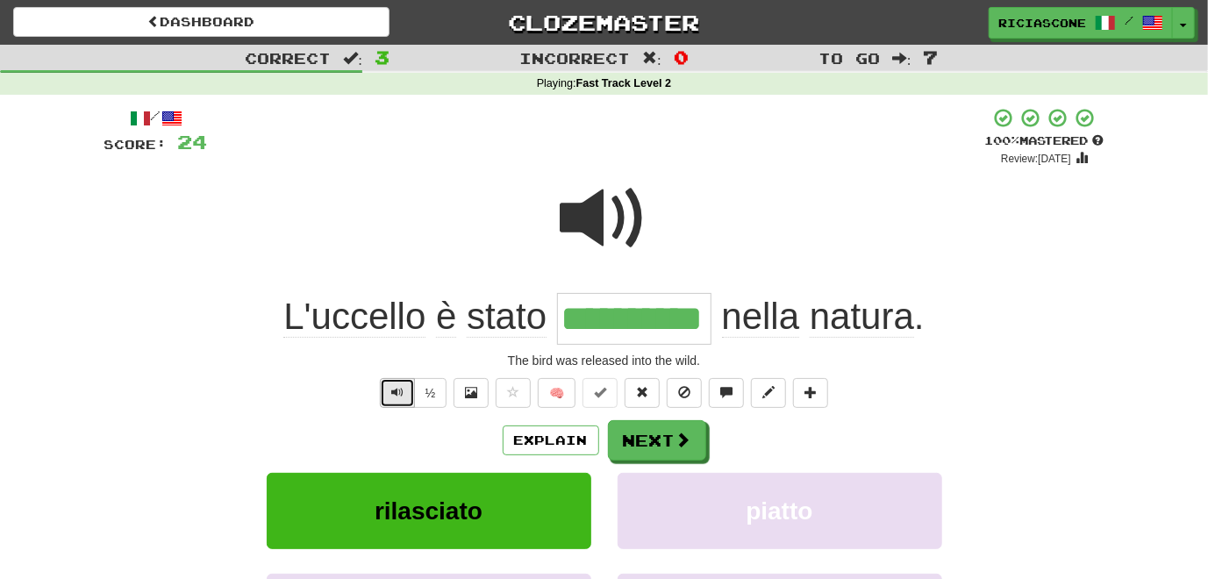
click at [395, 386] on span "Text-to-speech controls" at bounding box center [397, 392] width 12 height 12
click at [637, 440] on button "Next" at bounding box center [658, 441] width 98 height 40
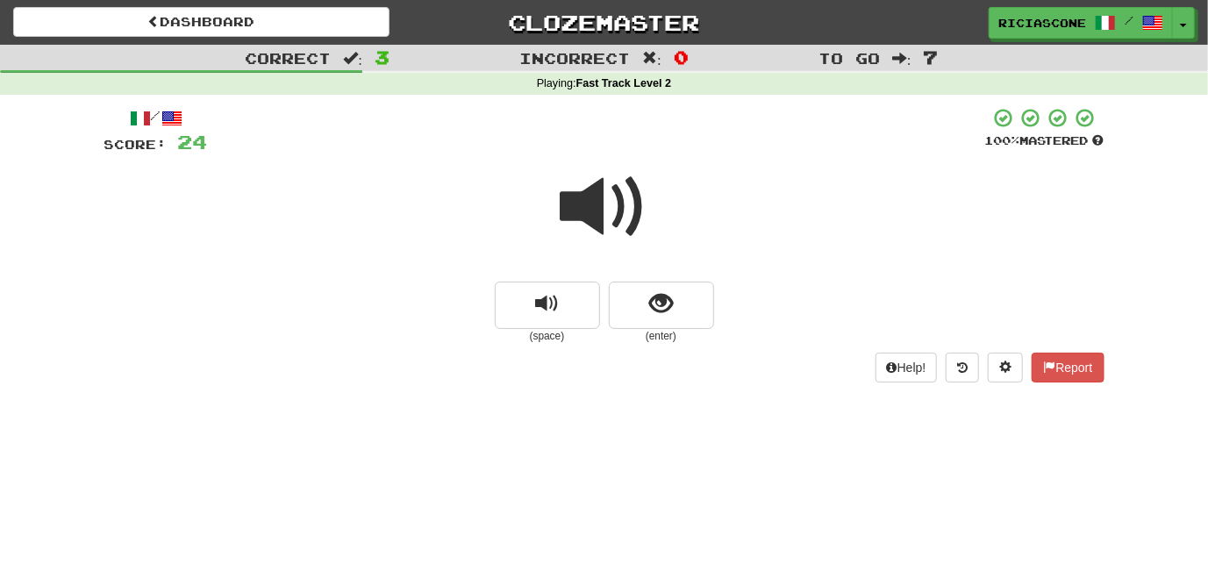
click at [581, 207] on span at bounding box center [604, 207] width 88 height 88
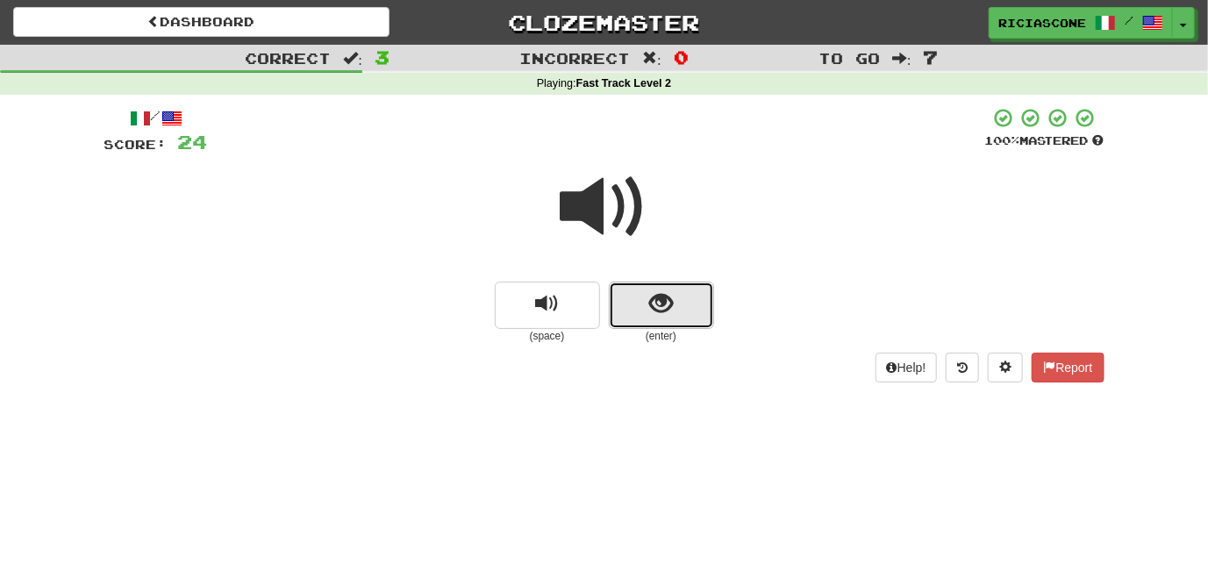
click at [662, 310] on span "show sentence" at bounding box center [661, 304] width 24 height 24
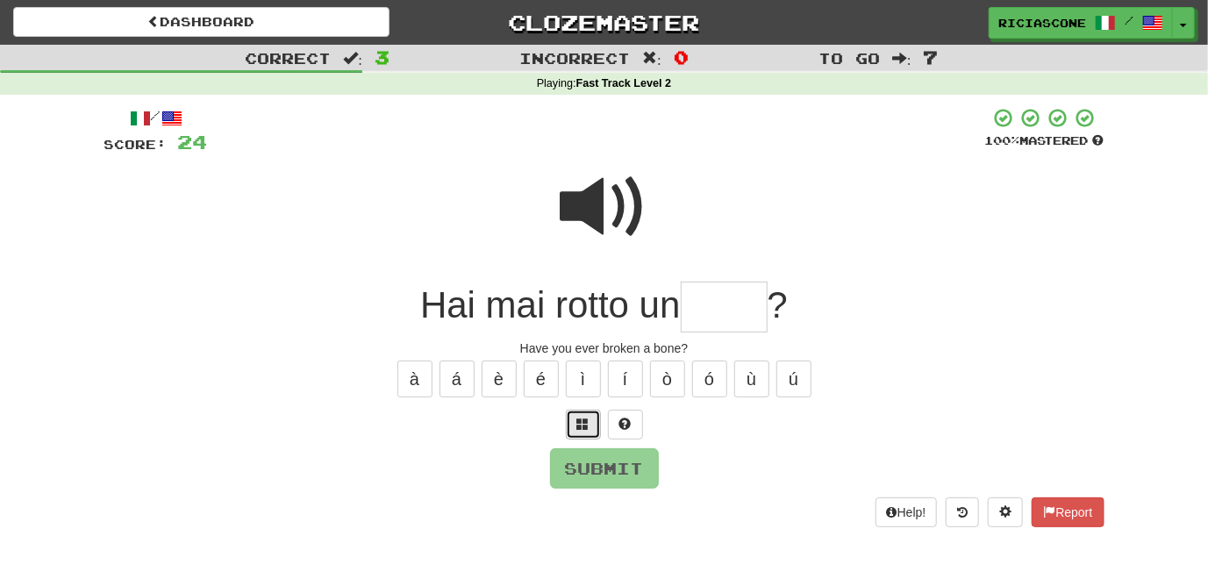
click at [570, 423] on button at bounding box center [583, 425] width 35 height 30
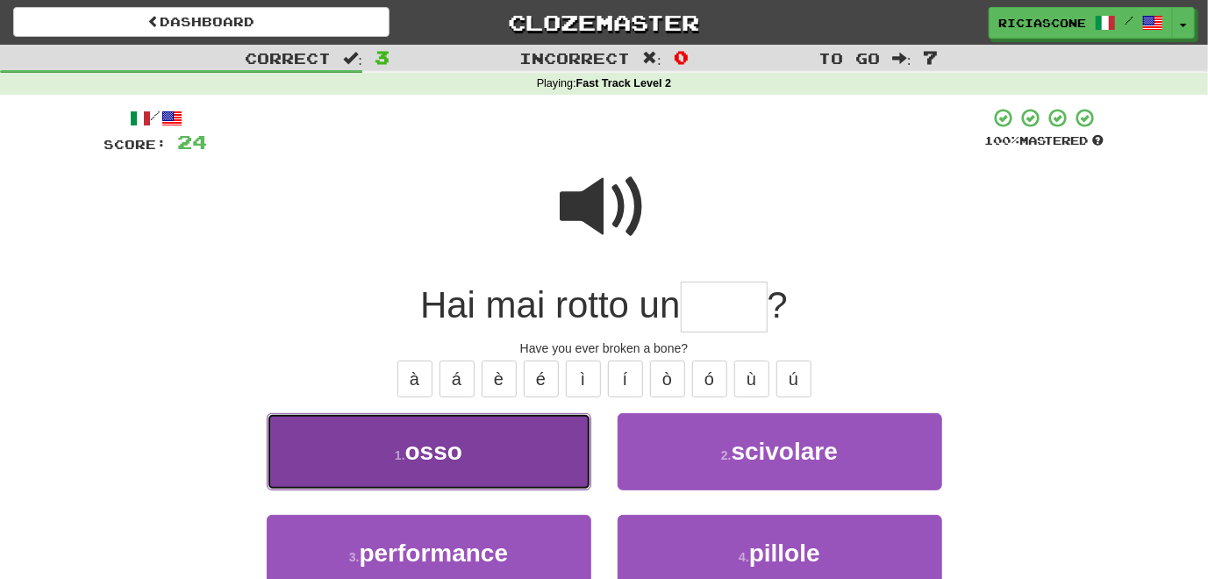
click at [509, 474] on button "1 . osso" at bounding box center [429, 451] width 324 height 76
type input "****"
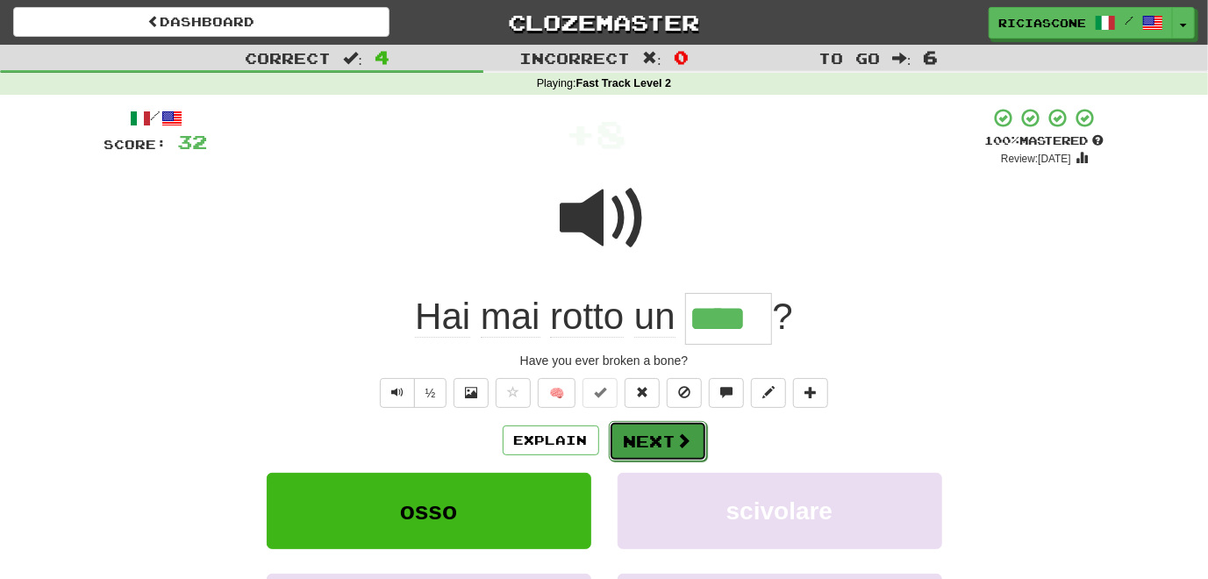
click at [638, 439] on button "Next" at bounding box center [658, 441] width 98 height 40
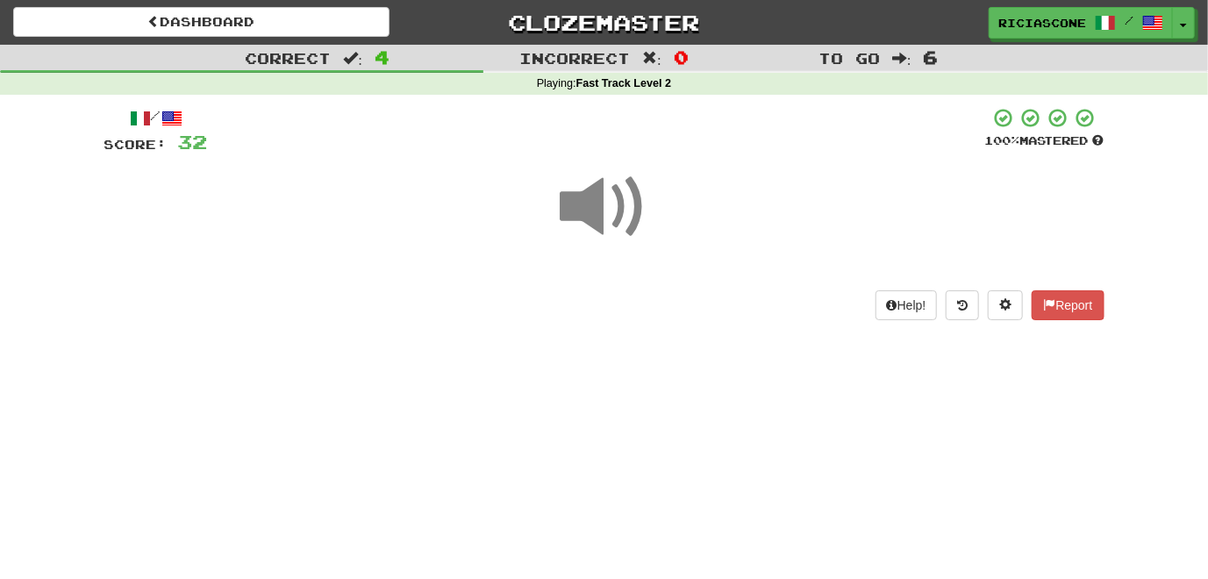
click at [581, 204] on span at bounding box center [604, 207] width 88 height 88
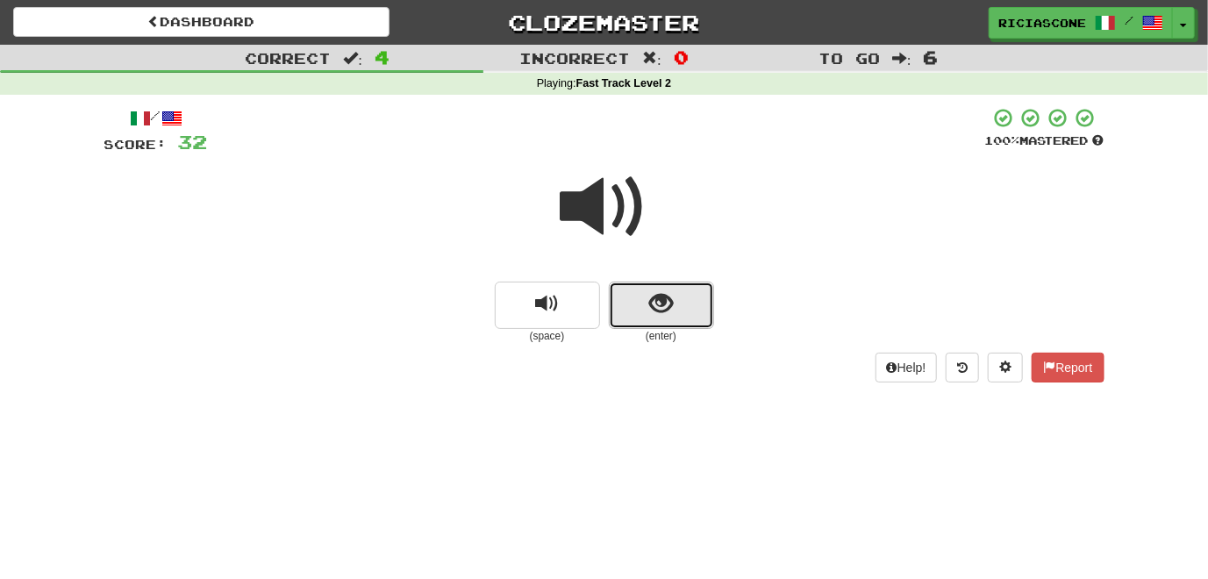
click at [644, 301] on button "show sentence" at bounding box center [661, 304] width 105 height 47
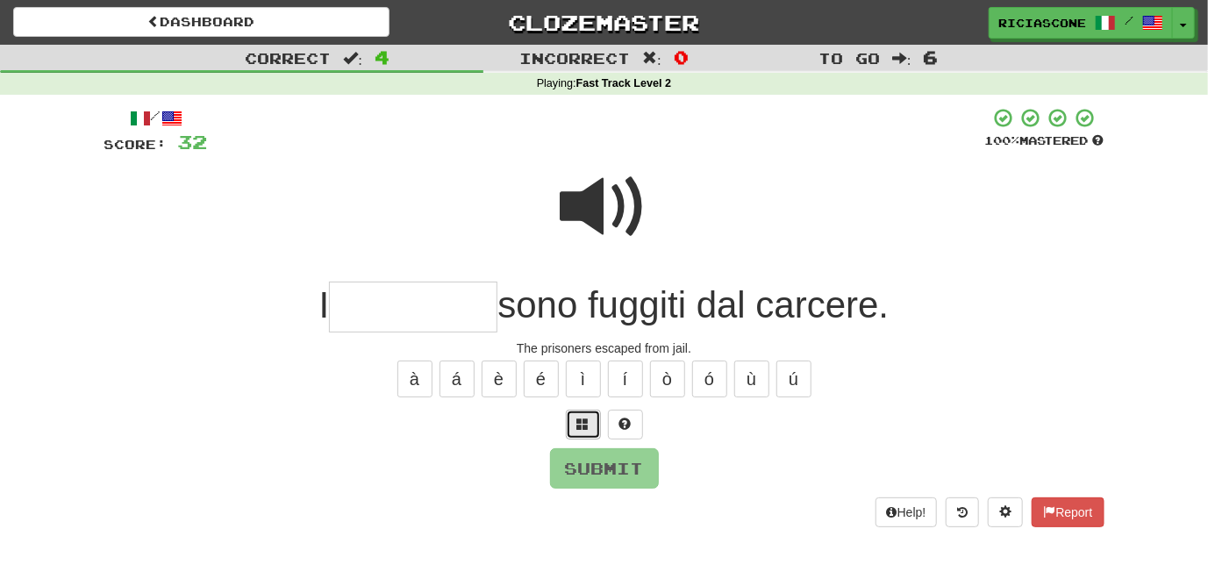
click at [568, 420] on button at bounding box center [583, 425] width 35 height 30
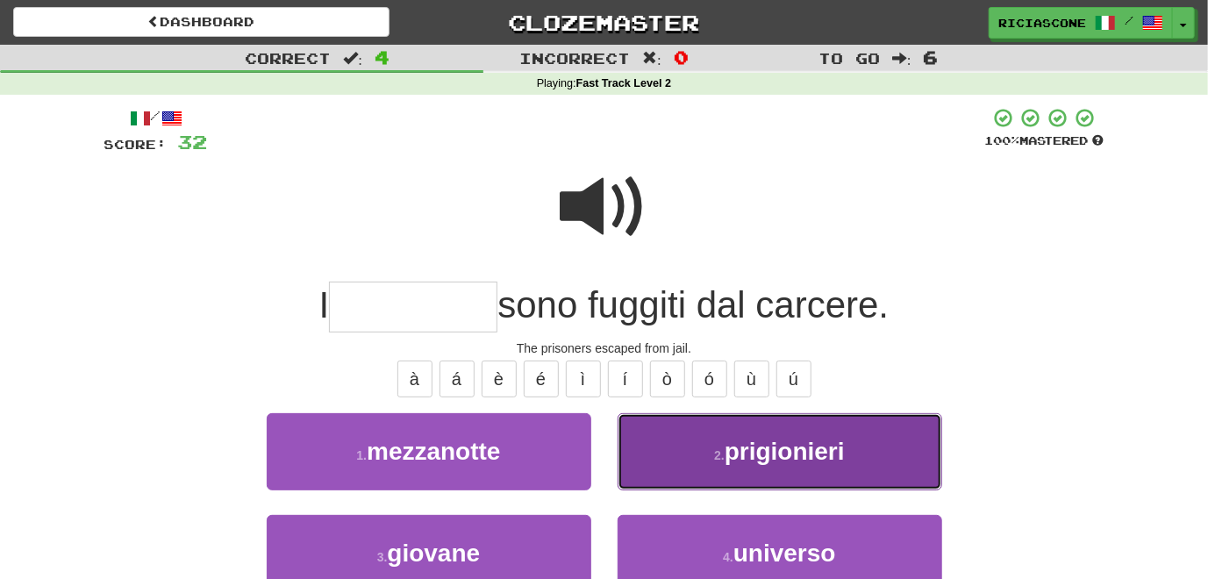
click at [625, 456] on button "2 . prigionieri" at bounding box center [779, 451] width 324 height 76
type input "**********"
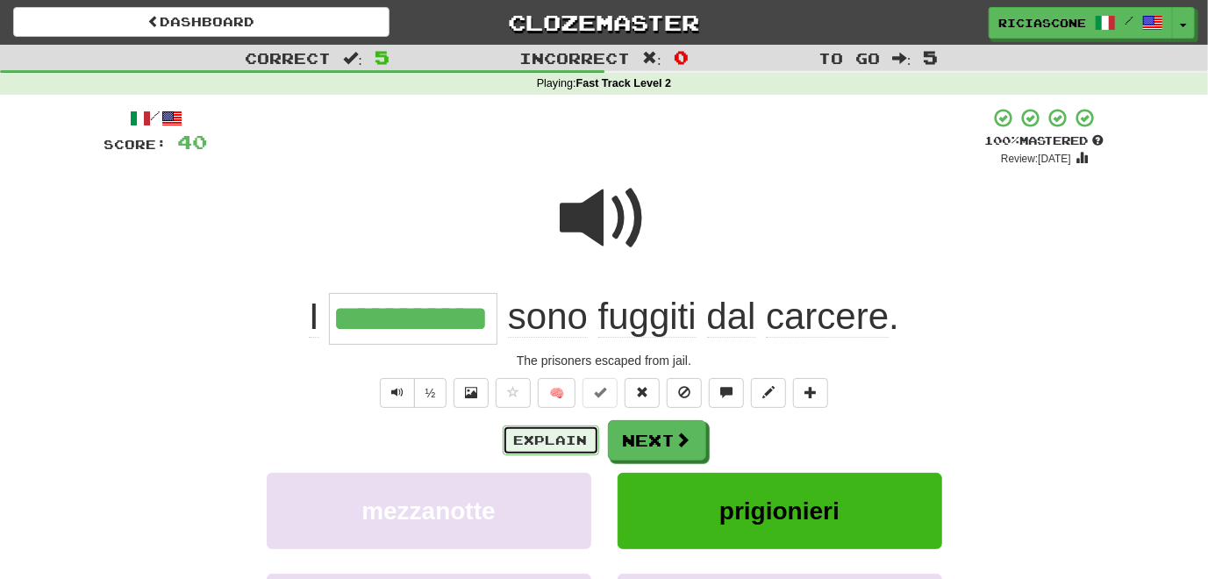
click at [541, 438] on button "Explain" at bounding box center [550, 440] width 96 height 30
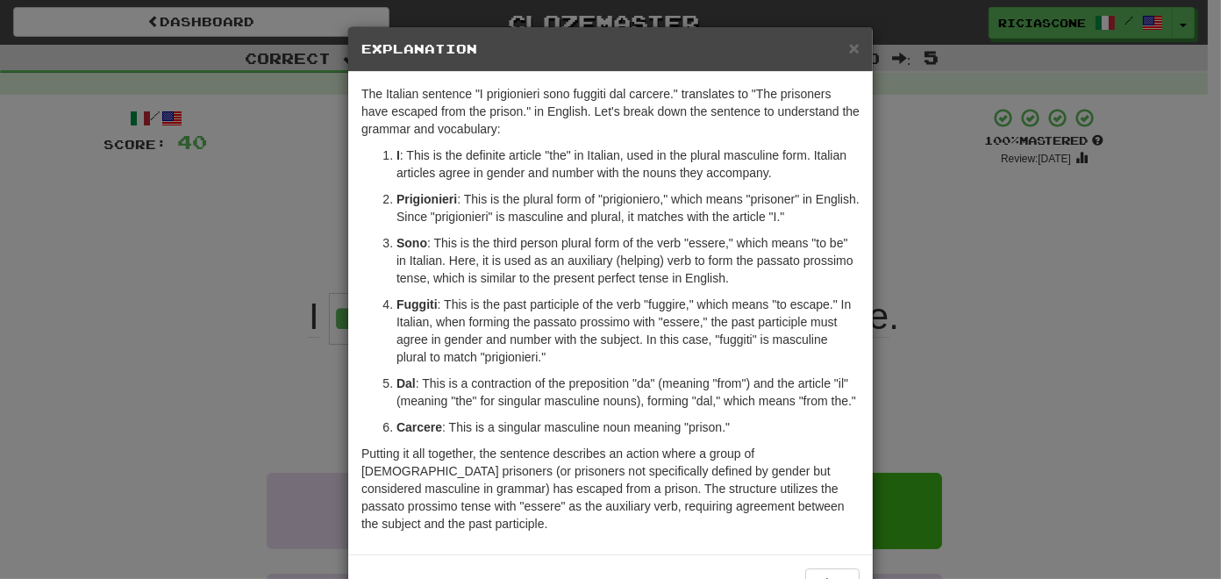
click at [213, 389] on div "× Explanation The Italian sentence "I prigionieri sono fuggiti dal carcere." tr…" at bounding box center [610, 289] width 1221 height 579
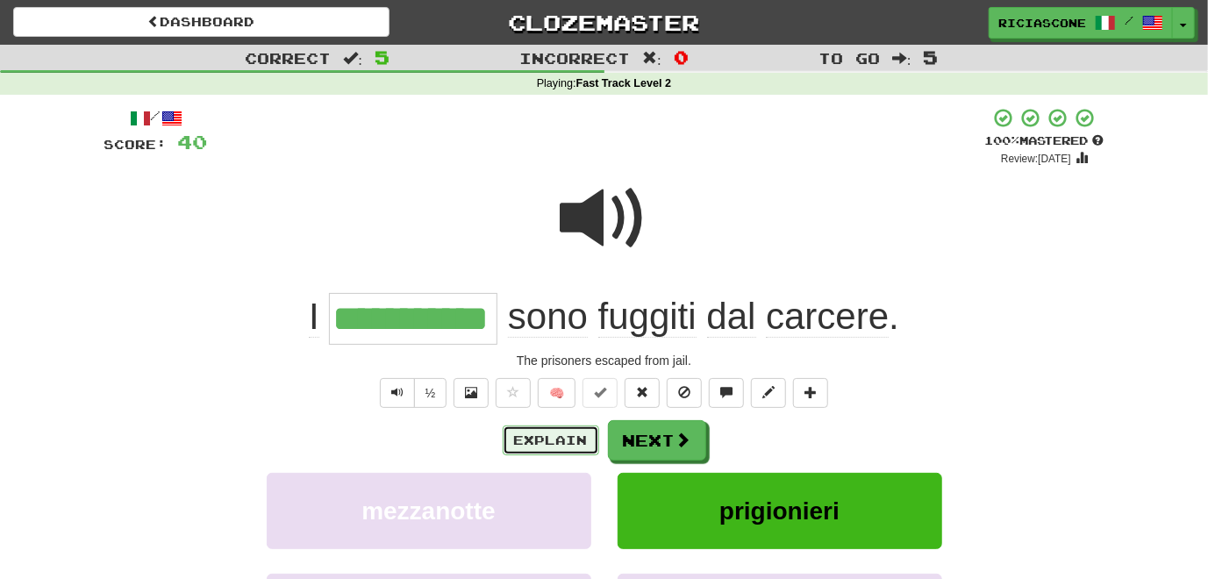
click at [569, 439] on button "Explain" at bounding box center [550, 440] width 96 height 30
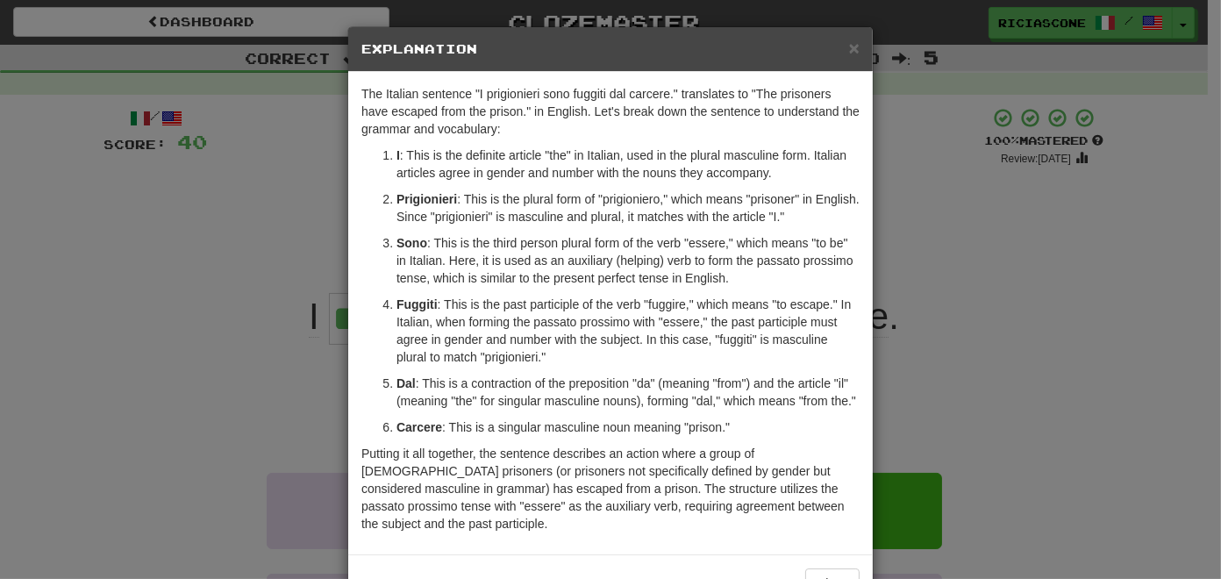
click at [209, 361] on div "× Explanation The Italian sentence "I prigionieri sono fuggiti dal carcere." tr…" at bounding box center [610, 289] width 1221 height 579
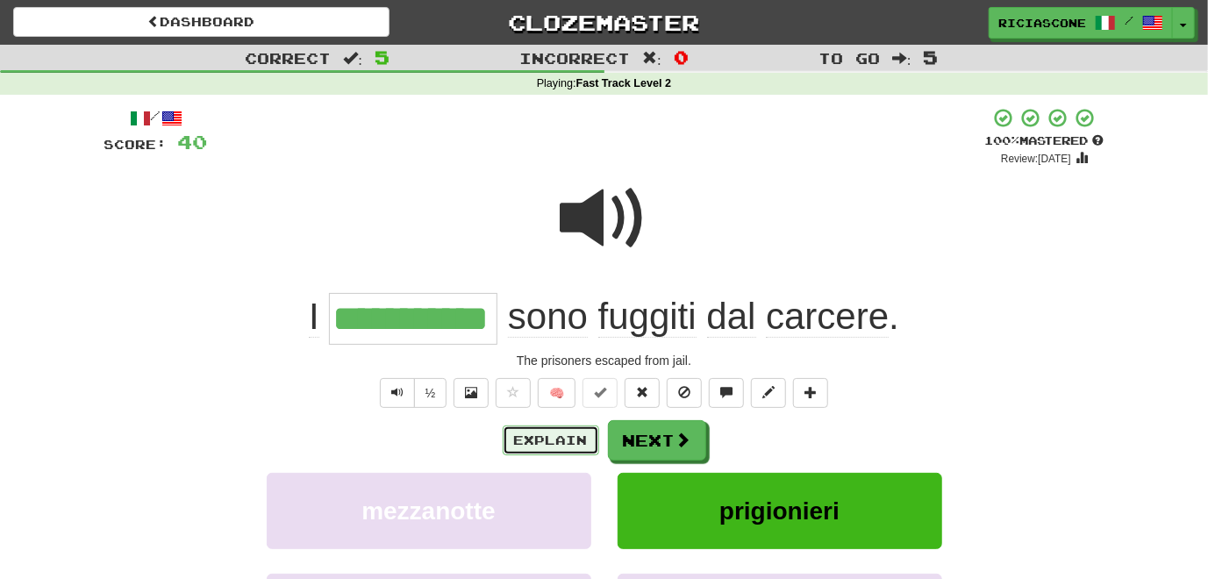
click at [541, 439] on button "Explain" at bounding box center [550, 440] width 96 height 30
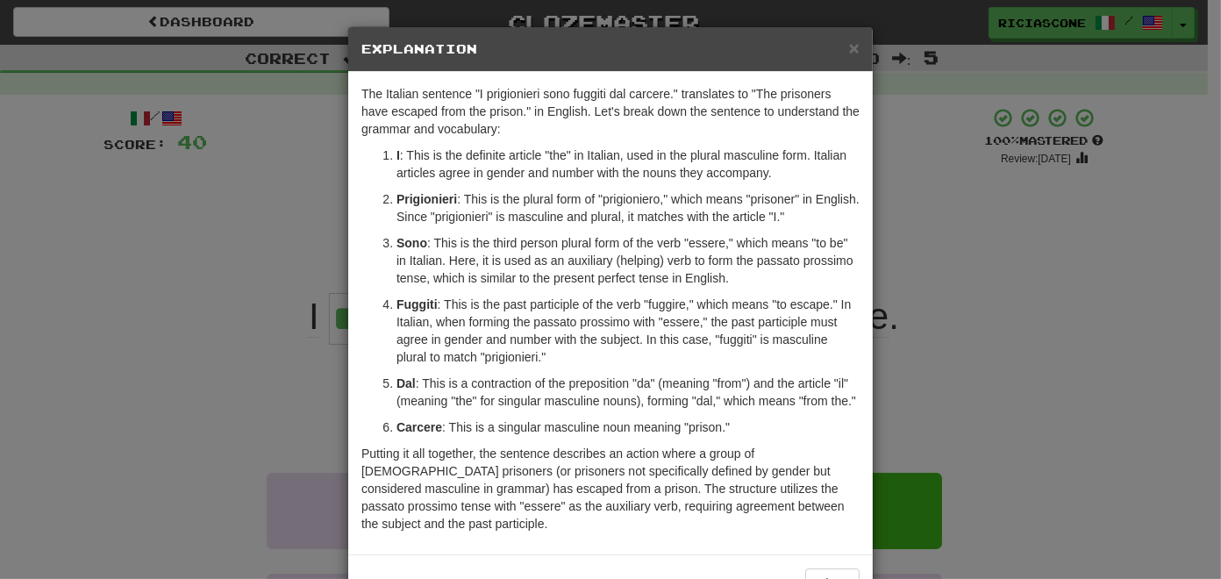
click at [256, 333] on div "× Explanation The Italian sentence "I prigionieri sono fuggiti dal carcere." tr…" at bounding box center [610, 289] width 1221 height 579
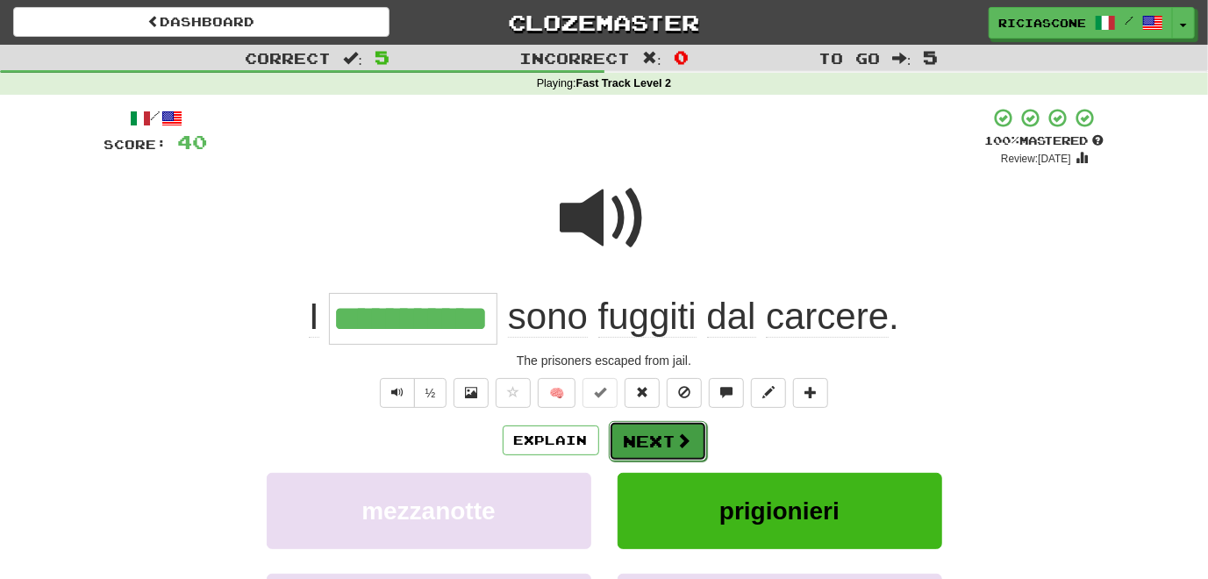
click at [645, 432] on button "Next" at bounding box center [658, 441] width 98 height 40
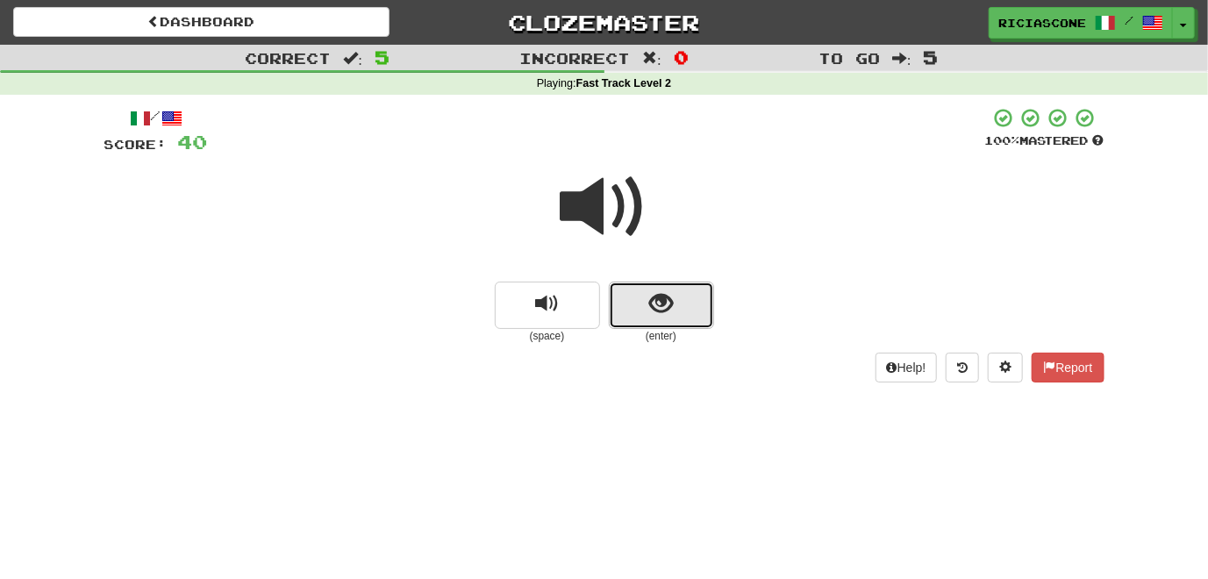
click at [657, 315] on span "show sentence" at bounding box center [661, 304] width 24 height 24
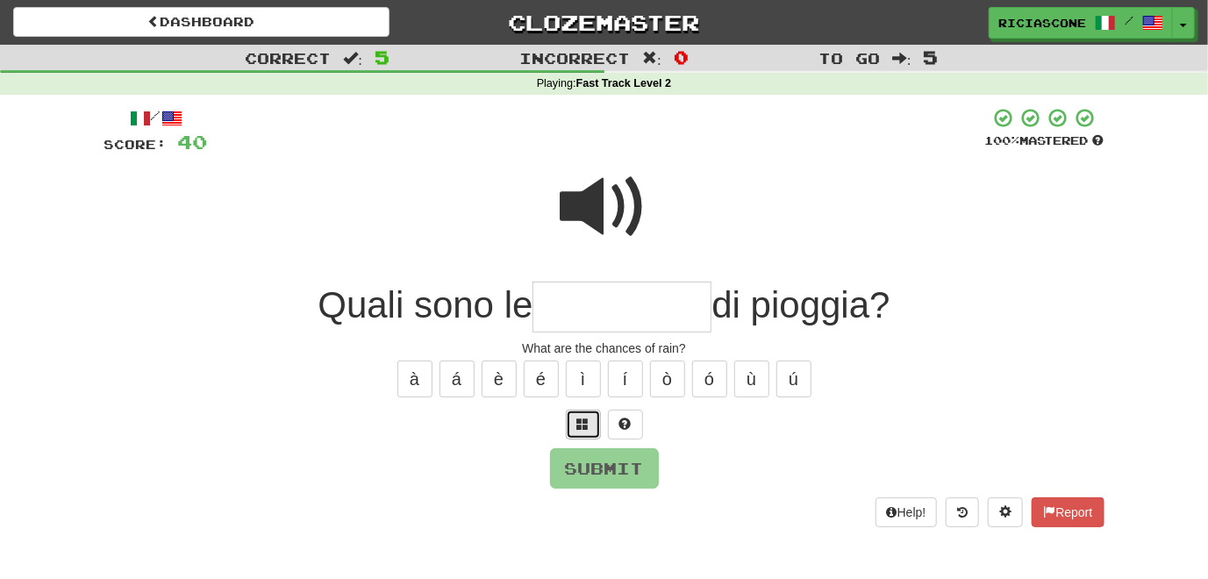
click at [581, 430] on span at bounding box center [583, 423] width 12 height 12
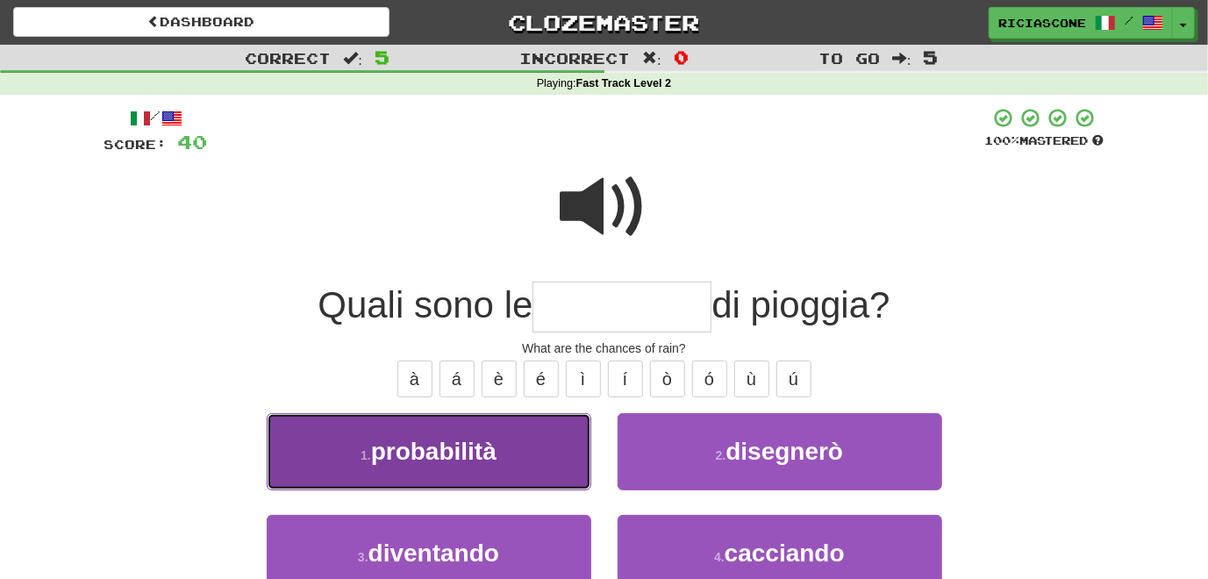
click at [503, 468] on button "1 . probabilità" at bounding box center [429, 451] width 324 height 76
type input "**********"
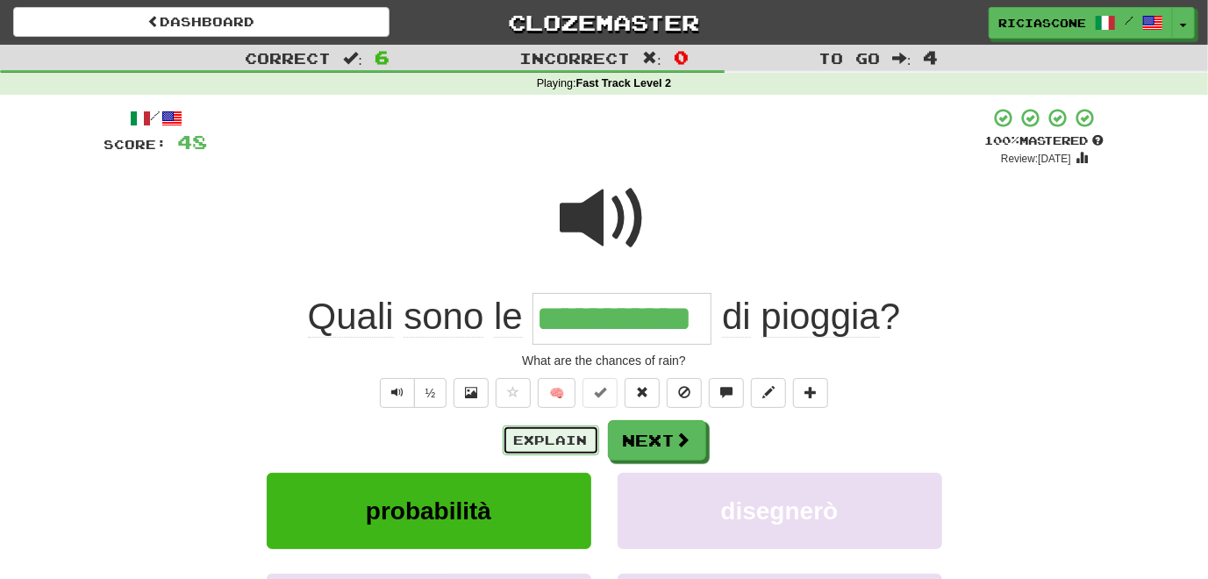
click at [544, 436] on button "Explain" at bounding box center [550, 440] width 96 height 30
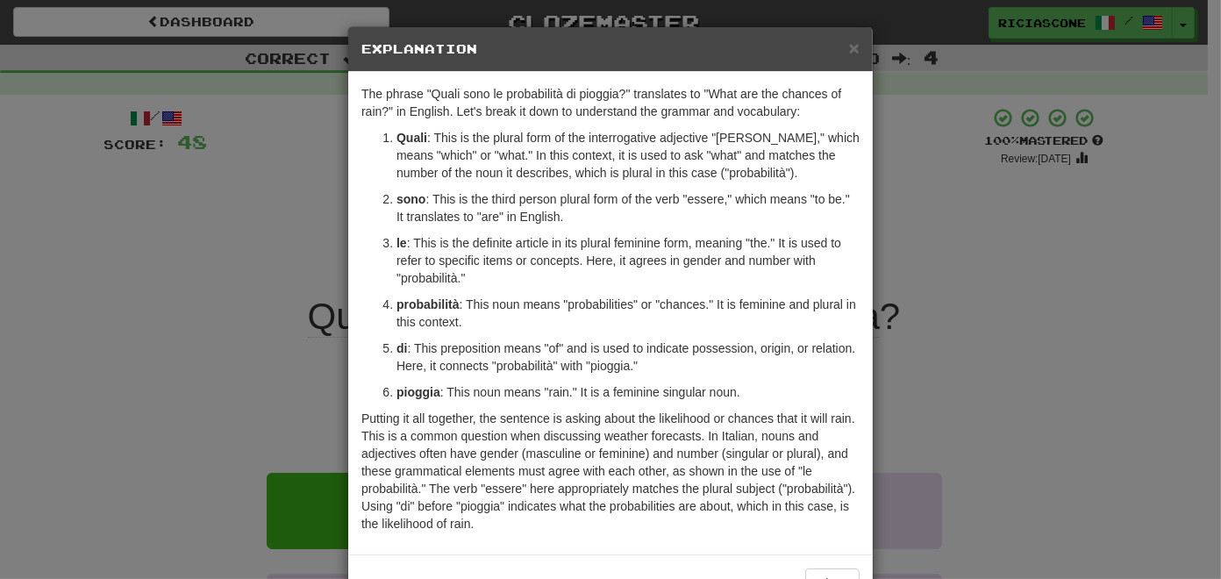
click at [175, 347] on div "× Explanation The phrase "Quali sono le probabilità di pioggia?" translates to …" at bounding box center [610, 289] width 1221 height 579
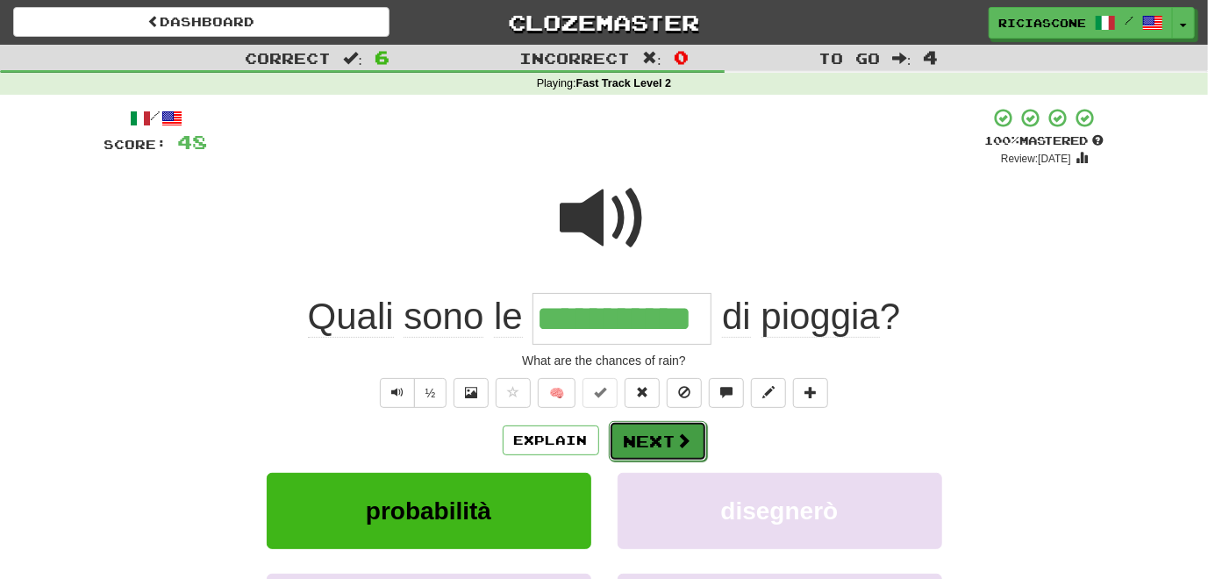
click at [644, 450] on button "Next" at bounding box center [658, 441] width 98 height 40
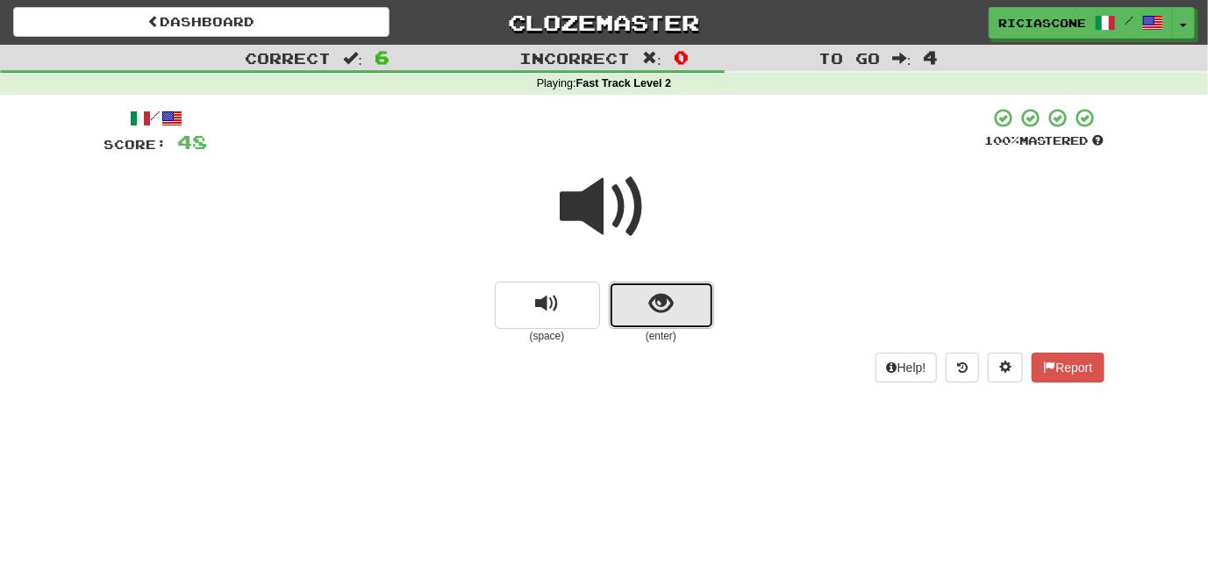
click at [649, 315] on span "show sentence" at bounding box center [661, 304] width 24 height 24
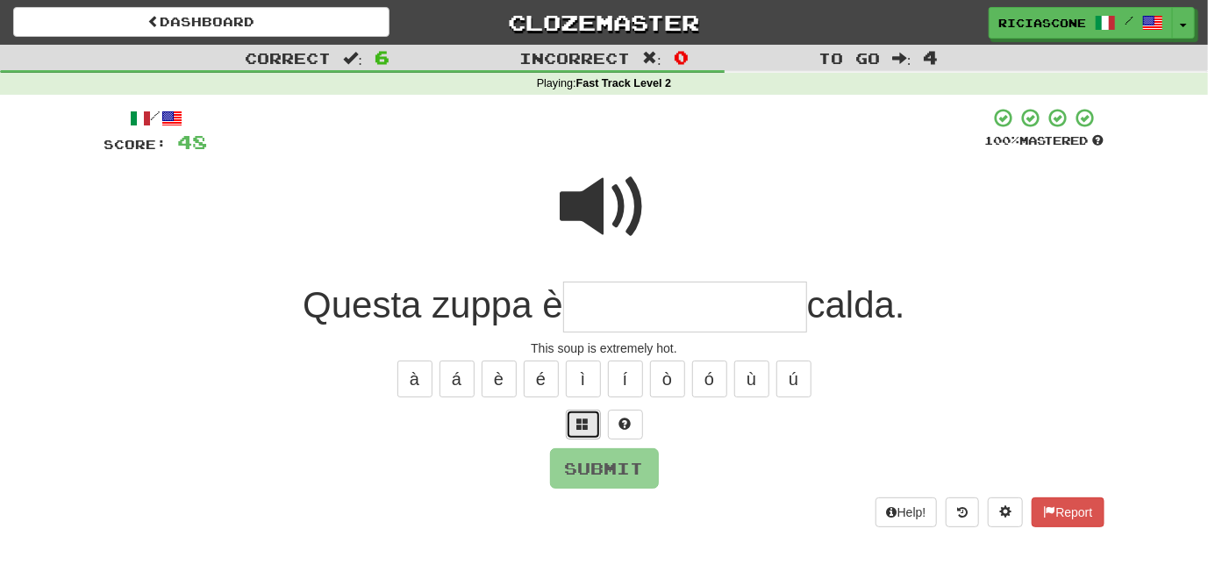
click at [588, 415] on button at bounding box center [583, 425] width 35 height 30
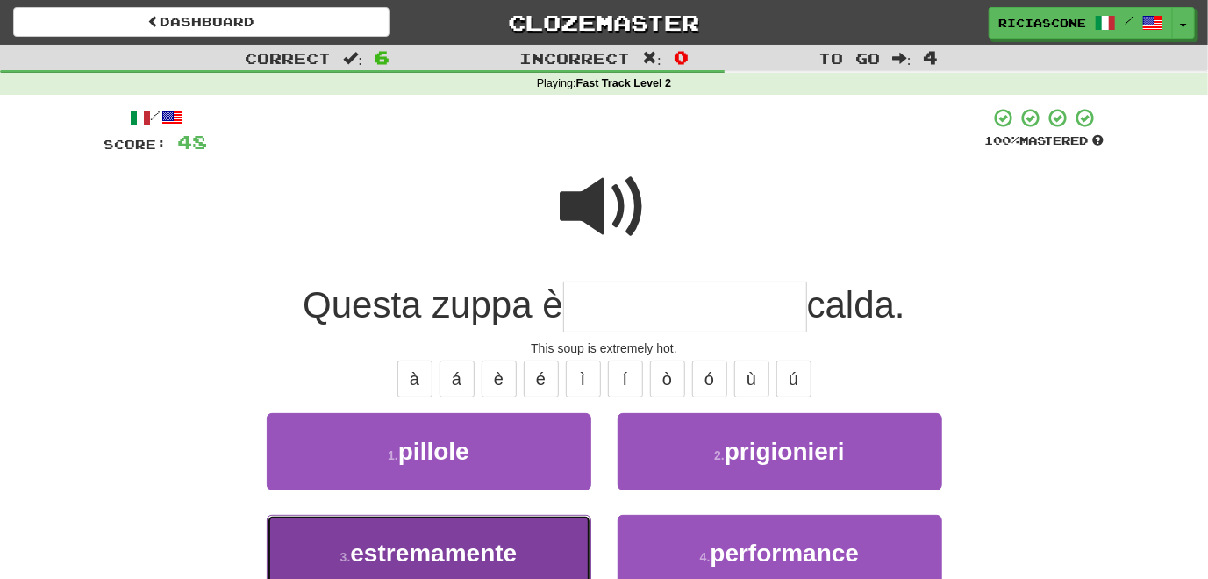
click at [549, 531] on button "3 . estremamente" at bounding box center [429, 553] width 324 height 76
type input "**********"
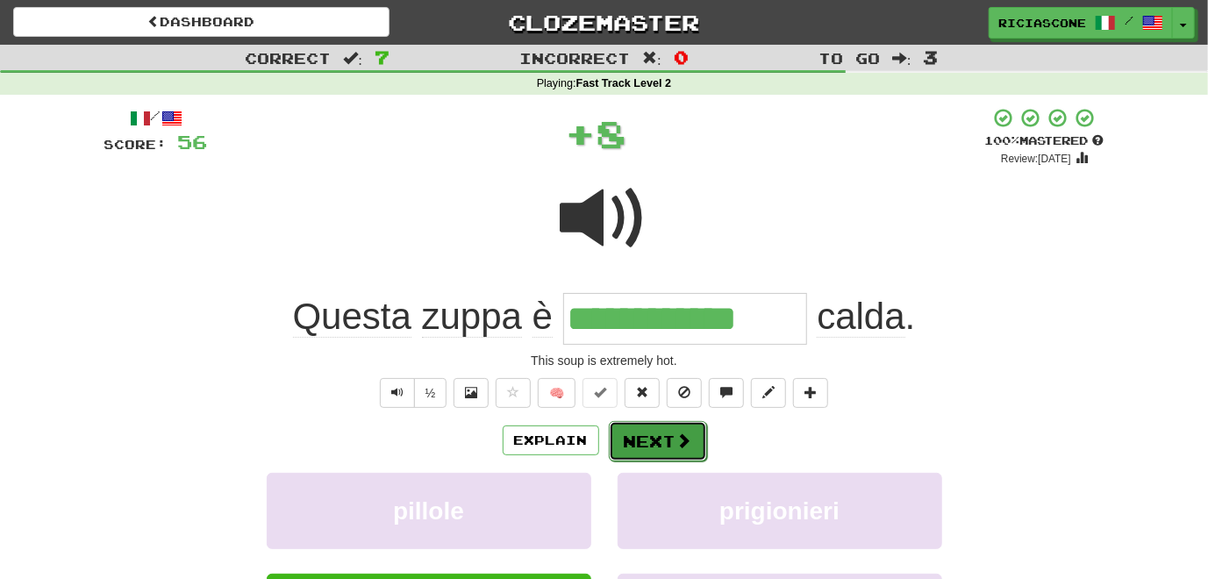
click at [641, 448] on button "Next" at bounding box center [658, 441] width 98 height 40
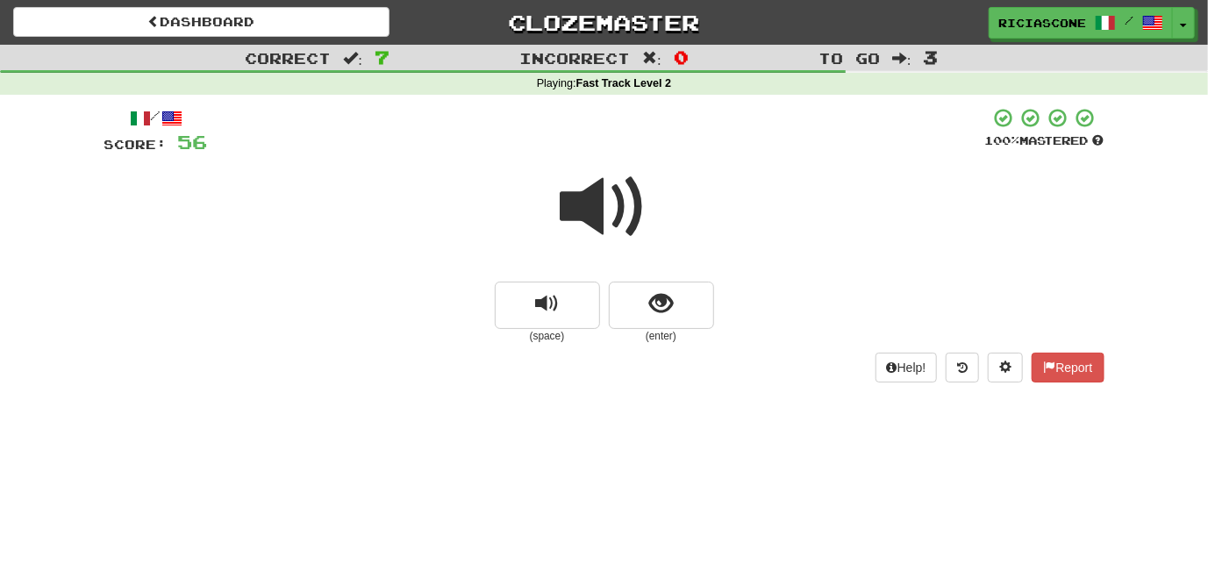
click at [603, 207] on span at bounding box center [604, 207] width 88 height 88
click at [526, 311] on button "replay audio" at bounding box center [547, 304] width 105 height 47
click at [637, 326] on button "show sentence" at bounding box center [661, 304] width 105 height 47
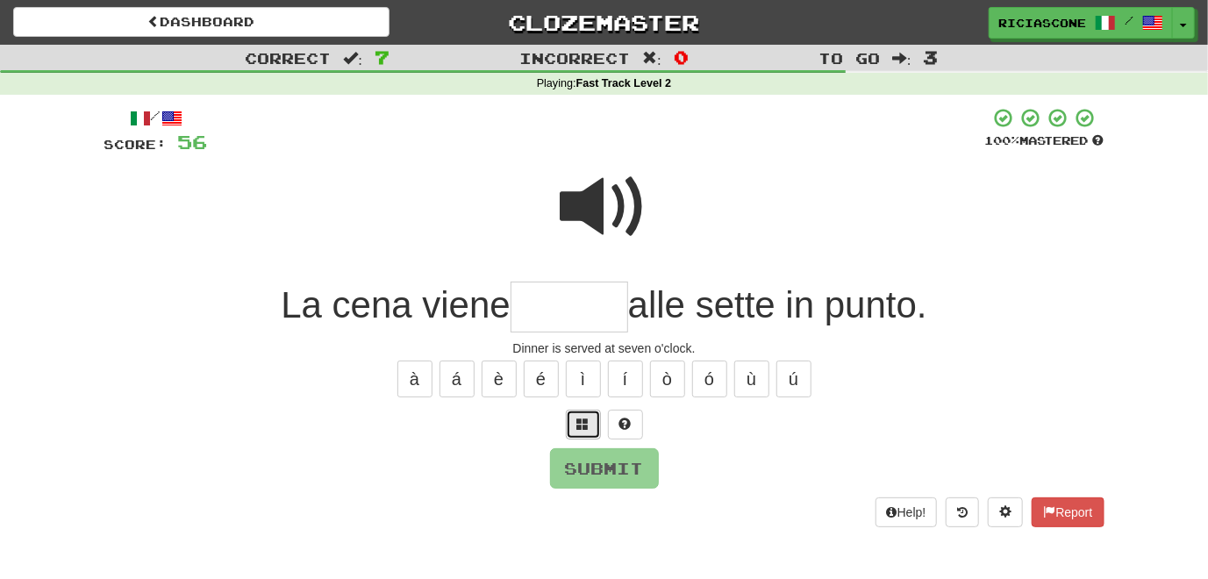
click at [575, 425] on button at bounding box center [583, 425] width 35 height 30
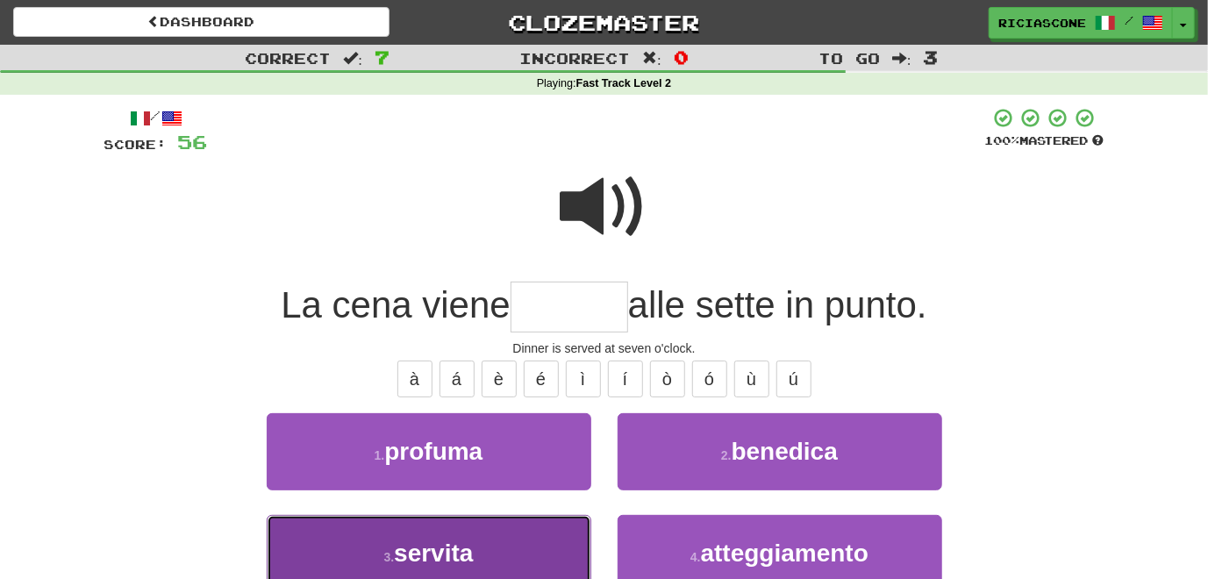
click at [502, 544] on button "3 . servita" at bounding box center [429, 553] width 324 height 76
type input "*******"
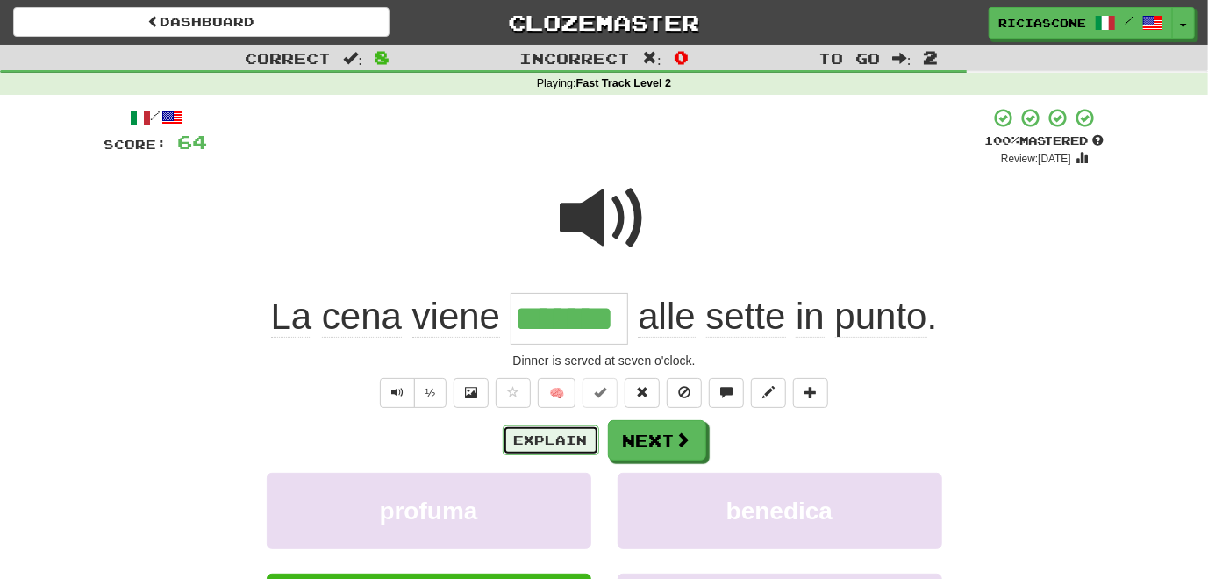
click at [517, 431] on button "Explain" at bounding box center [550, 440] width 96 height 30
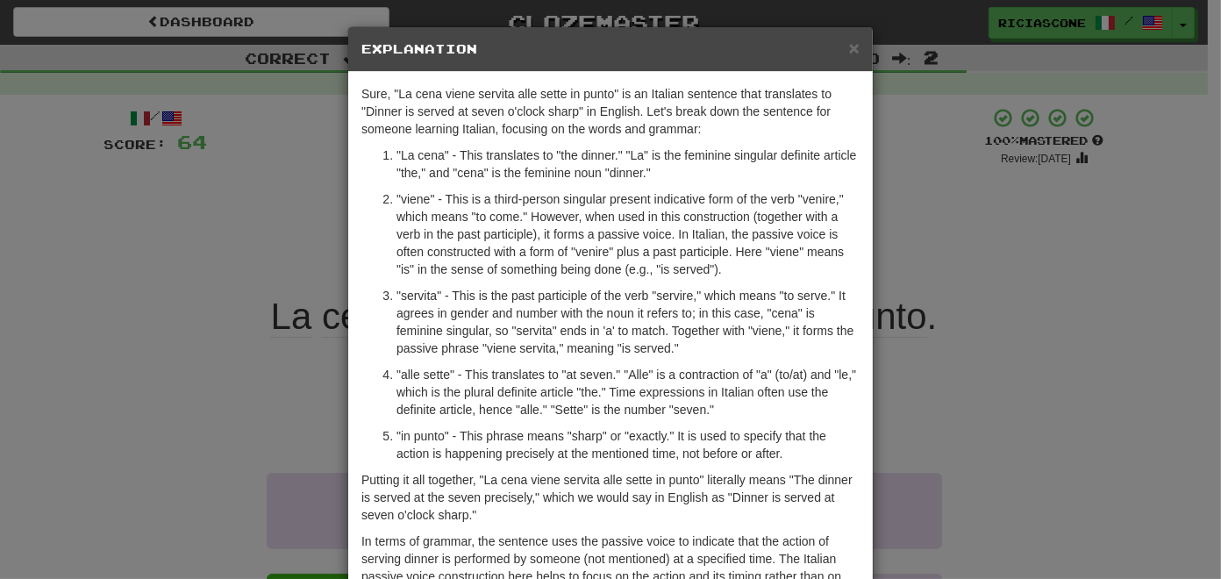
click at [175, 391] on div "× Explanation Sure, "La cena viene servita alle sette in punto" is an Italian s…" at bounding box center [610, 289] width 1221 height 579
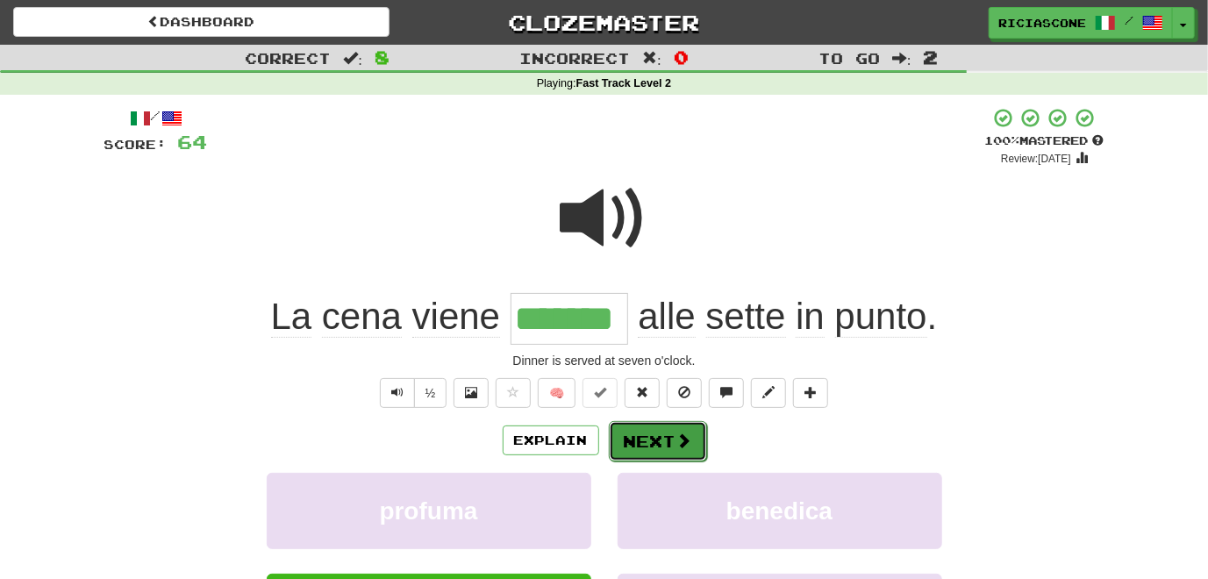
click at [645, 447] on button "Next" at bounding box center [658, 441] width 98 height 40
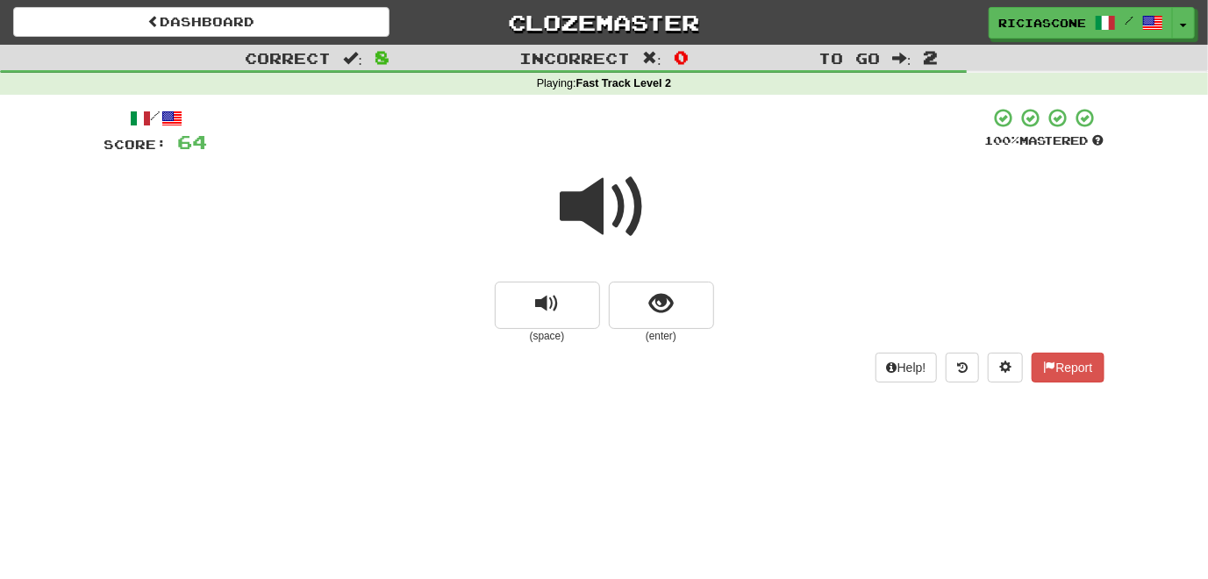
click at [584, 210] on span at bounding box center [604, 207] width 88 height 88
click at [534, 319] on button "replay audio" at bounding box center [547, 304] width 105 height 47
click at [642, 315] on button "show sentence" at bounding box center [661, 304] width 105 height 47
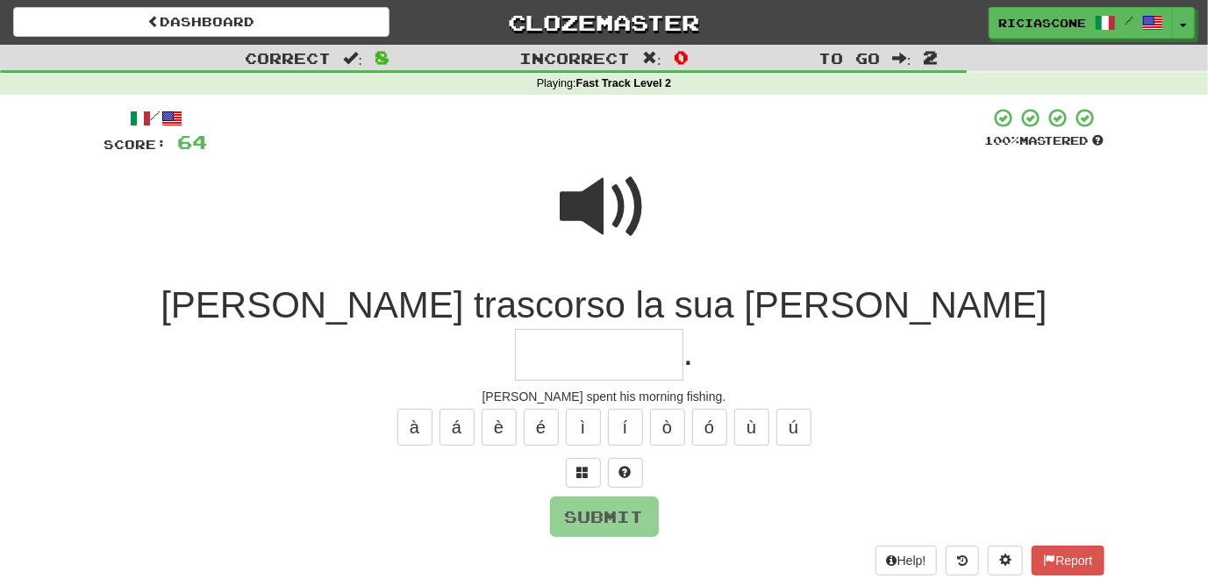
click at [565, 199] on span at bounding box center [604, 207] width 88 height 88
click at [583, 216] on span at bounding box center [604, 207] width 88 height 88
click at [593, 216] on span at bounding box center [604, 207] width 88 height 88
click at [574, 458] on button at bounding box center [583, 473] width 35 height 30
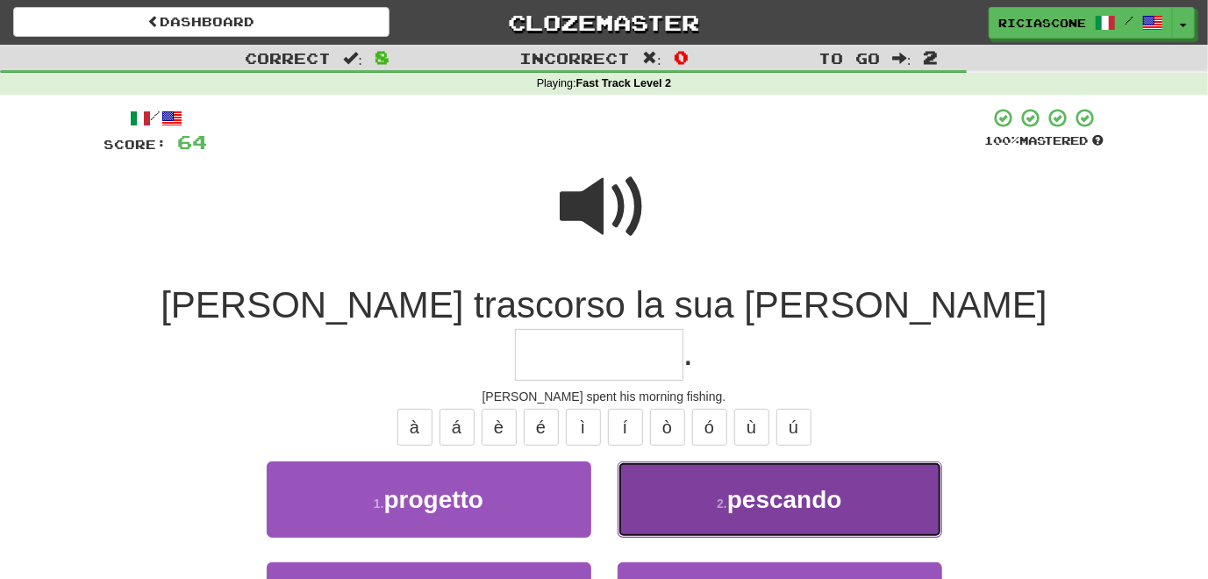
click at [656, 473] on button "2 . pescando" at bounding box center [779, 499] width 324 height 76
type input "********"
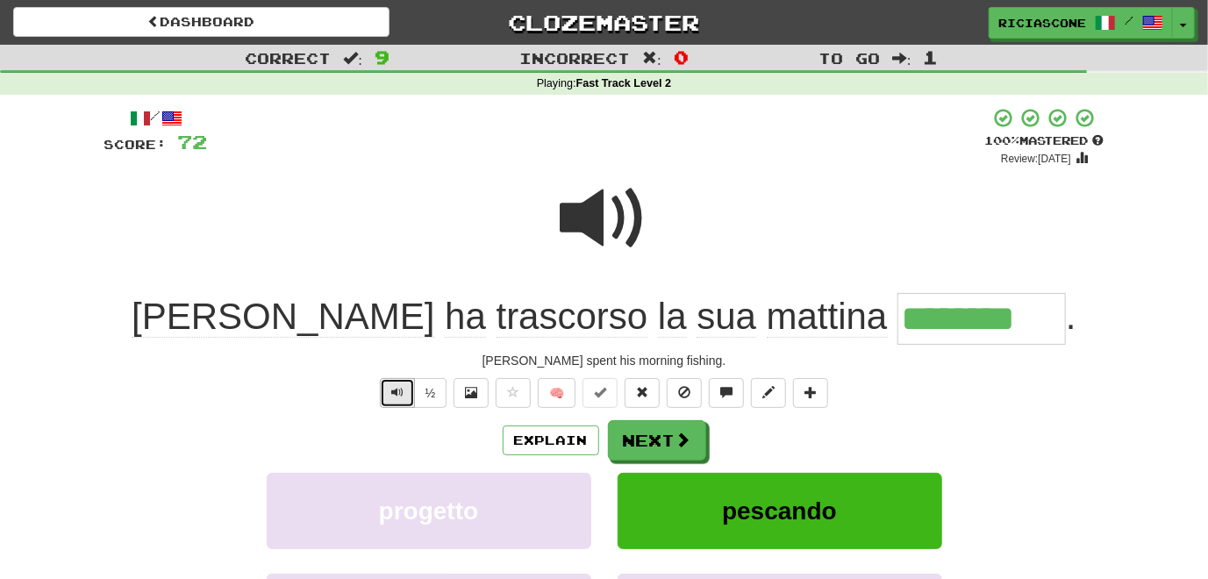
click at [396, 396] on span "Text-to-speech controls" at bounding box center [397, 392] width 12 height 12
click at [436, 393] on button "½" at bounding box center [430, 393] width 33 height 30
click at [678, 432] on span at bounding box center [684, 440] width 16 height 16
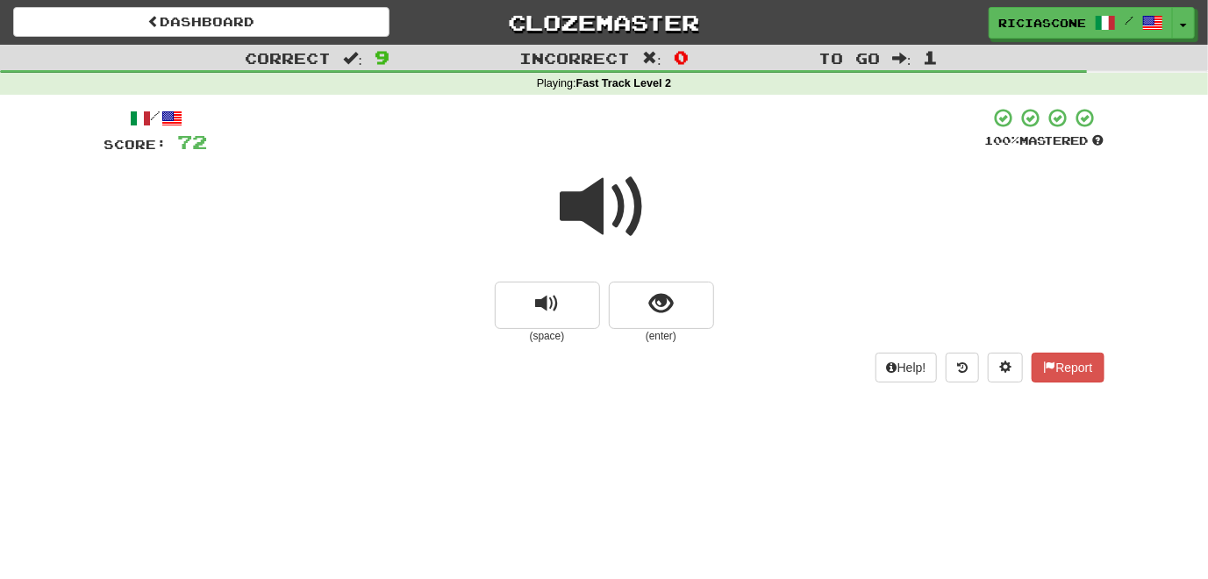
click at [581, 211] on span at bounding box center [604, 207] width 88 height 88
click at [567, 222] on span at bounding box center [604, 207] width 88 height 88
click at [641, 319] on button "show sentence" at bounding box center [661, 304] width 105 height 47
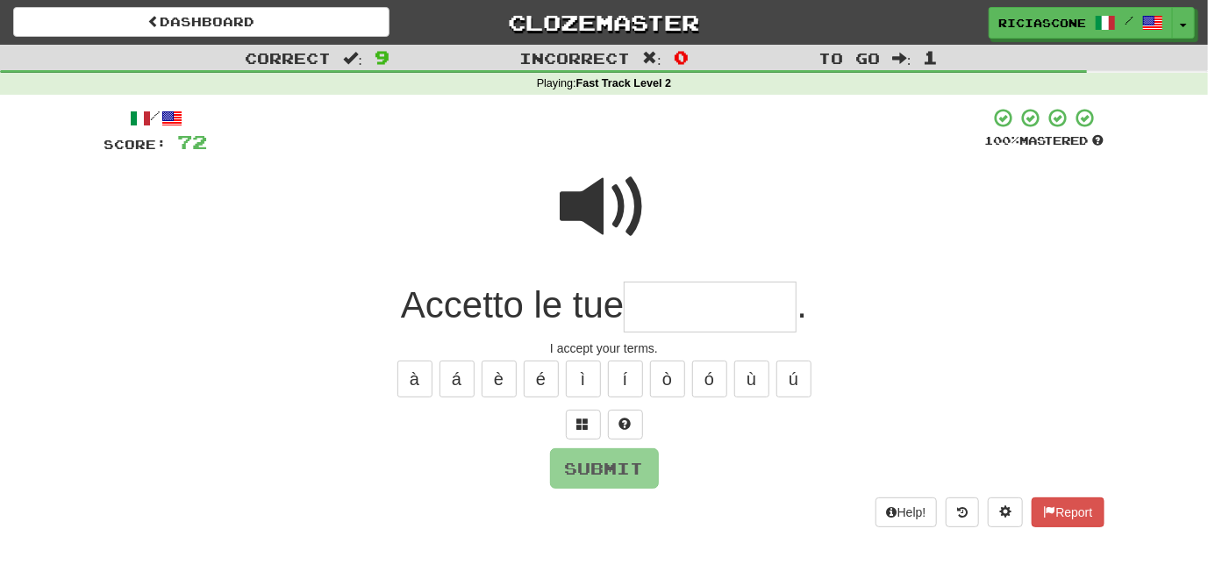
click at [584, 220] on span at bounding box center [604, 207] width 88 height 88
click at [575, 427] on button at bounding box center [583, 425] width 35 height 30
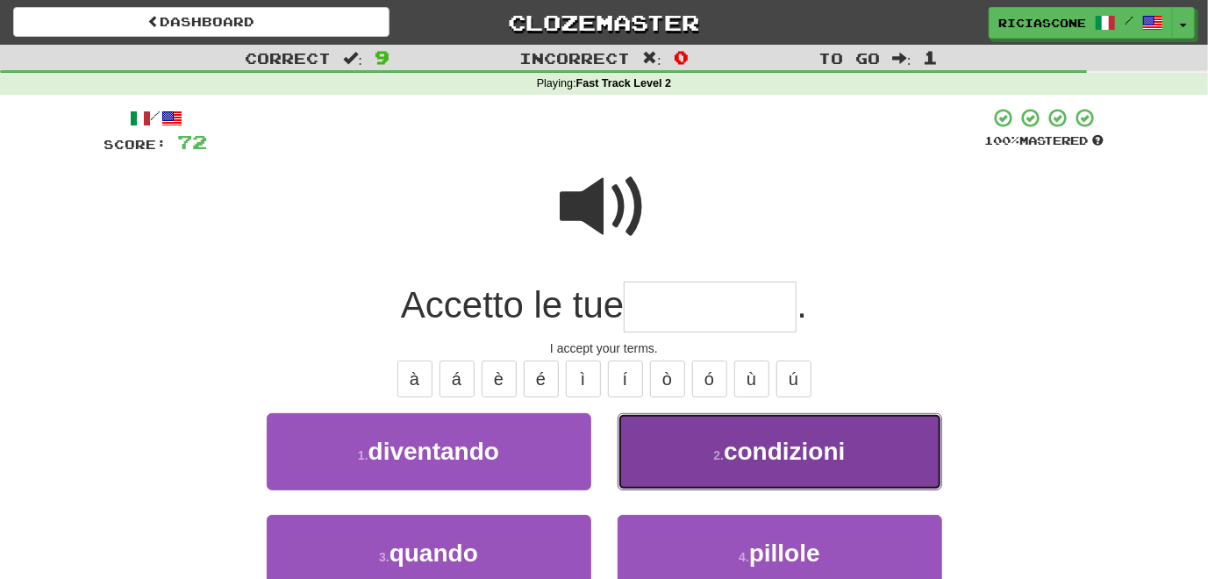
click at [688, 472] on button "2 . condizioni" at bounding box center [779, 451] width 324 height 76
type input "**********"
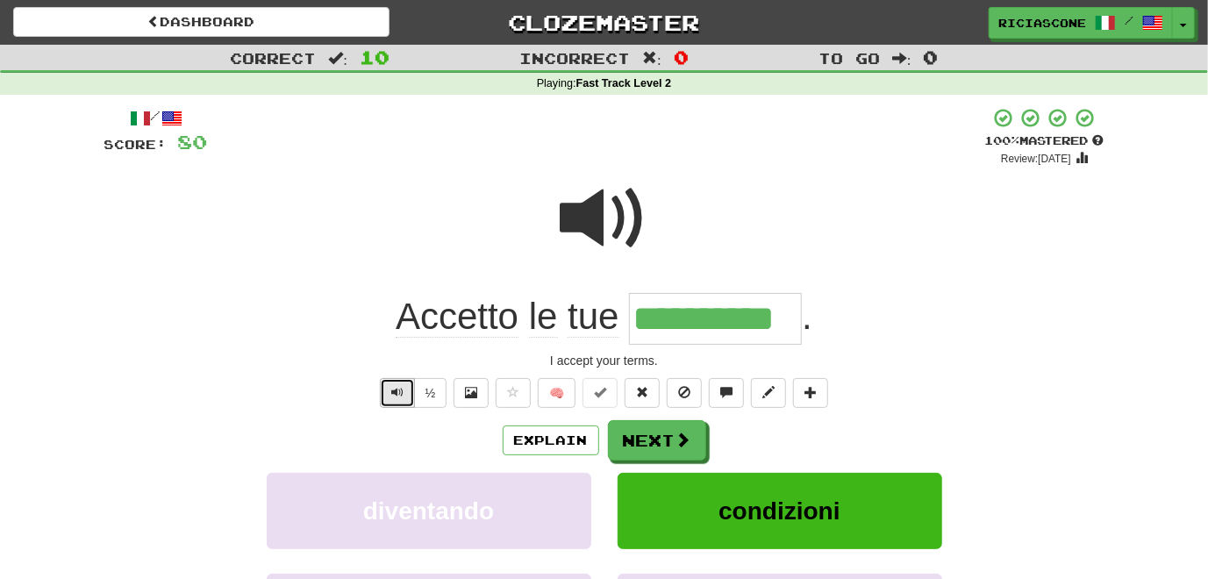
click at [400, 403] on button "Text-to-speech controls" at bounding box center [397, 393] width 35 height 30
click at [641, 427] on button "Next" at bounding box center [658, 441] width 98 height 40
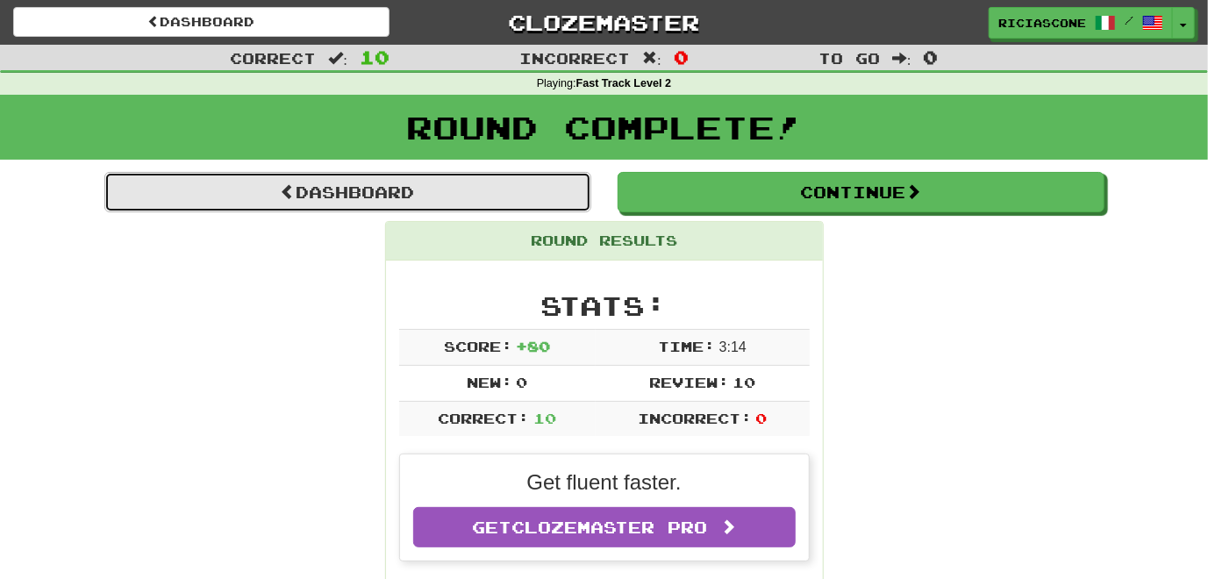
click at [430, 189] on link "Dashboard" at bounding box center [347, 192] width 487 height 40
